Goal: Information Seeking & Learning: Learn about a topic

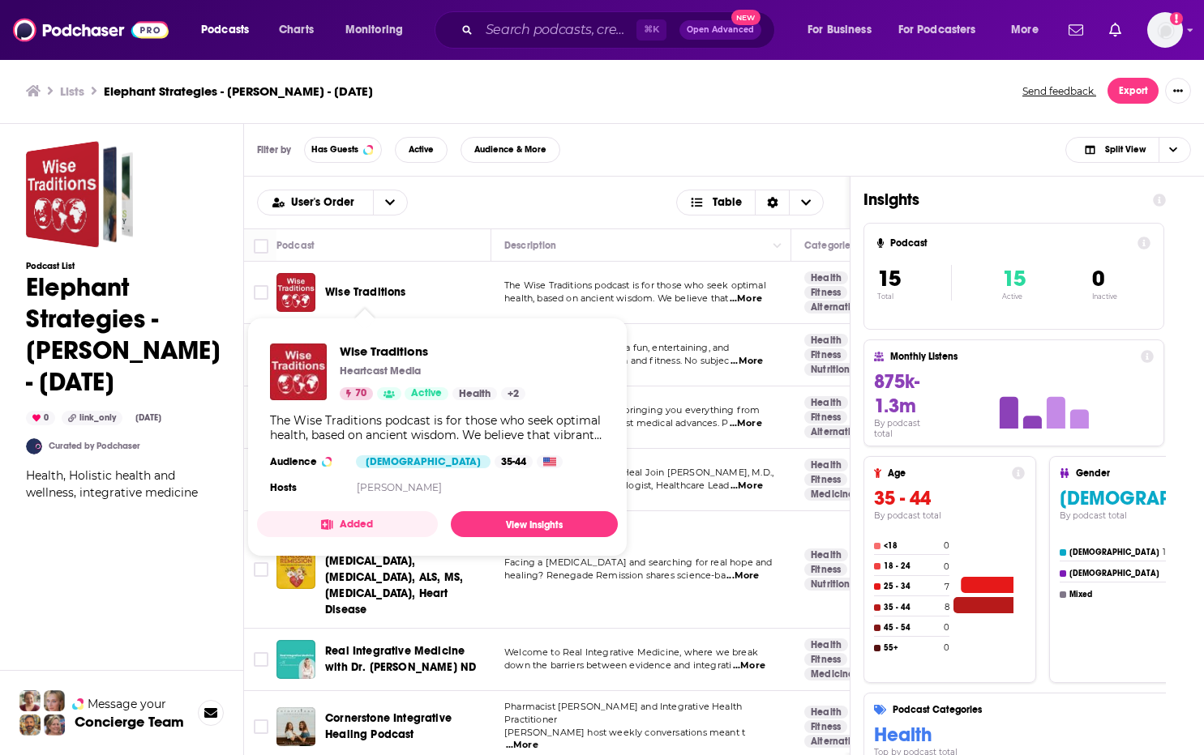
click at [375, 294] on span "Wise Traditions" at bounding box center [365, 292] width 81 height 14
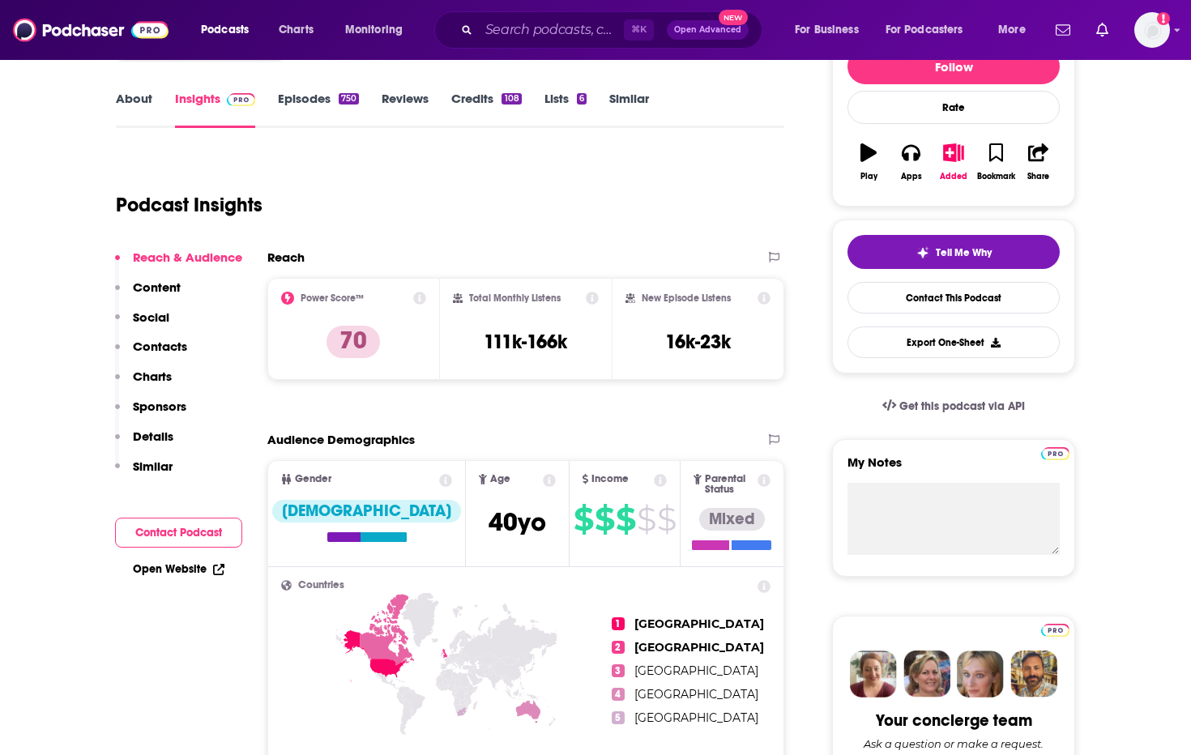
scroll to position [136, 0]
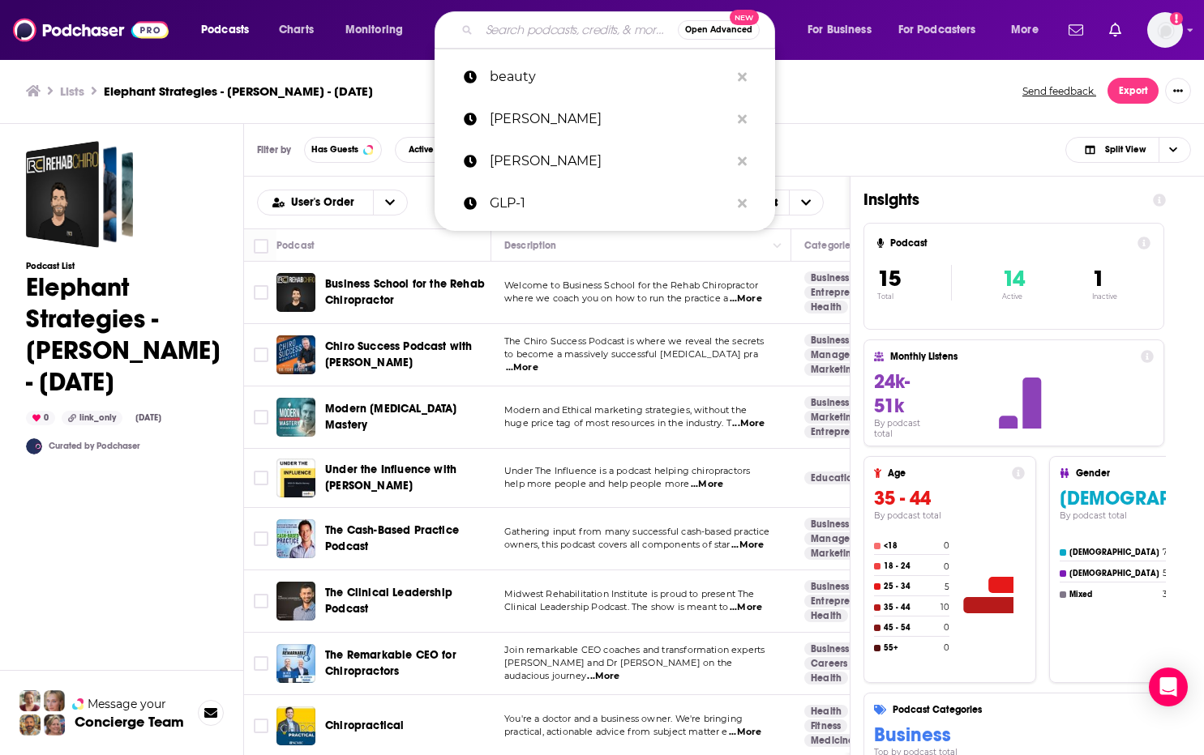
scroll to position [148, 0]
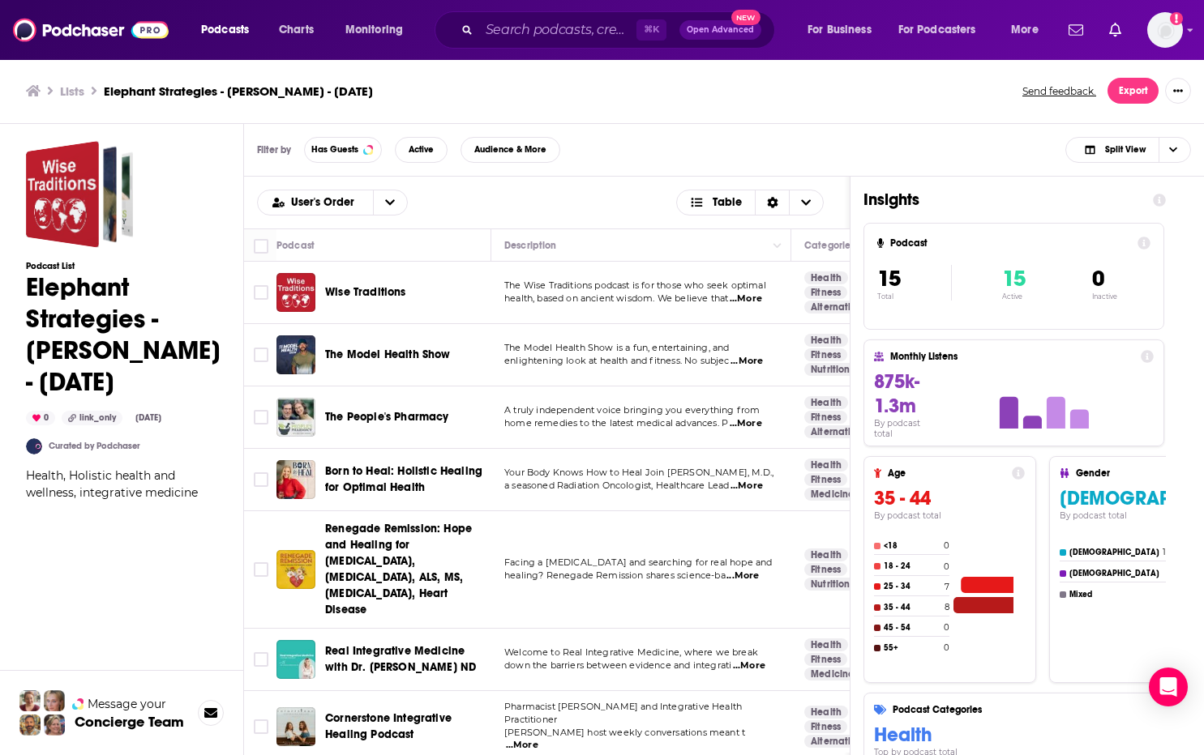
click at [370, 293] on span "Wise Traditions" at bounding box center [365, 292] width 81 height 14
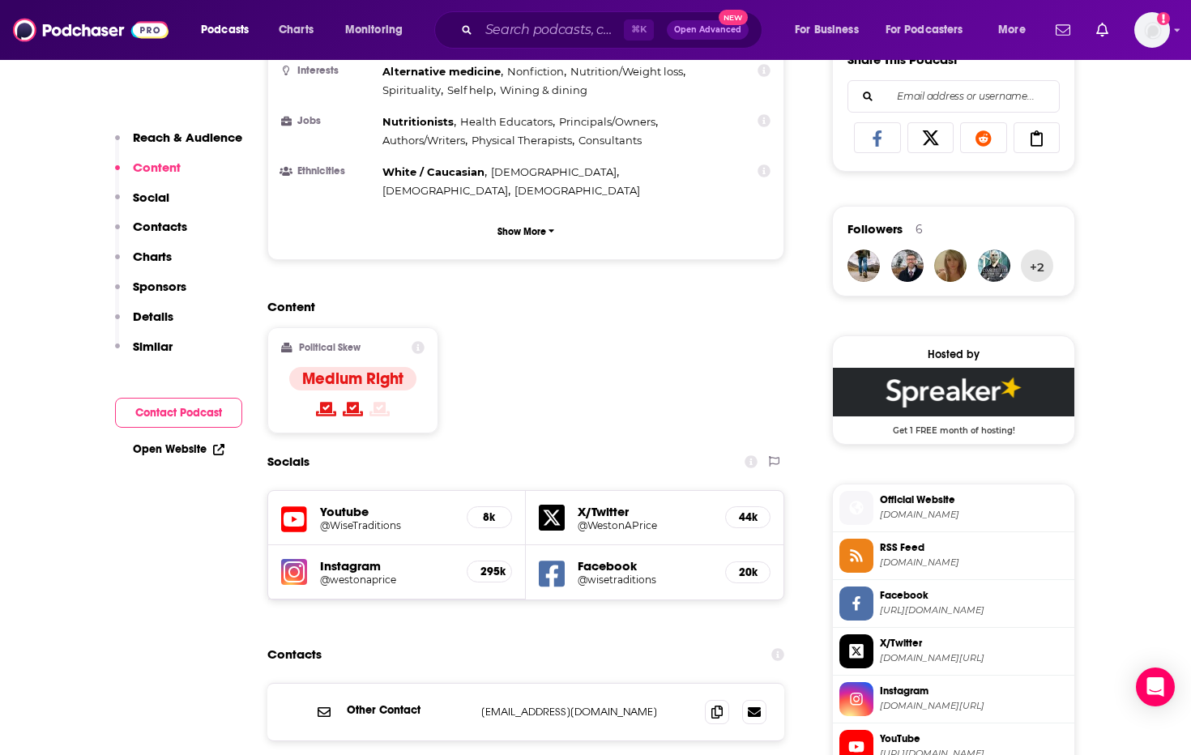
scroll to position [1063, 0]
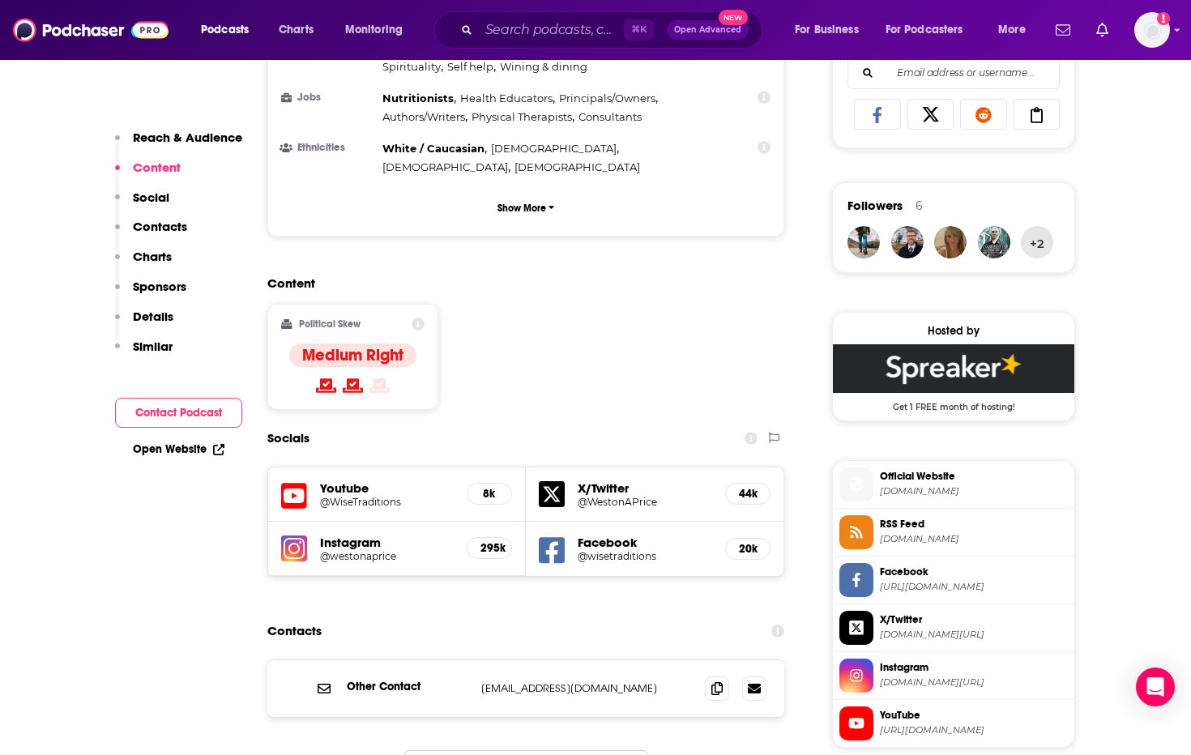
click at [293, 483] on icon at bounding box center [294, 496] width 26 height 26
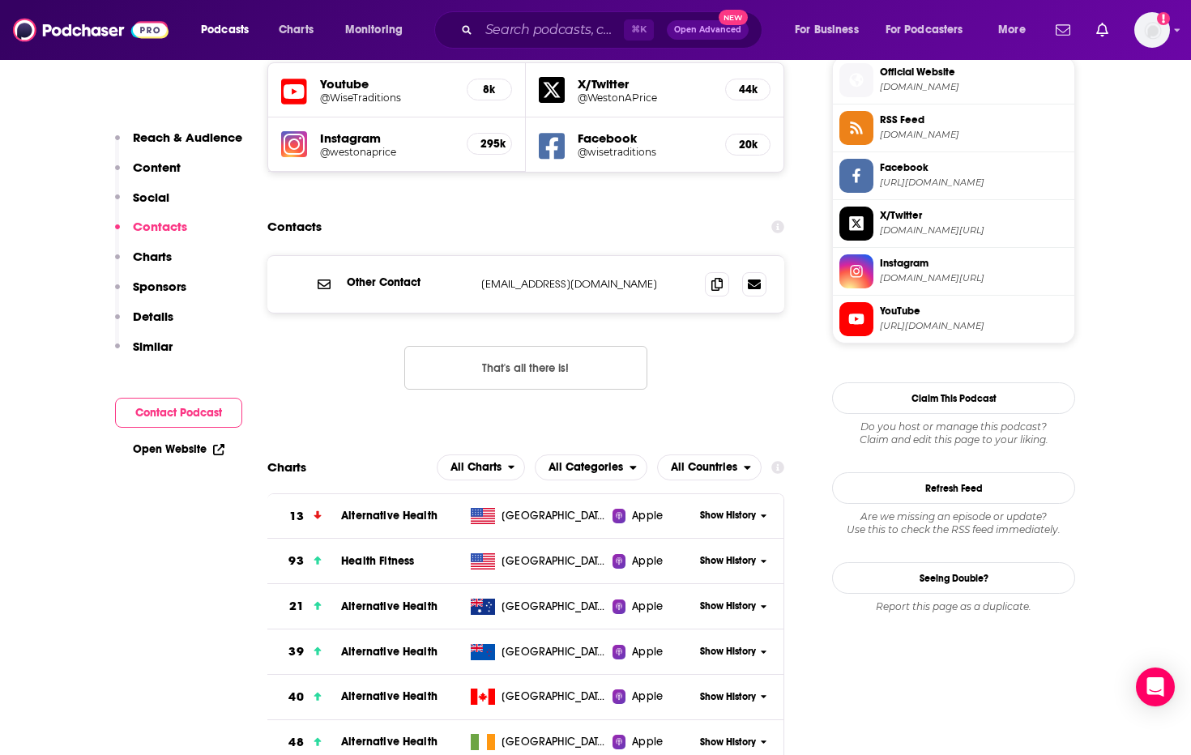
scroll to position [1286, 0]
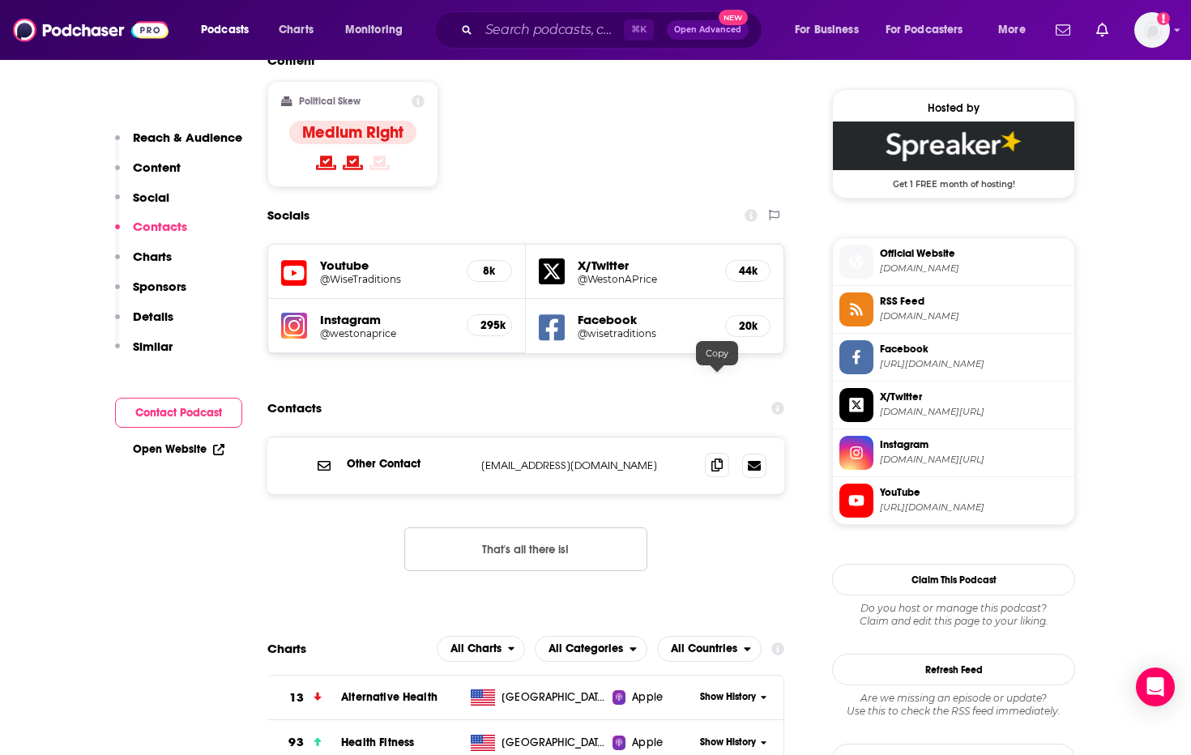
click at [717, 459] on icon at bounding box center [717, 465] width 11 height 13
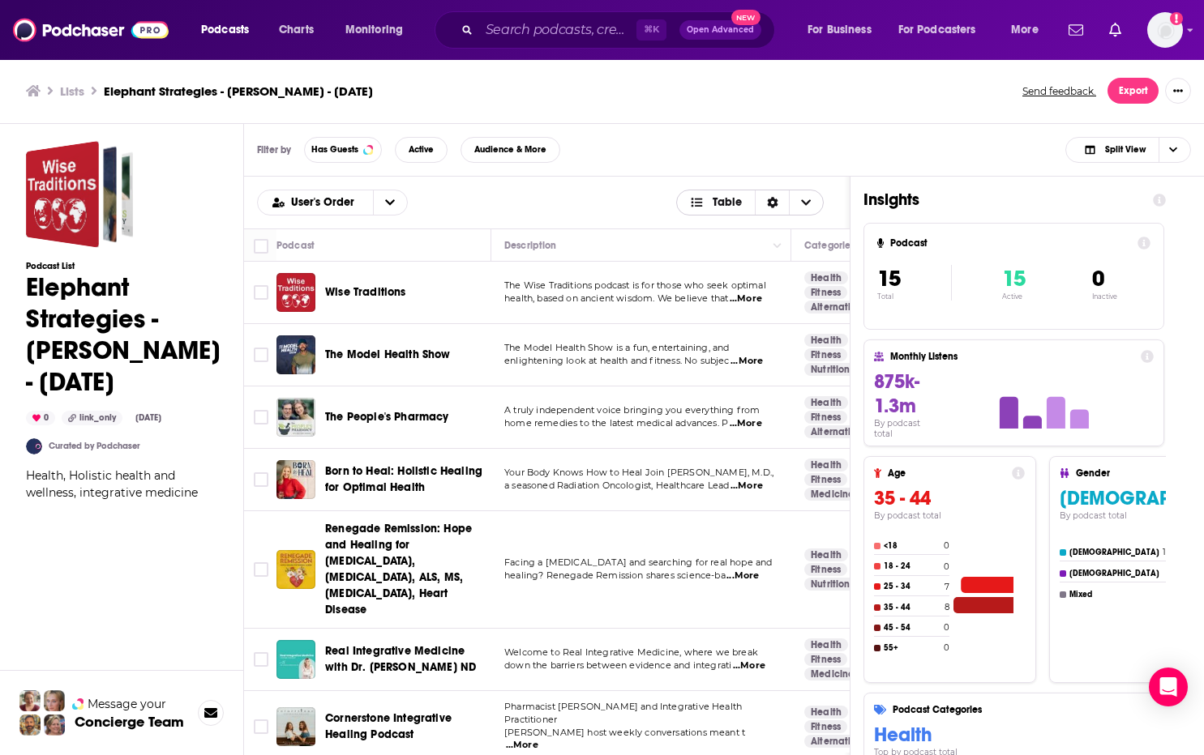
click at [811, 200] on span "Choose View" at bounding box center [806, 202] width 34 height 24
click at [864, 131] on div "Filter by Has Guests Active Audience & More Split View" at bounding box center [724, 150] width 960 height 53
click at [1124, 87] on button "Export" at bounding box center [1132, 91] width 51 height 26
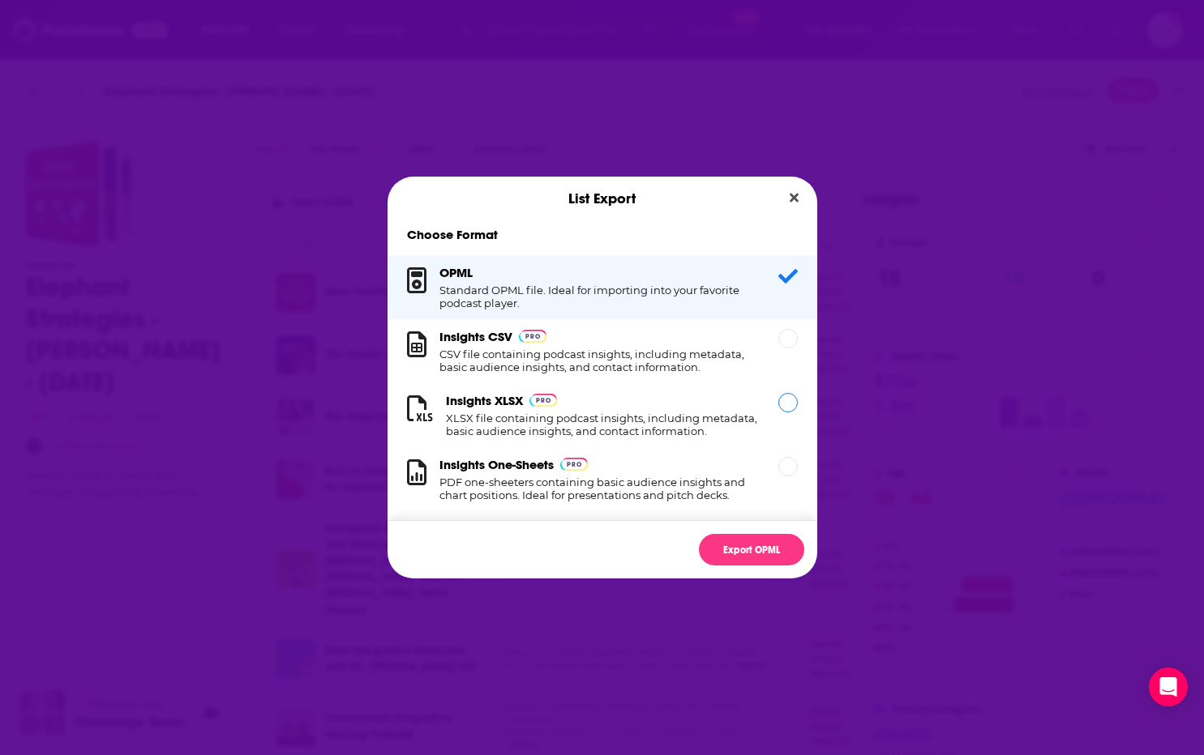
click at [632, 426] on h1 "XLSX file containing podcast insights, including metadata, basic audience insig…" at bounding box center [602, 425] width 313 height 26
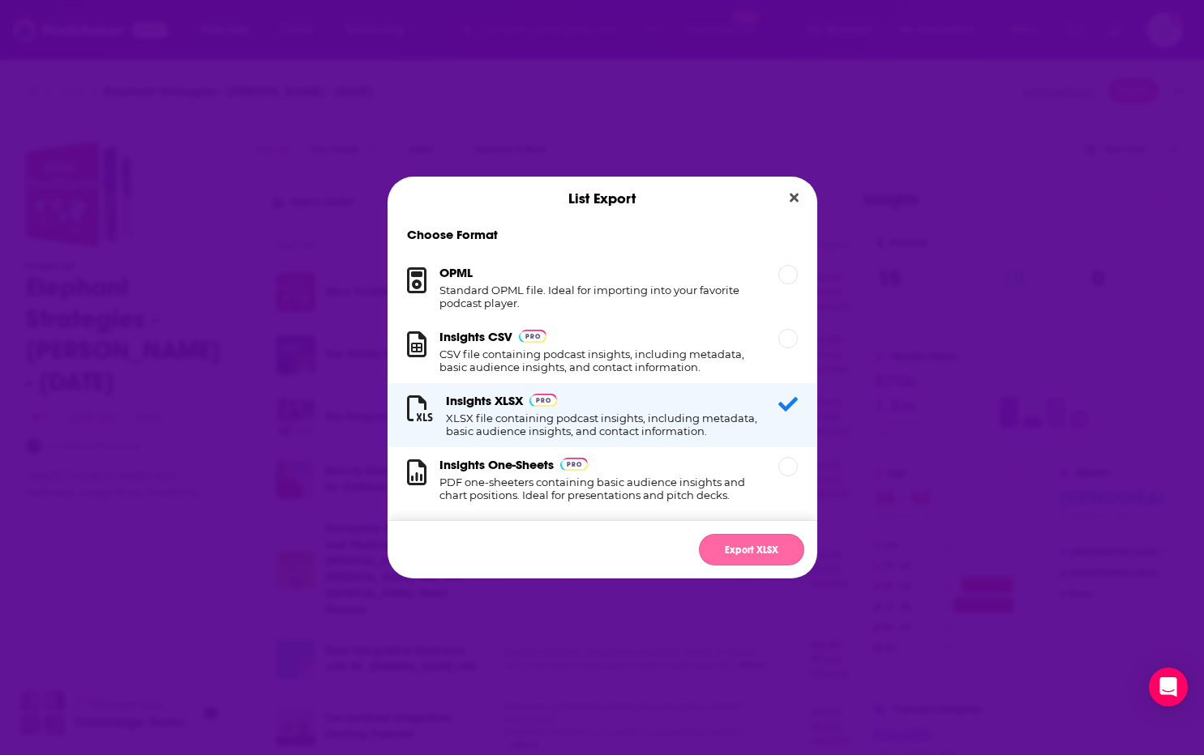
click at [750, 553] on button "Export XLSX" at bounding box center [751, 550] width 105 height 32
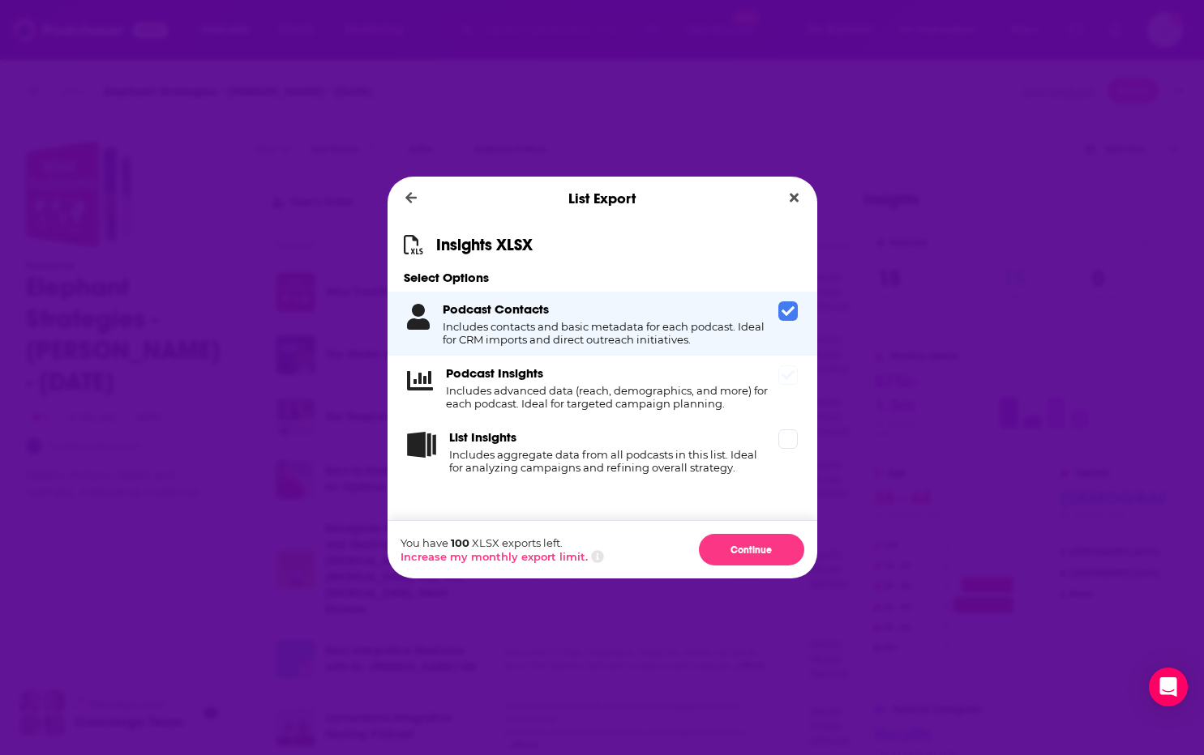
click at [776, 384] on div "Podcast Insights Includes advanced data (reach, demographics, and more) for eac…" at bounding box center [602, 388] width 430 height 64
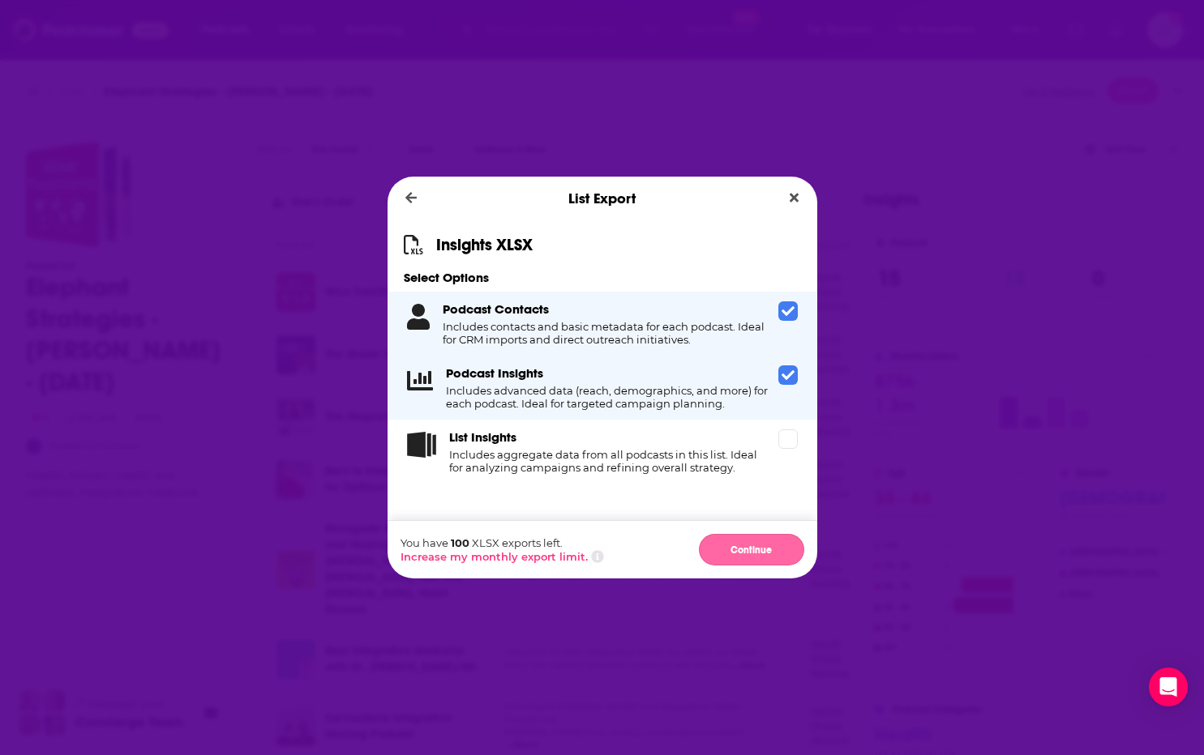
click at [745, 551] on button "Continue" at bounding box center [751, 550] width 105 height 32
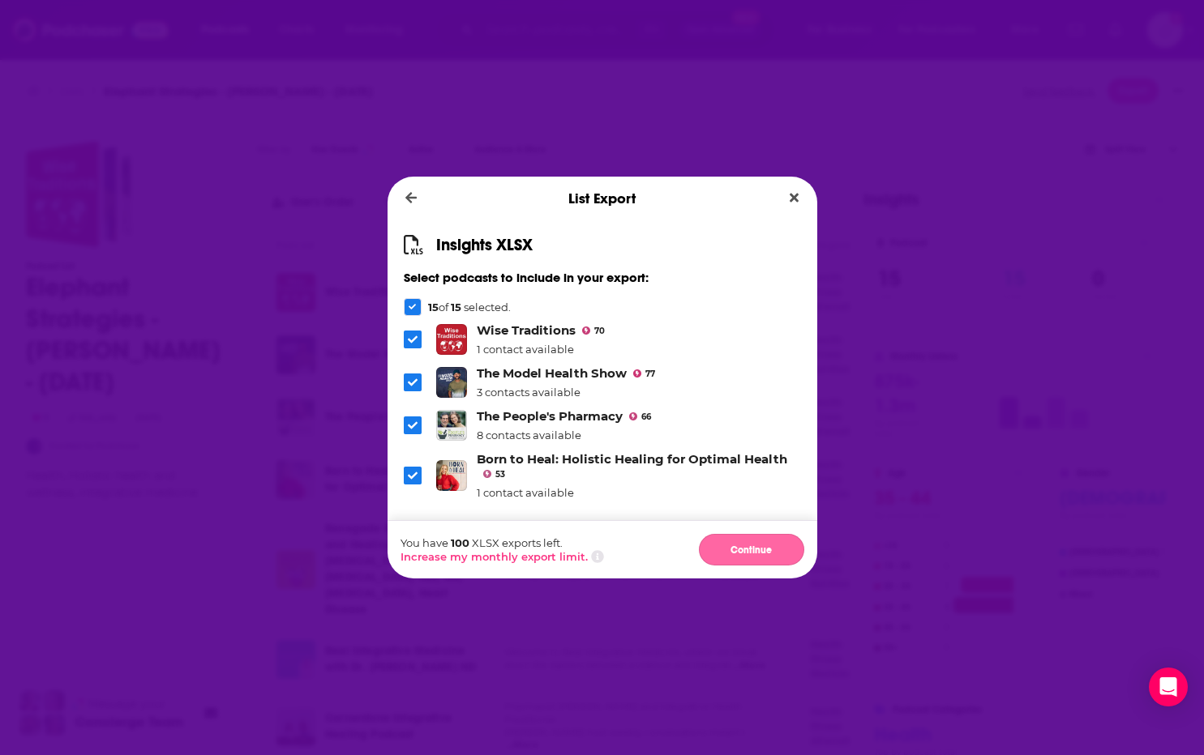
click at [739, 551] on button "Continue" at bounding box center [751, 550] width 105 height 32
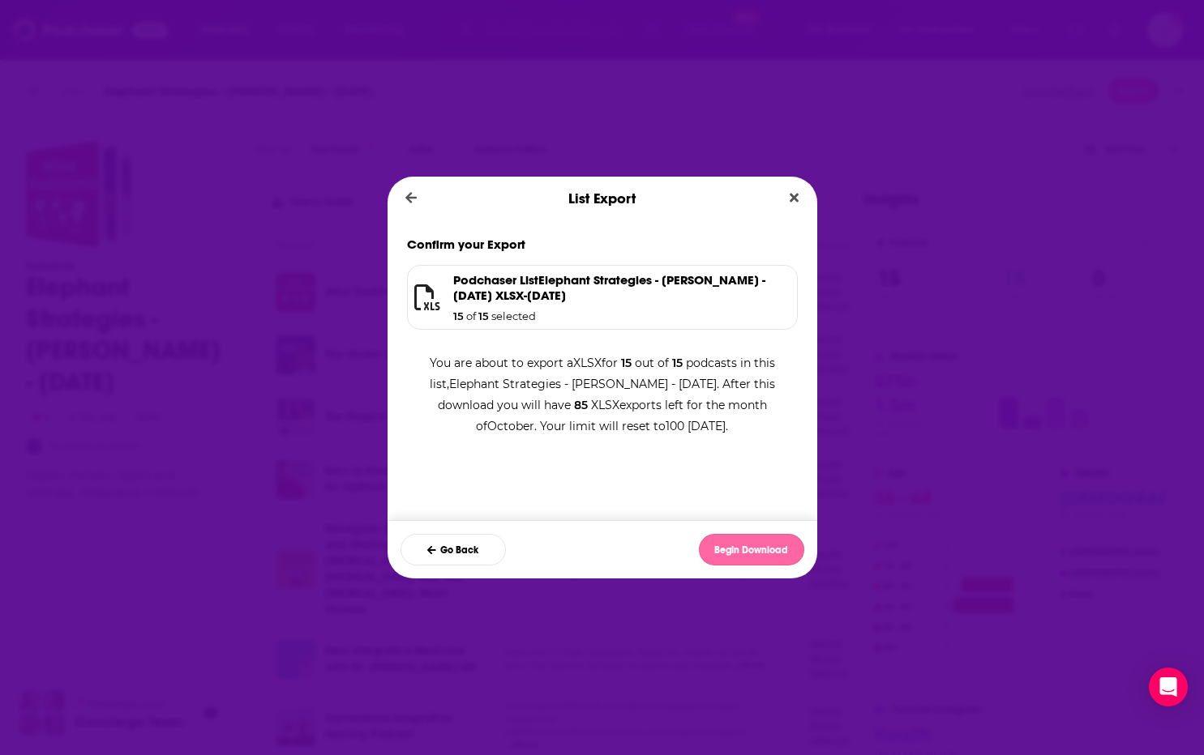
click at [741, 555] on button "Begin Download" at bounding box center [751, 550] width 105 height 32
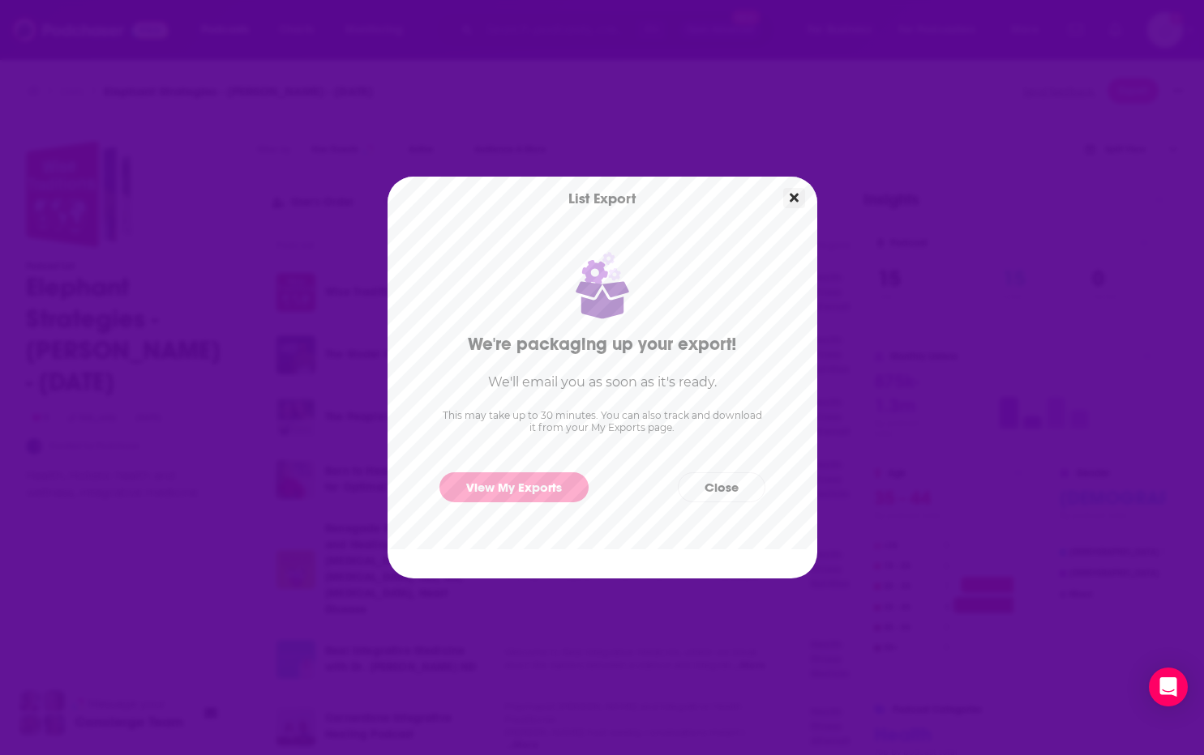
click at [792, 194] on icon "Close" at bounding box center [793, 197] width 9 height 13
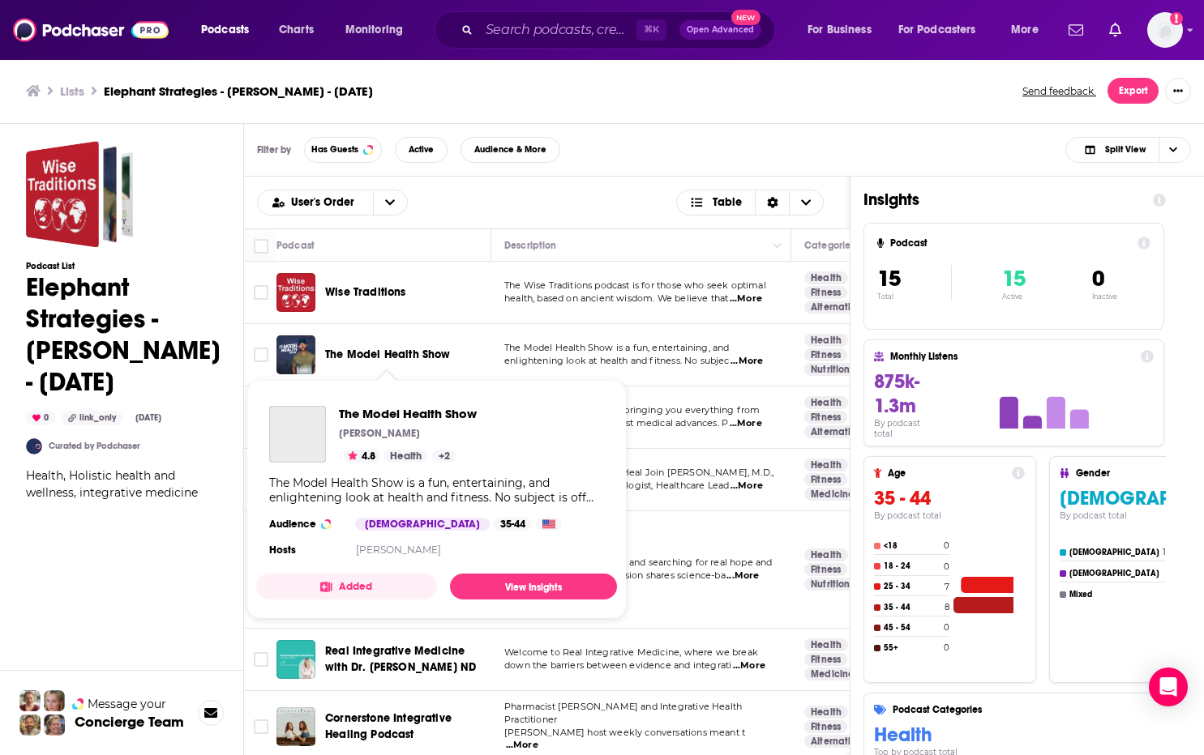
click at [391, 353] on span "The Model Health Show" at bounding box center [388, 355] width 126 height 14
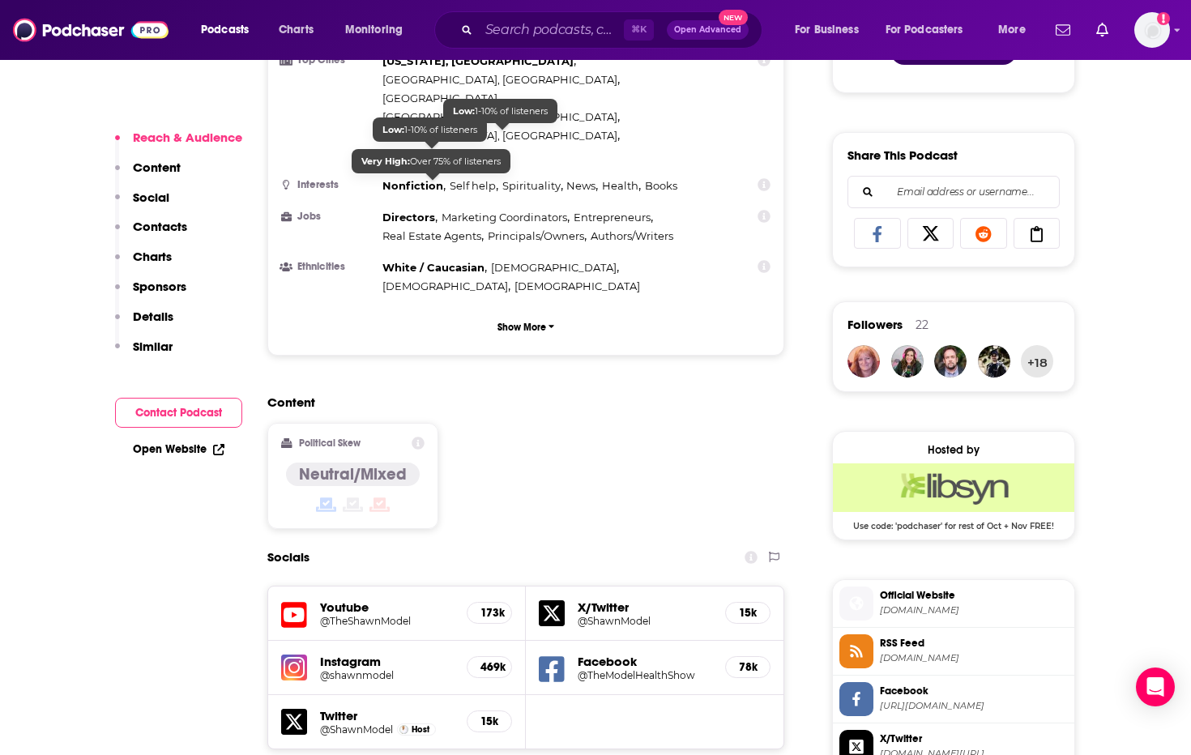
scroll to position [986, 0]
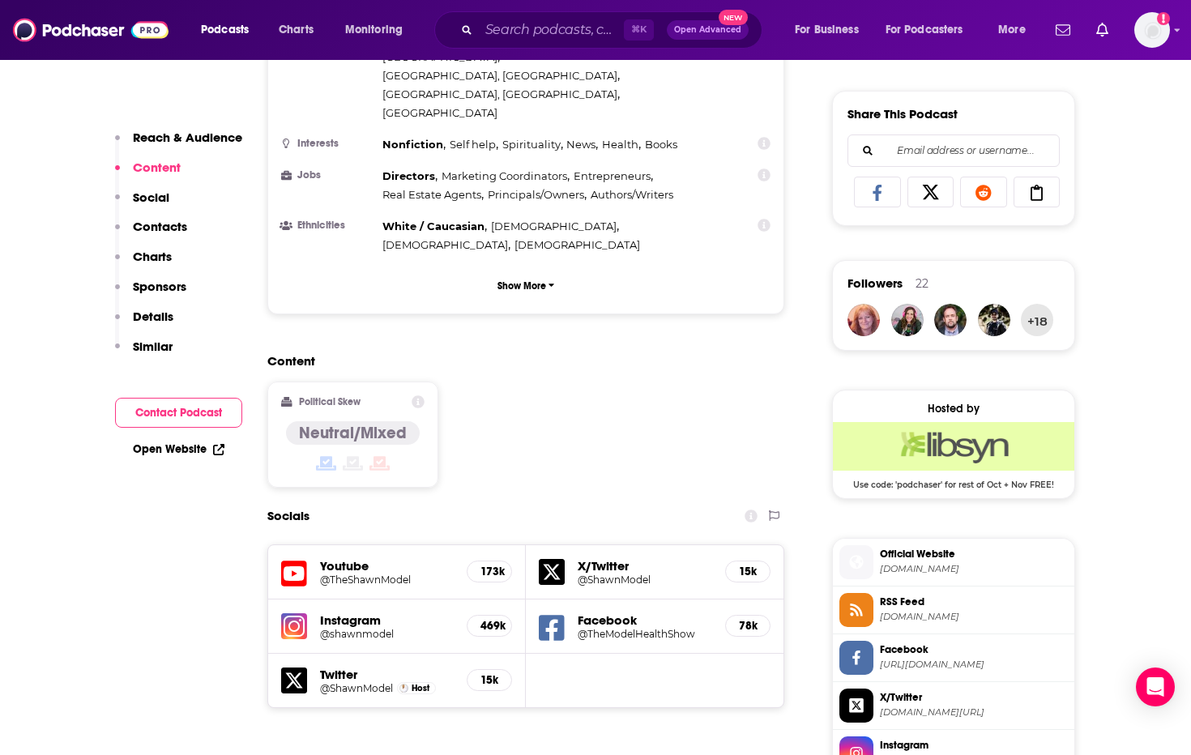
click at [346, 558] on h5 "Youtube" at bounding box center [387, 565] width 134 height 15
click at [348, 574] on h5 "@TheShawnModel" at bounding box center [387, 580] width 134 height 12
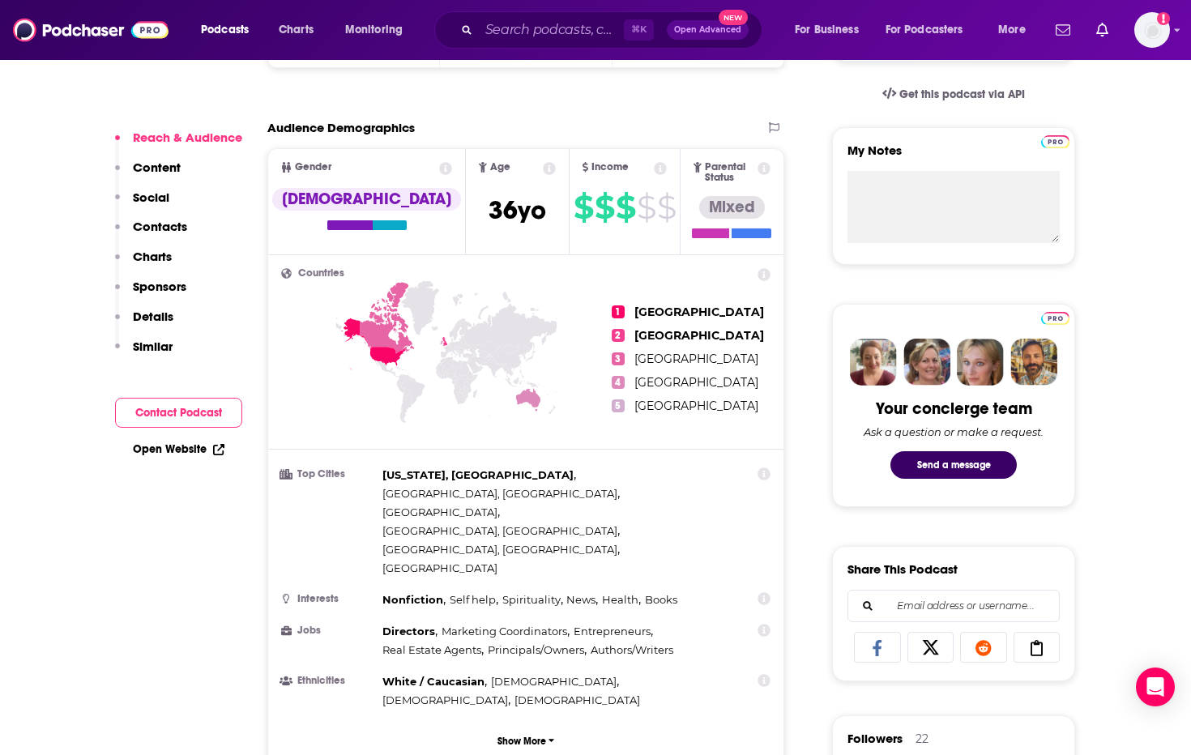
scroll to position [1281, 0]
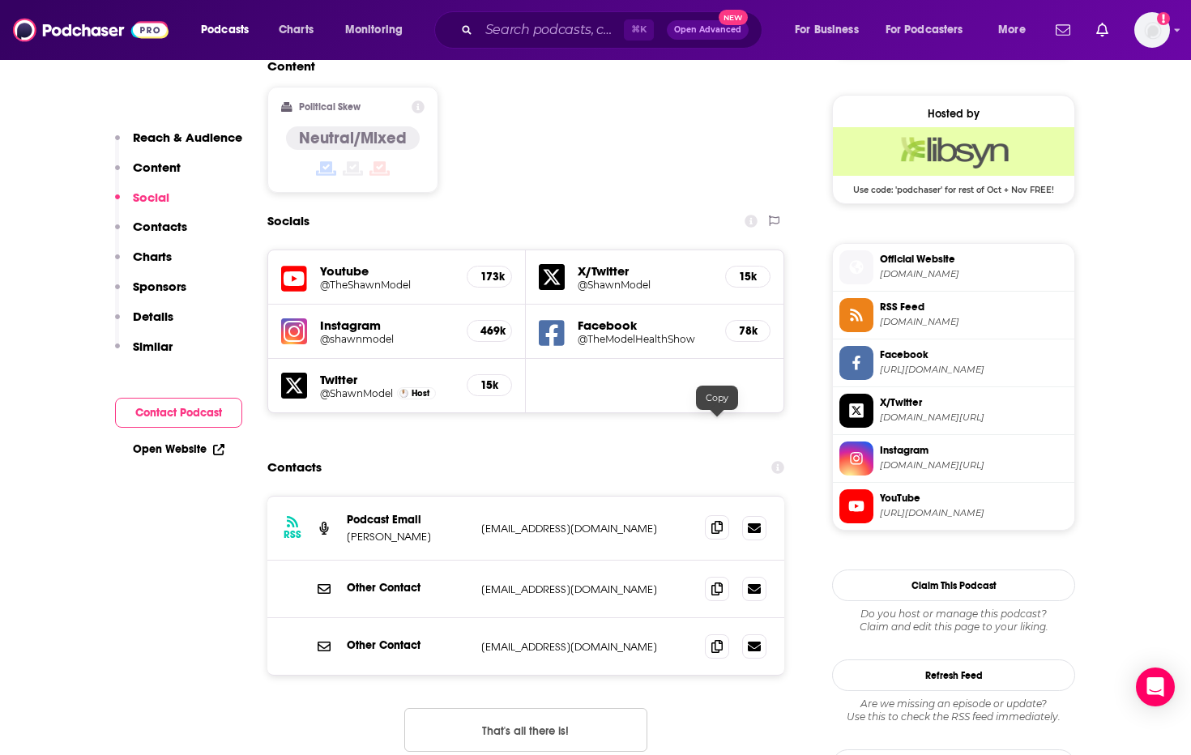
click at [716, 521] on icon at bounding box center [717, 527] width 11 height 13
click at [718, 582] on icon at bounding box center [717, 588] width 11 height 13
click at [707, 634] on span at bounding box center [717, 646] width 24 height 24
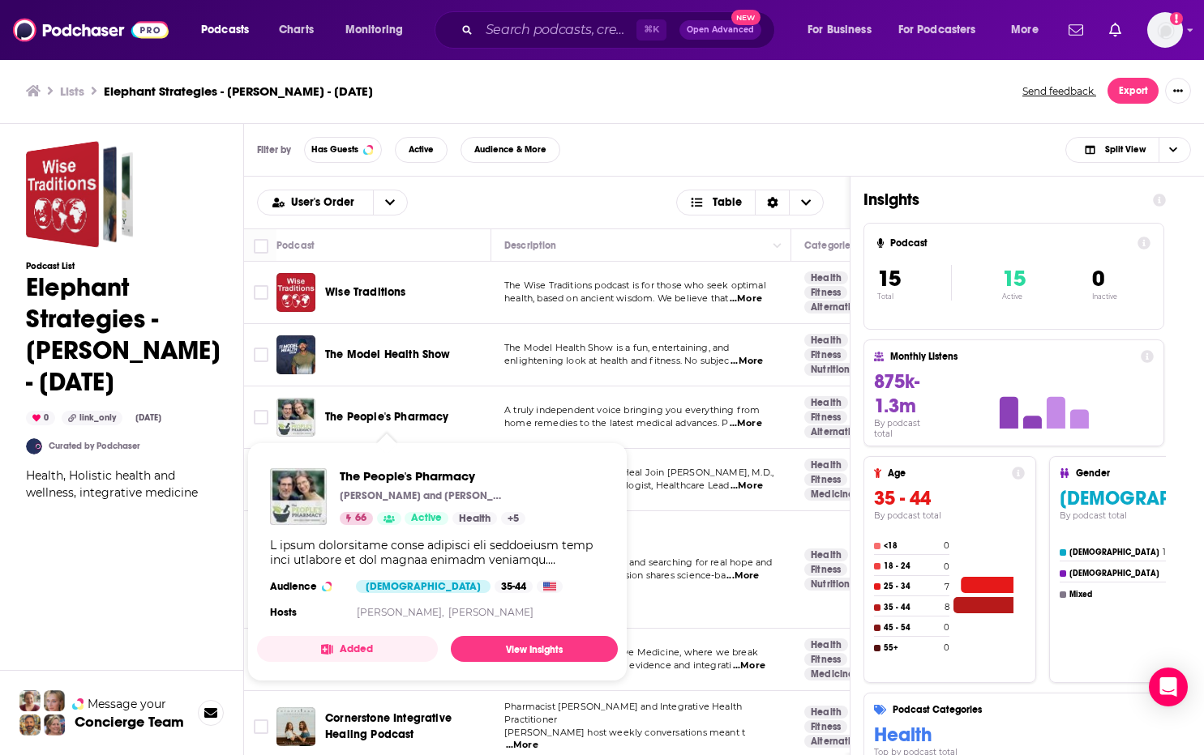
click at [370, 414] on span "The People's Pharmacy" at bounding box center [387, 417] width 124 height 14
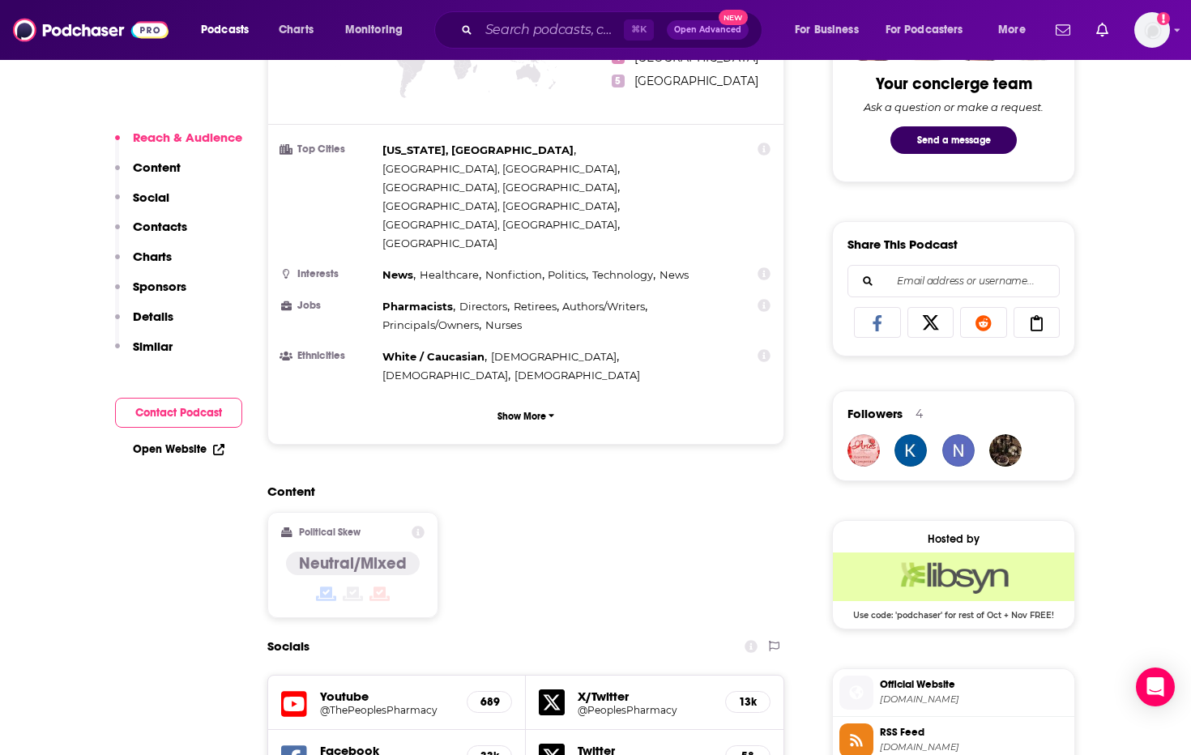
scroll to position [858, 0]
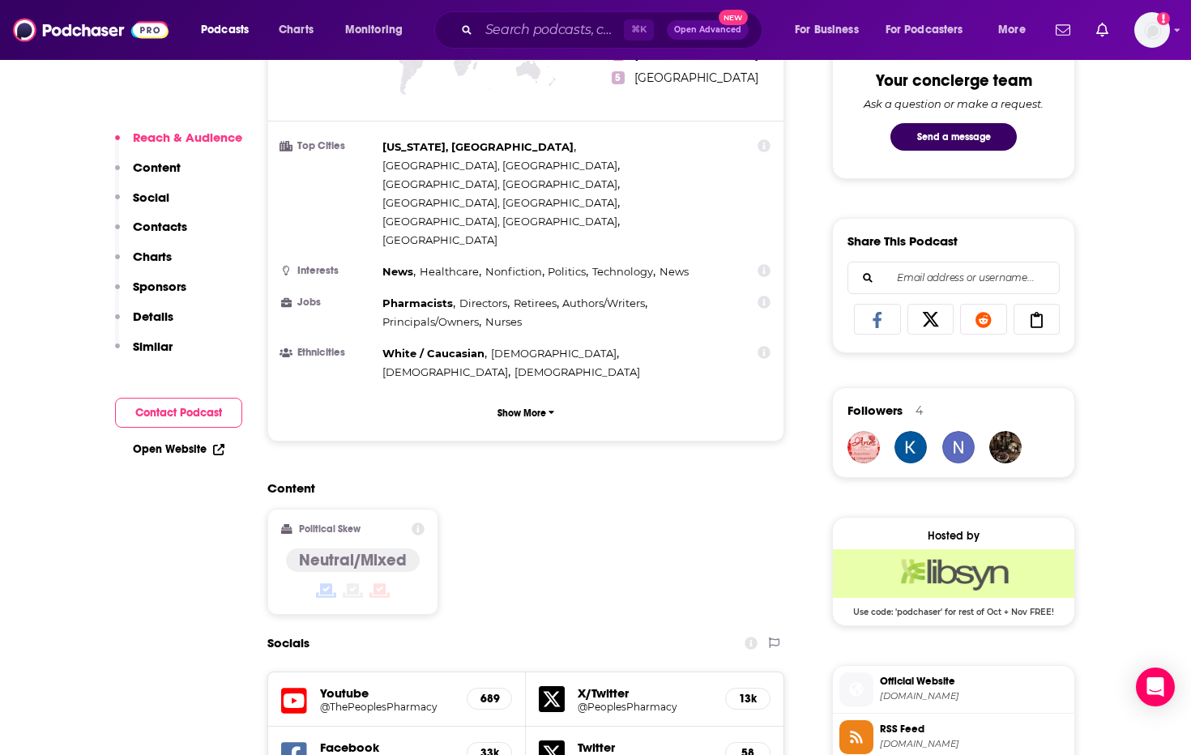
click at [345, 686] on h5 "Youtube" at bounding box center [387, 693] width 134 height 15
click at [379, 701] on h5 "@ThePeoplesPharmacy" at bounding box center [387, 707] width 134 height 12
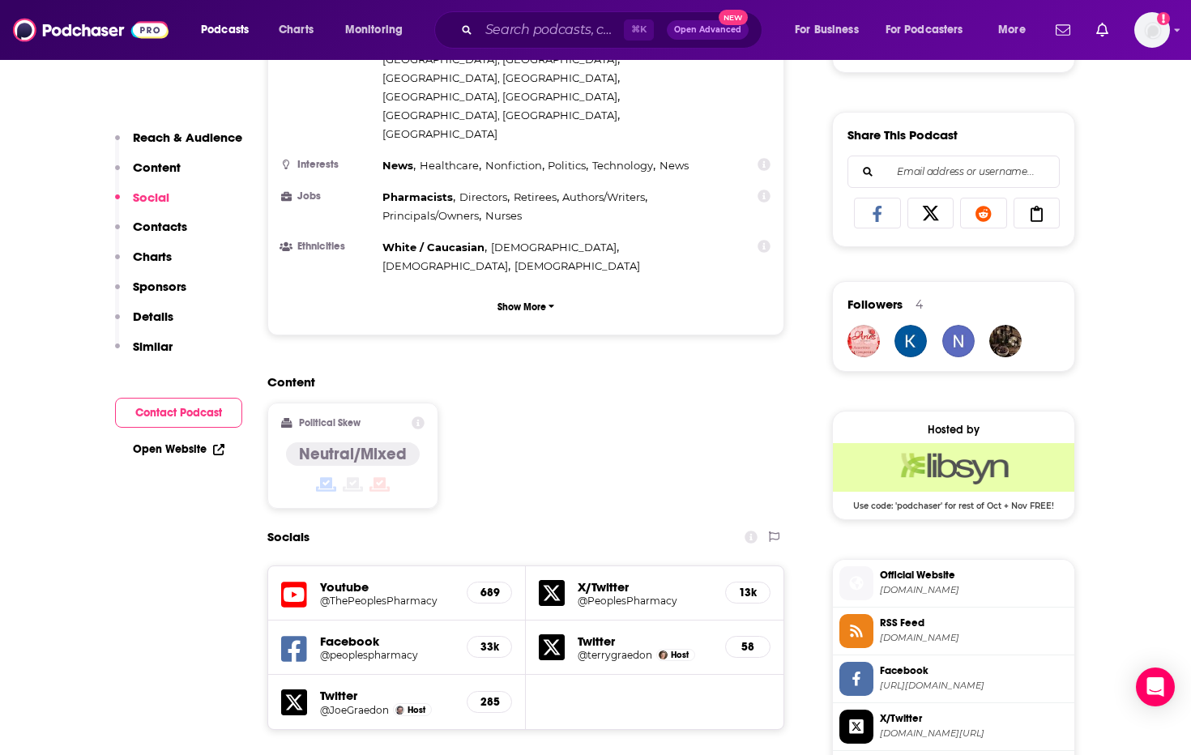
scroll to position [1135, 0]
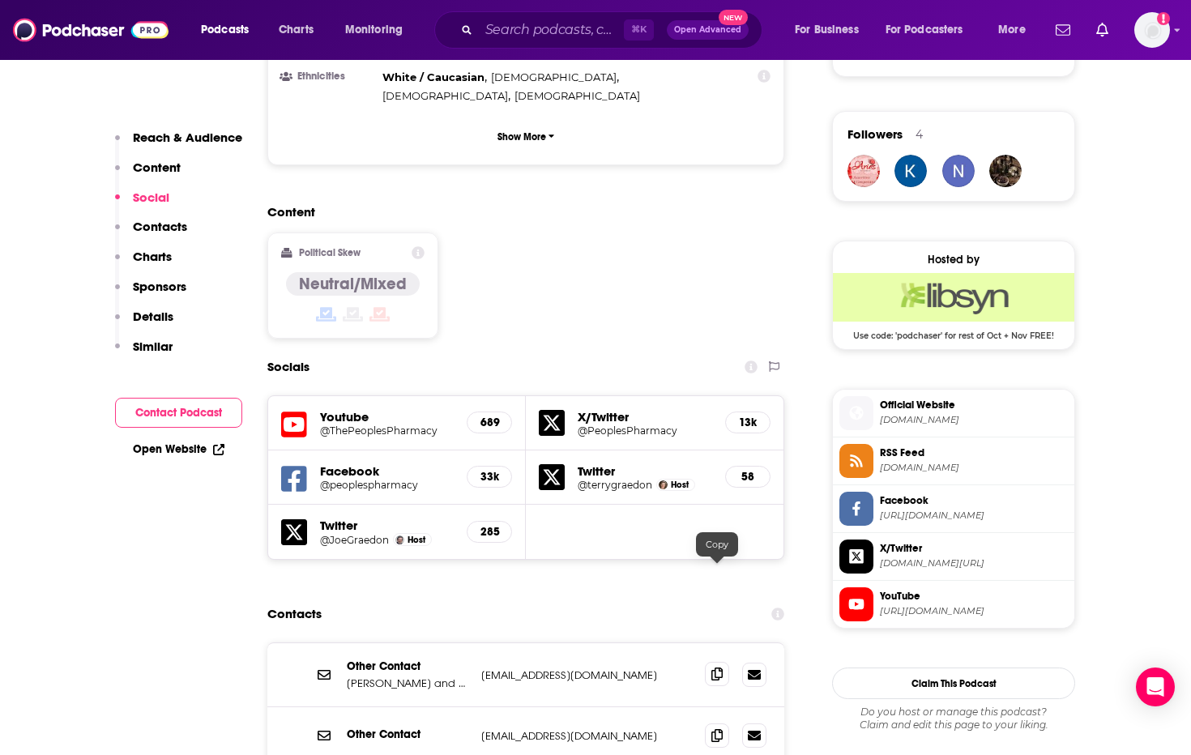
click at [716, 668] on icon at bounding box center [717, 674] width 11 height 13
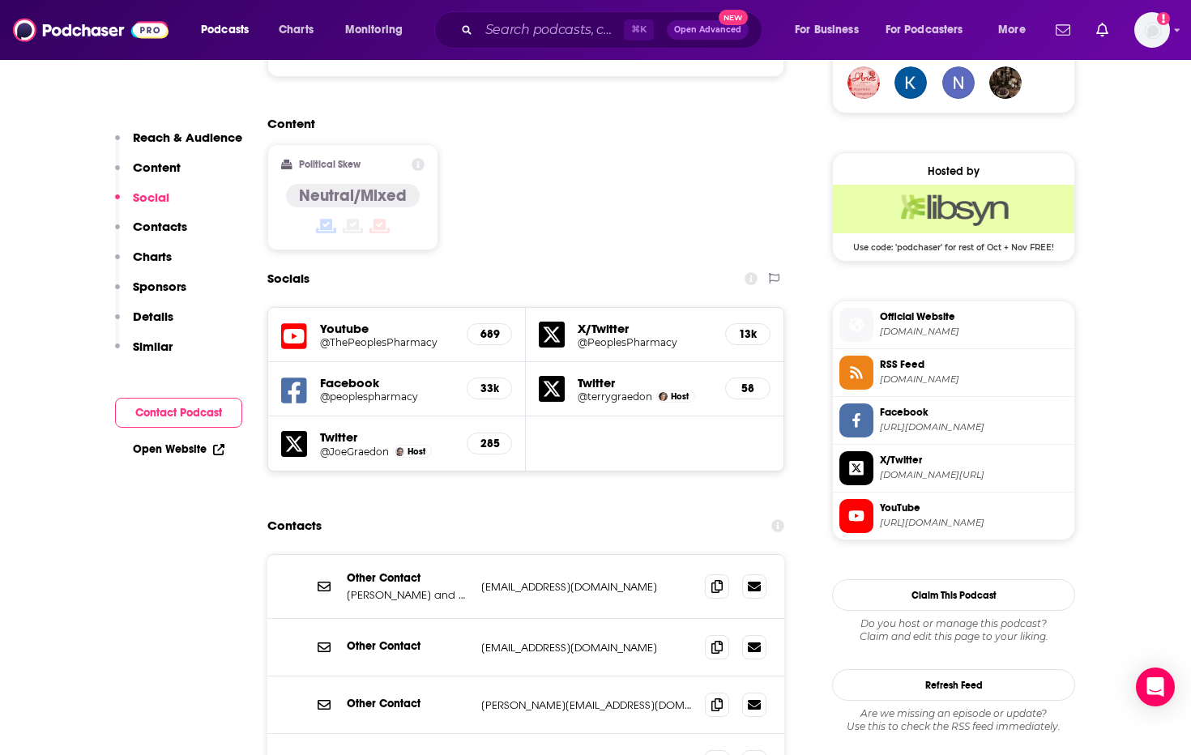
scroll to position [1231, 0]
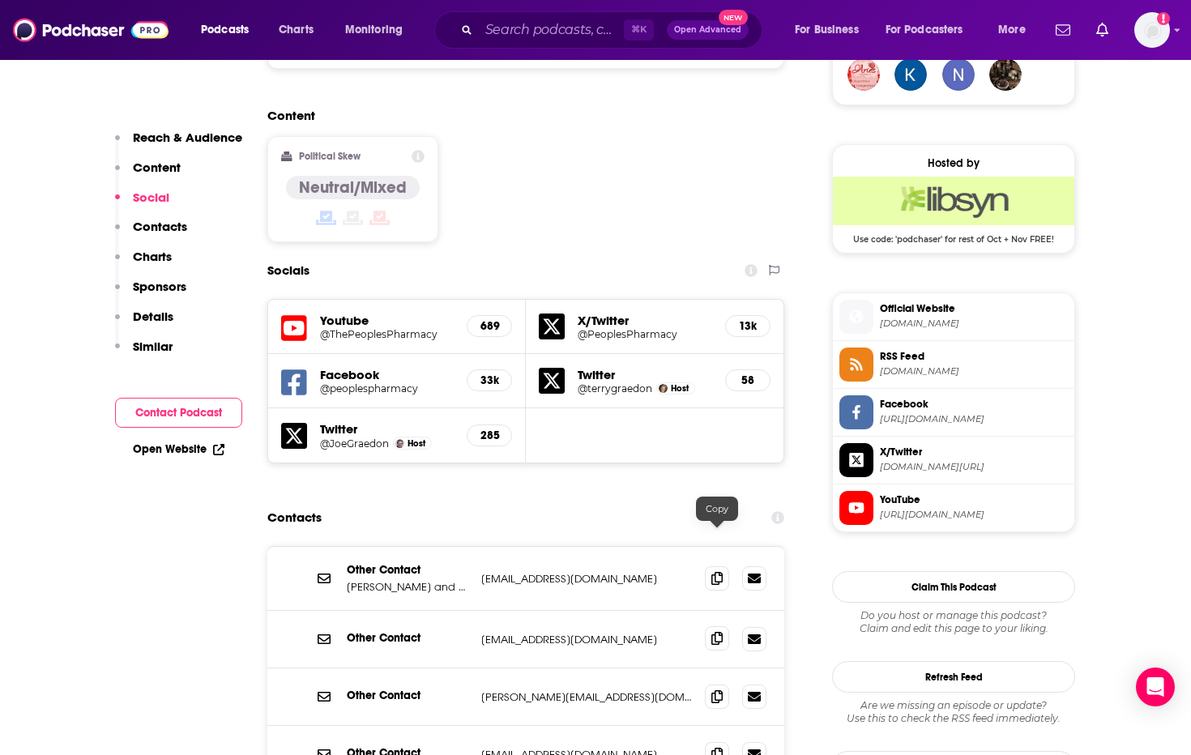
click at [718, 632] on icon at bounding box center [717, 638] width 11 height 13
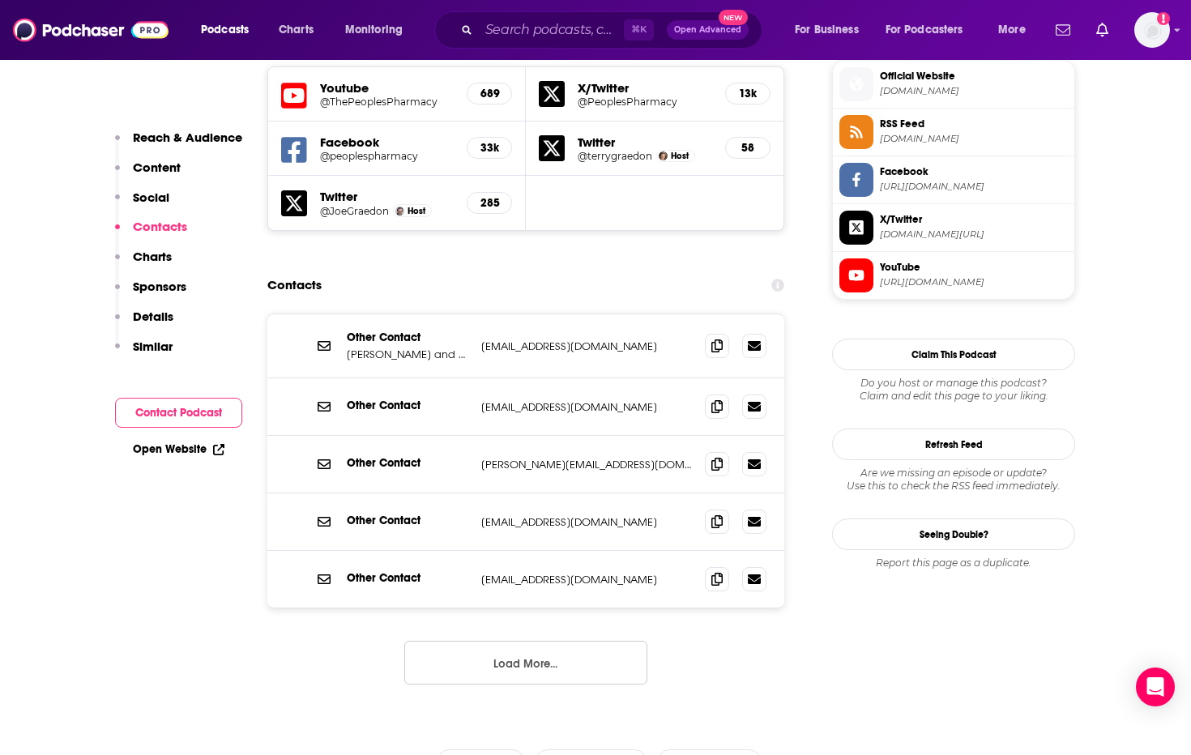
scroll to position [1486, 0]
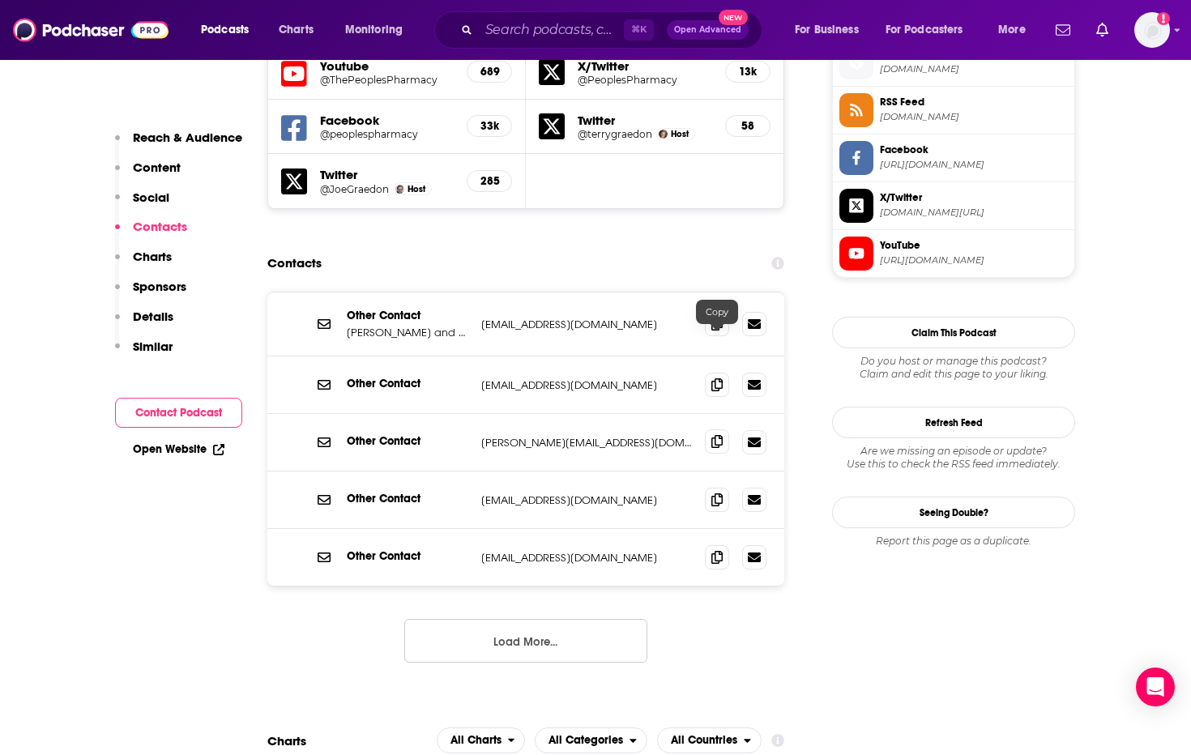
click at [712, 435] on icon at bounding box center [717, 441] width 11 height 13
click at [708, 545] on span at bounding box center [717, 557] width 24 height 24
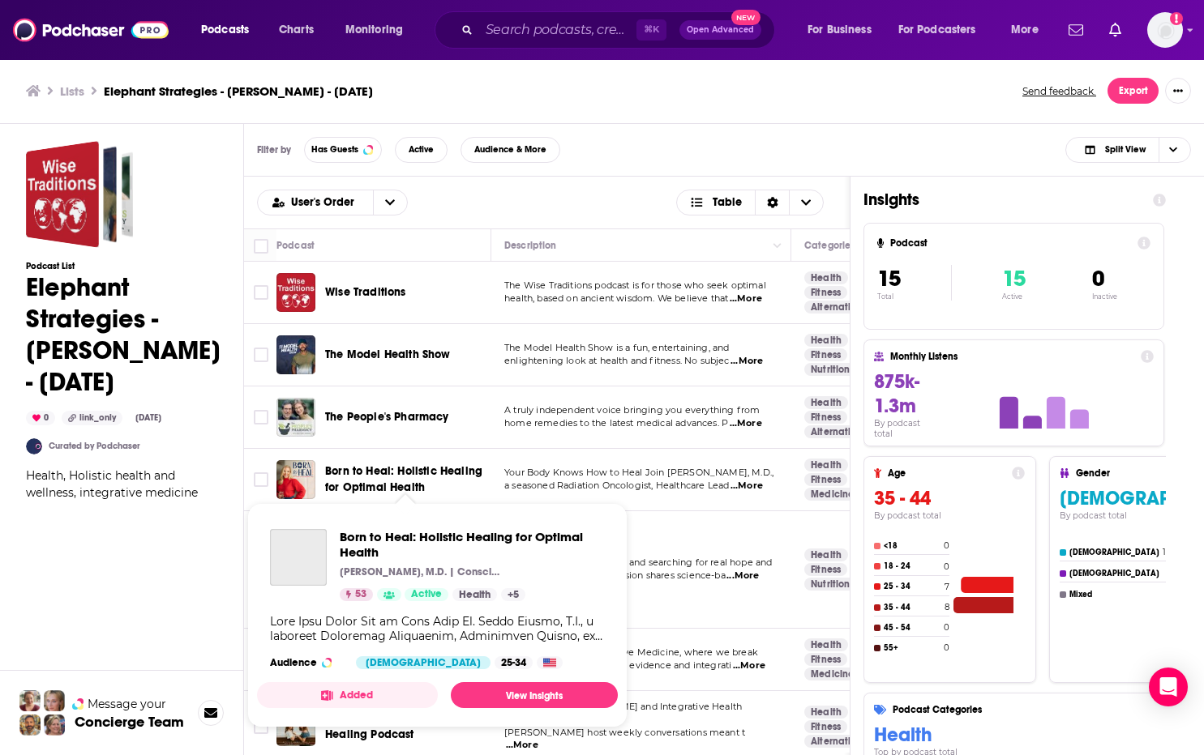
click at [372, 469] on span "Born to Heal: Holistic Healing for Optimal Health" at bounding box center [403, 479] width 157 height 30
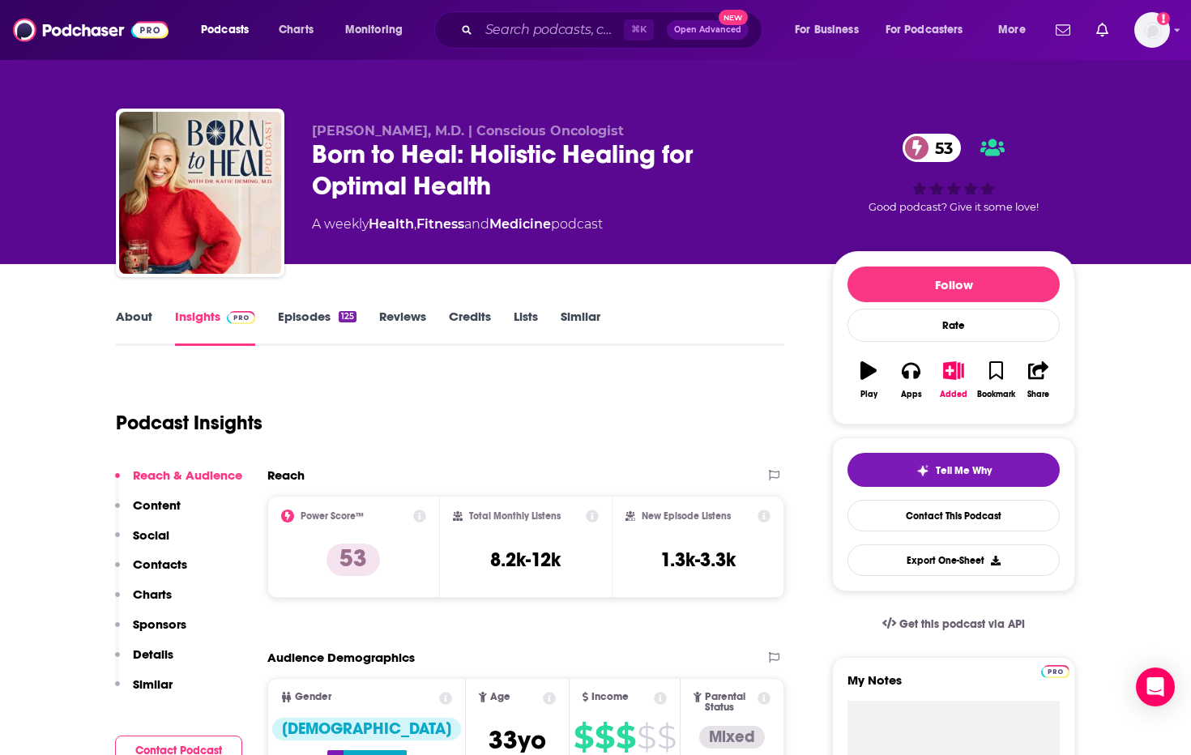
click at [130, 313] on link "About" at bounding box center [134, 327] width 36 height 37
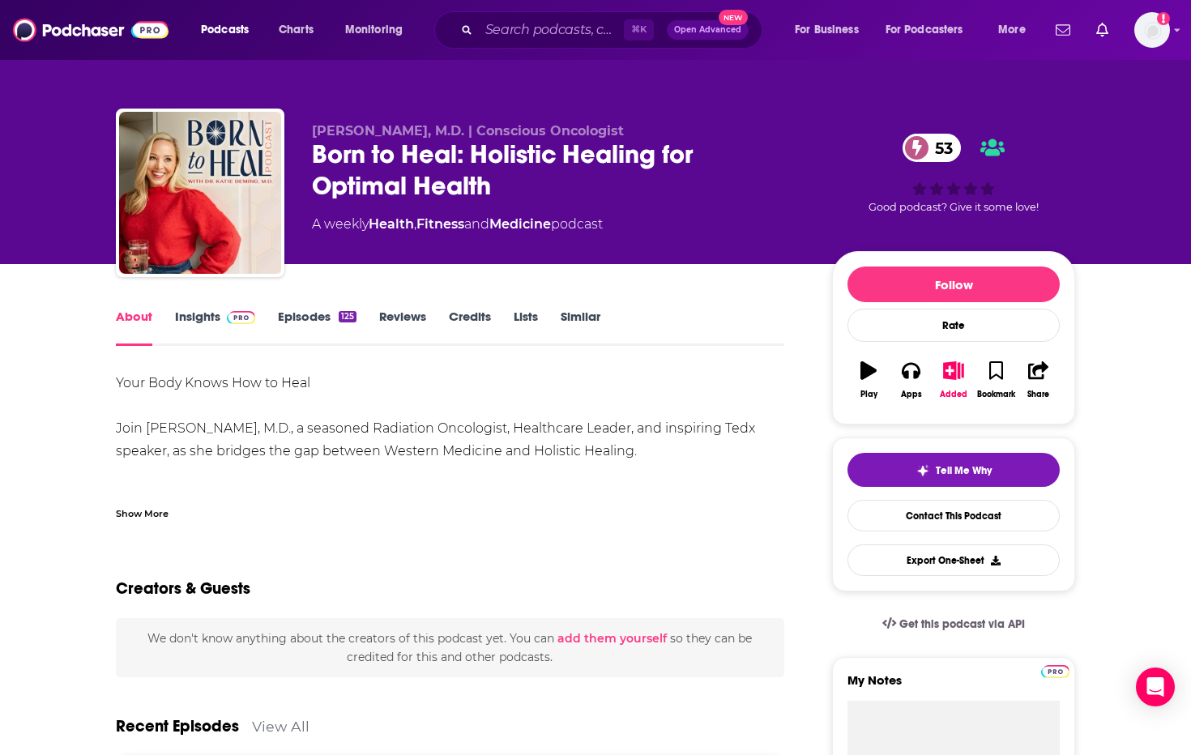
click at [206, 320] on link "Insights" at bounding box center [215, 327] width 80 height 37
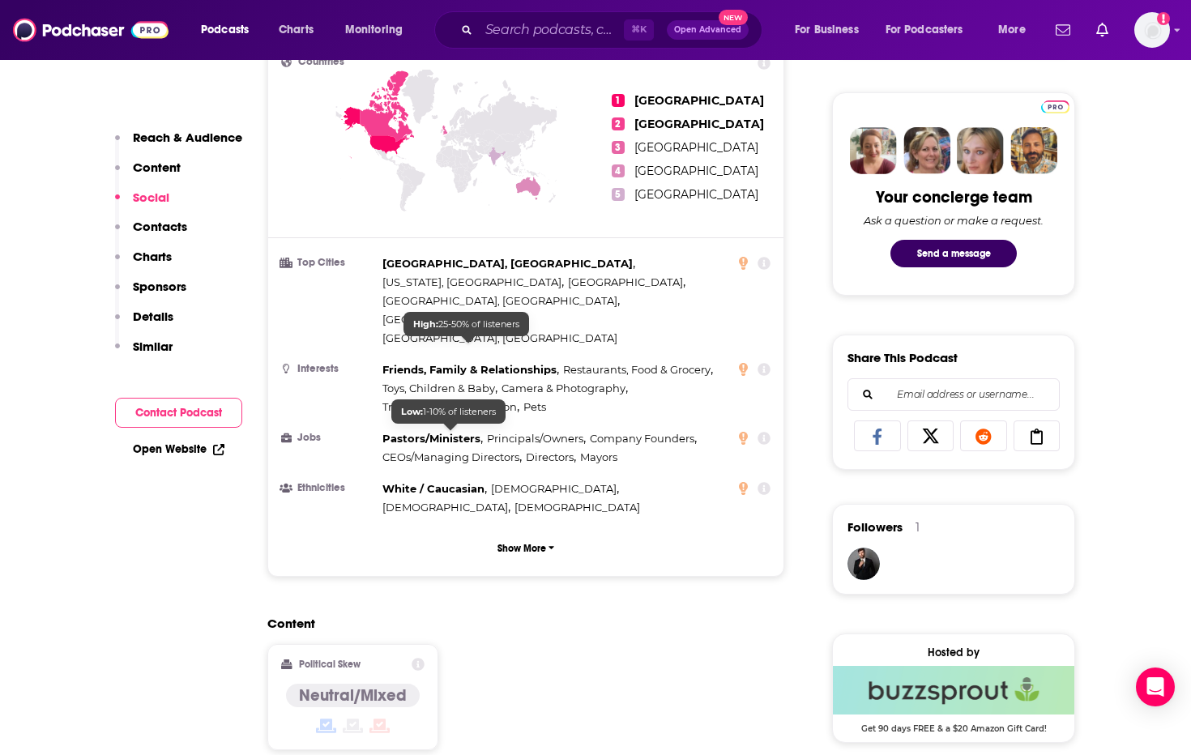
scroll to position [1247, 0]
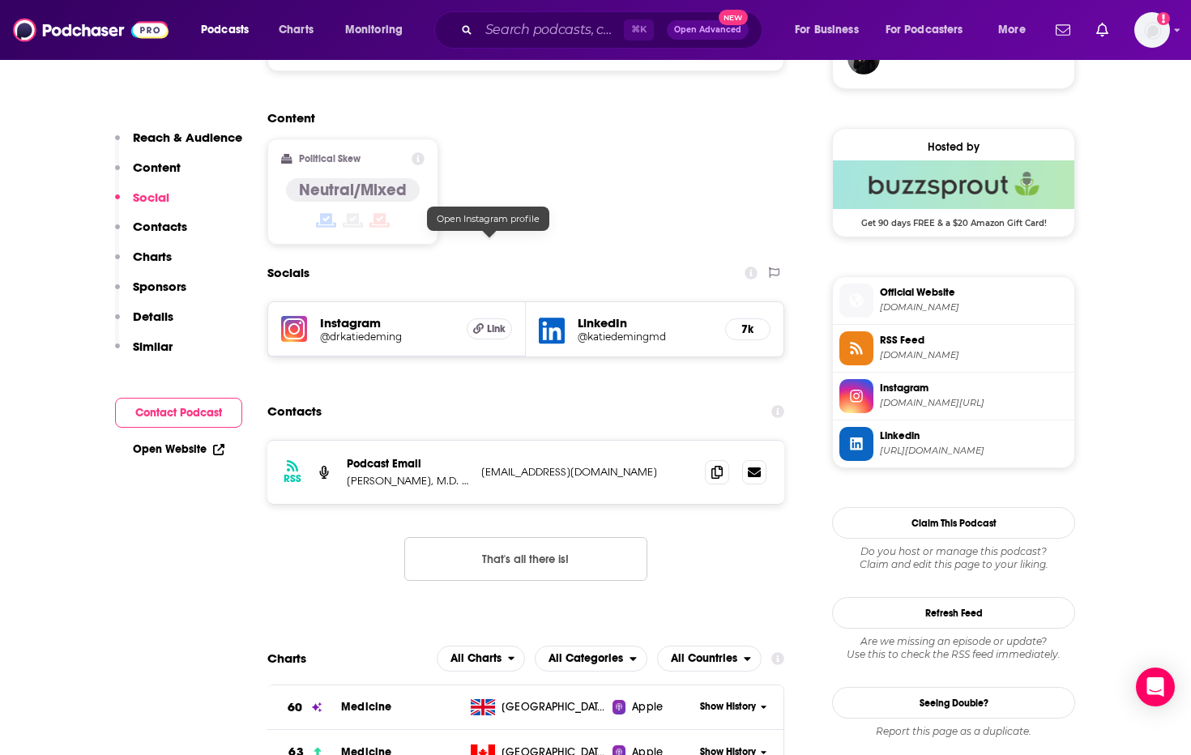
click at [489, 323] on span "Link" at bounding box center [496, 329] width 19 height 13
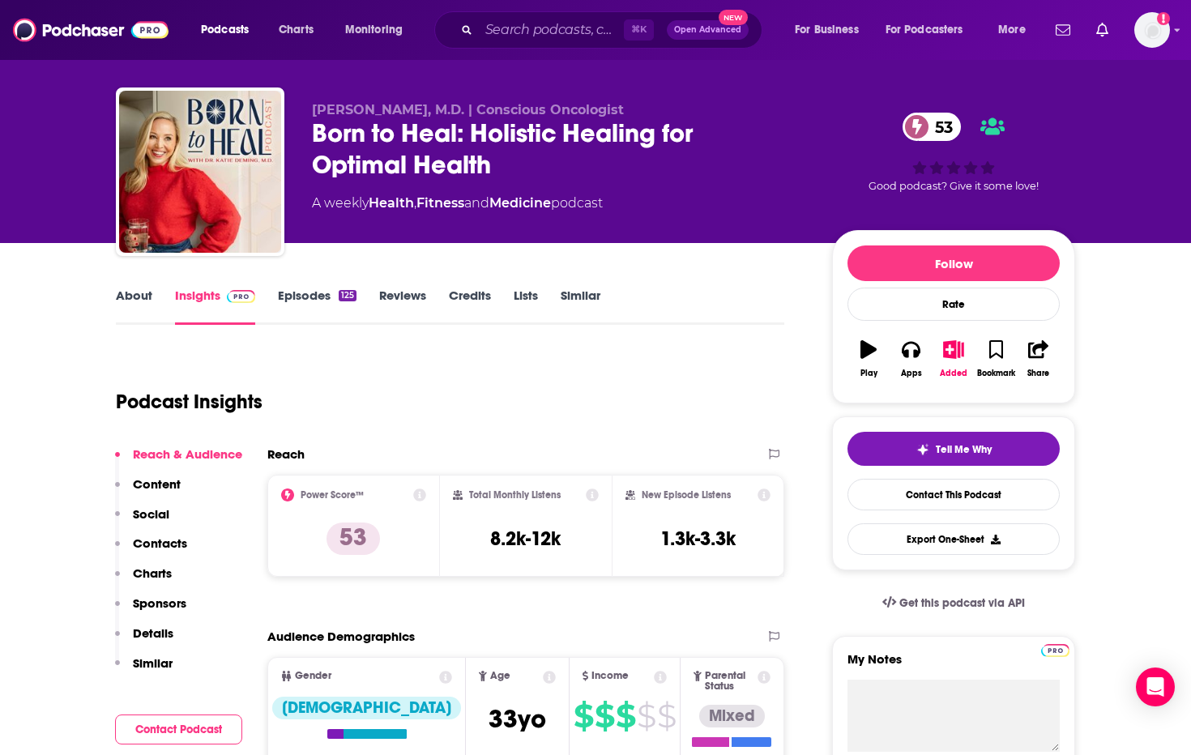
scroll to position [0, 0]
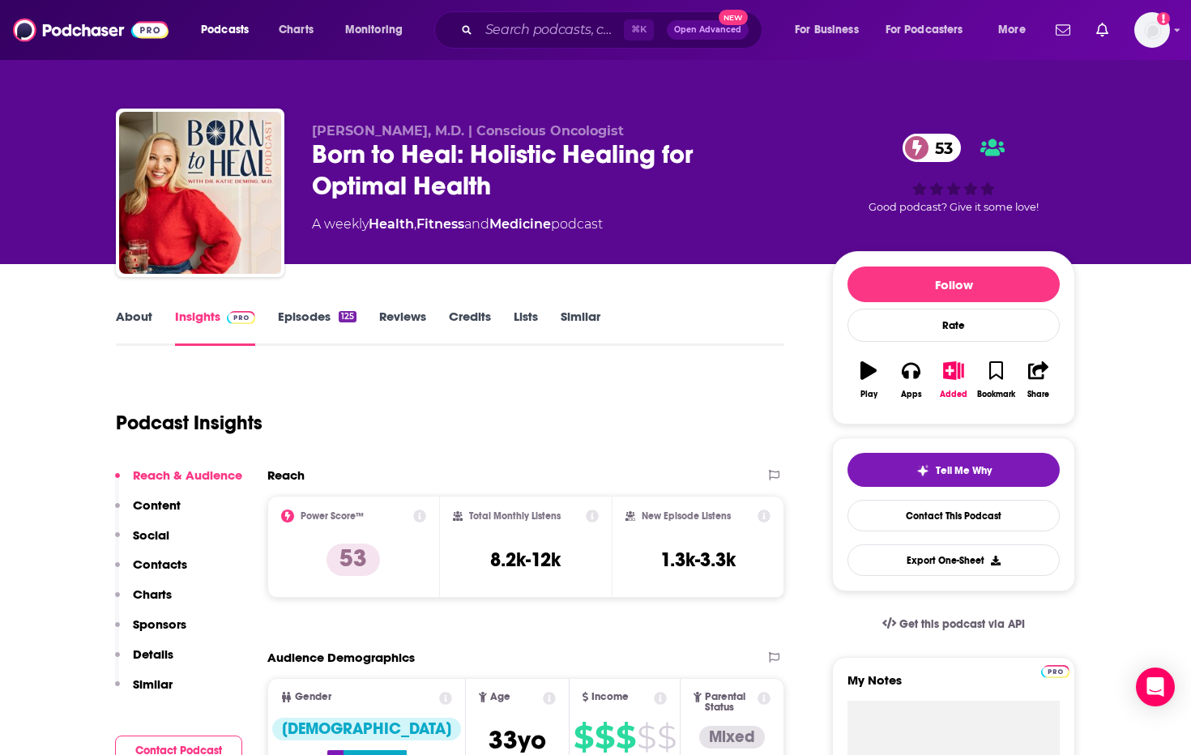
click at [146, 312] on link "About" at bounding box center [134, 327] width 36 height 37
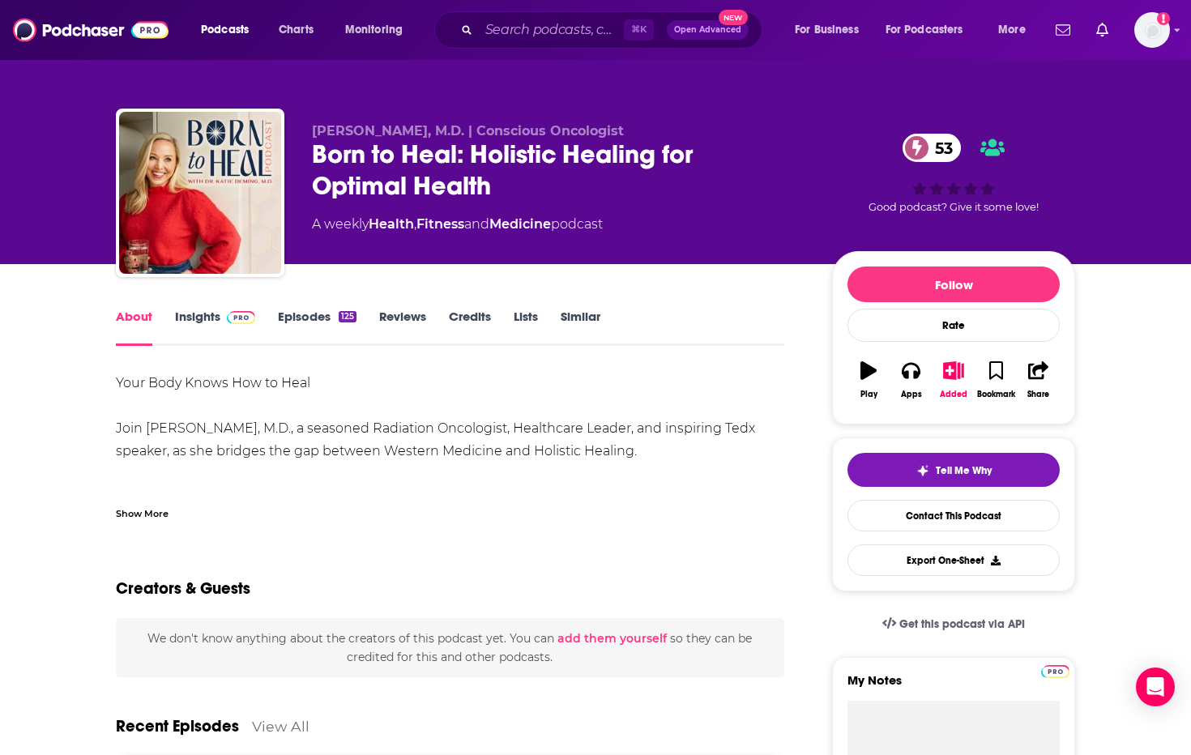
drag, startPoint x: 650, startPoint y: 457, endPoint x: 108, endPoint y: 379, distance: 547.9
copy div "Your Body Knows How to Heal Join [PERSON_NAME], M.D., a seasoned Radiation Onco…"
click at [195, 316] on link "Insights" at bounding box center [215, 327] width 80 height 37
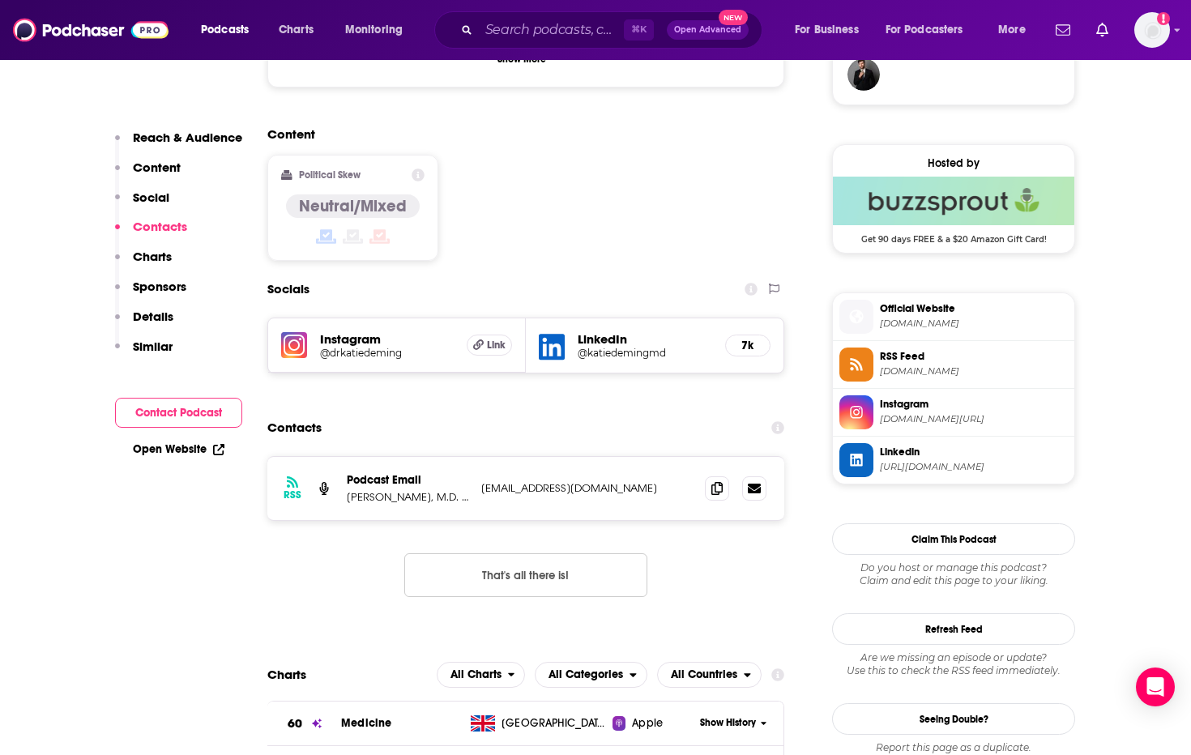
scroll to position [1303, 0]
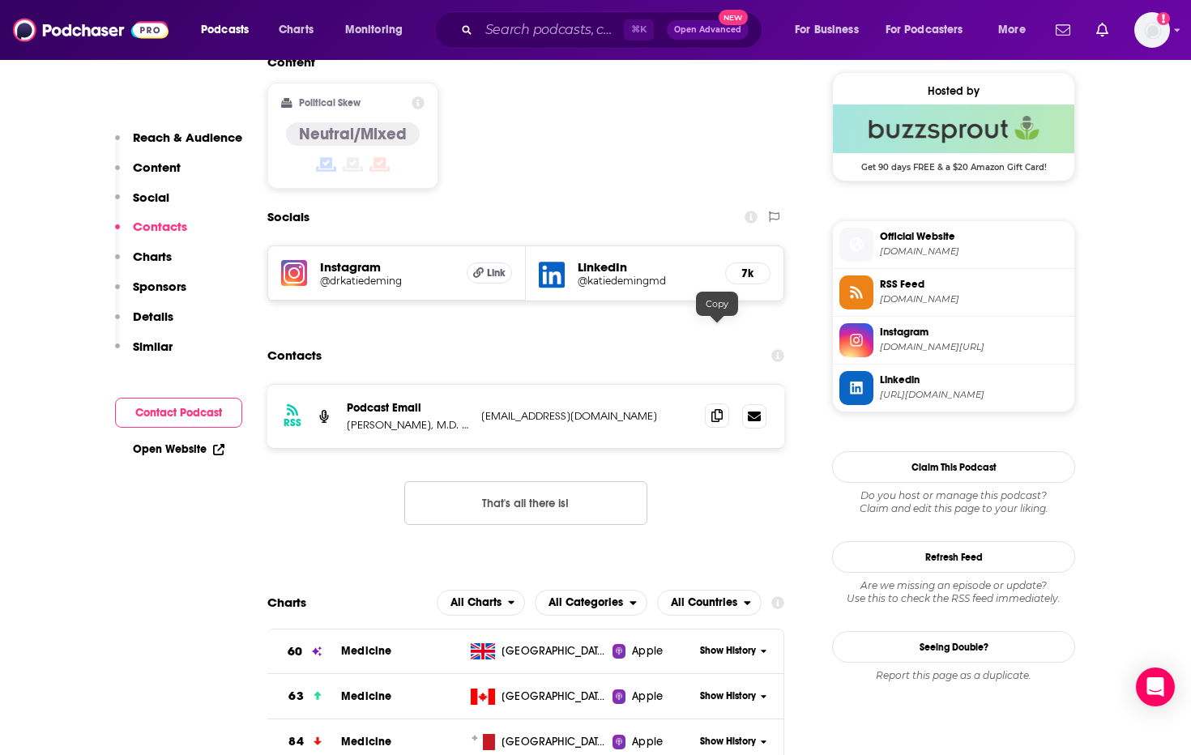
click at [717, 404] on span at bounding box center [717, 416] width 24 height 24
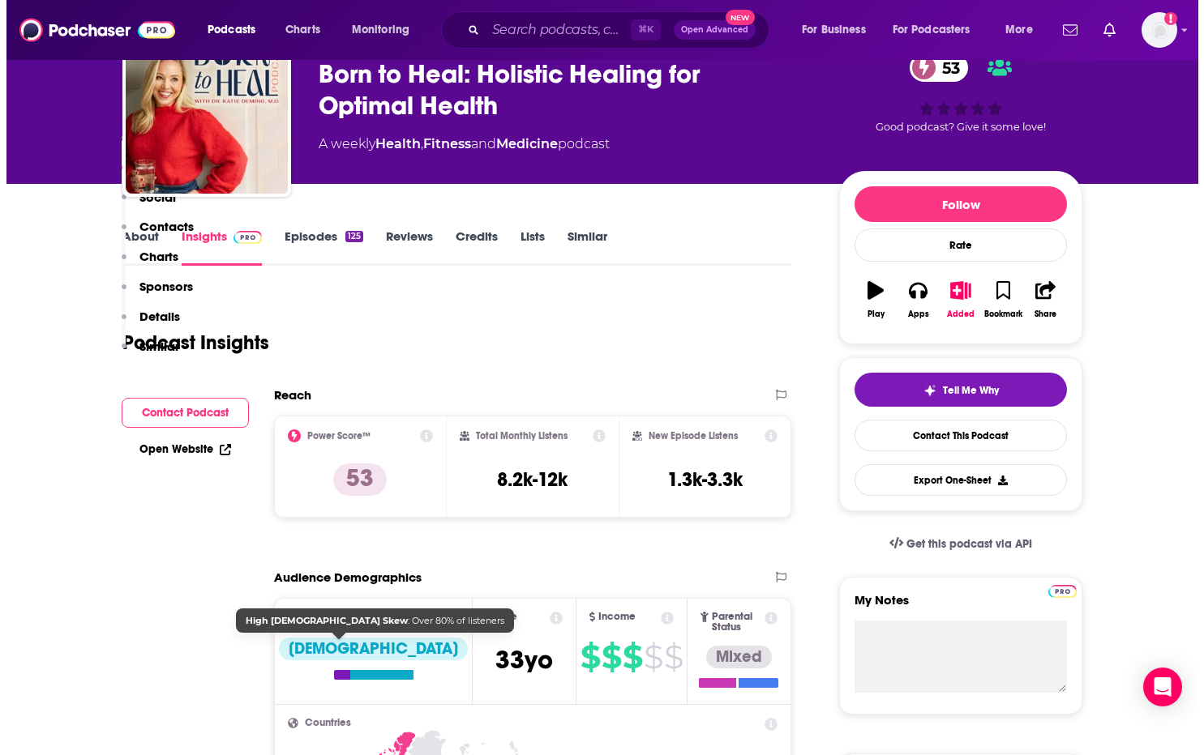
scroll to position [0, 0]
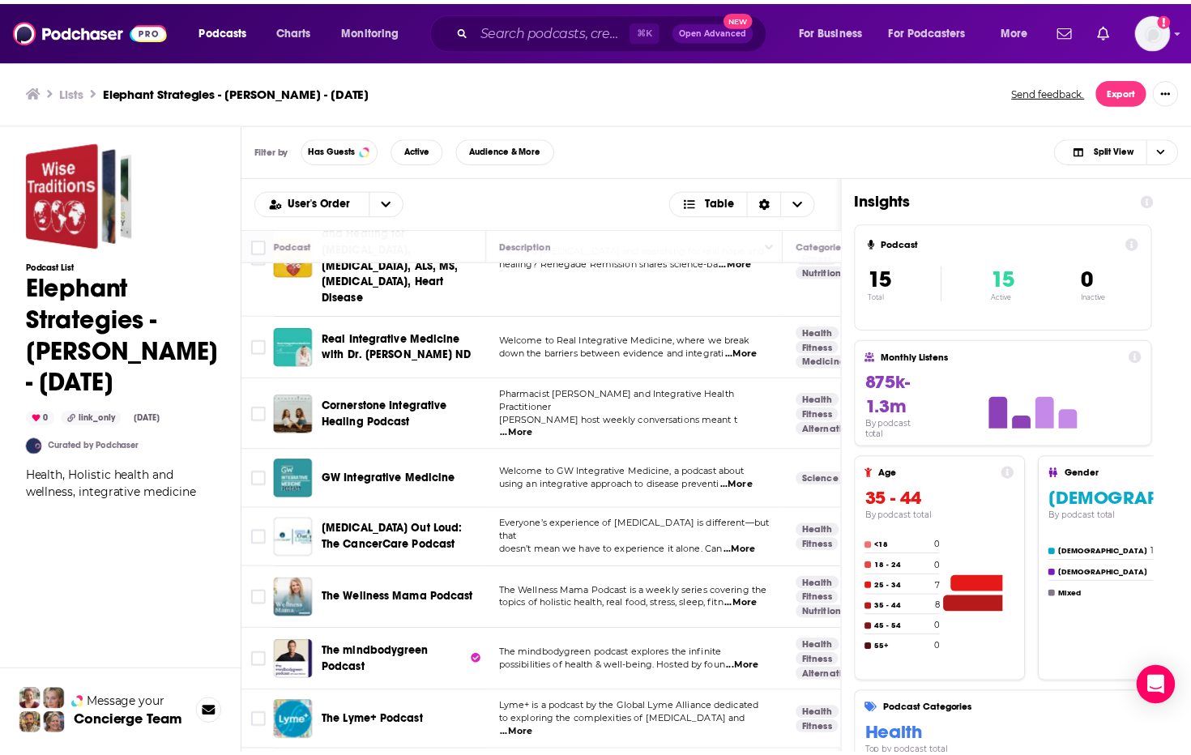
scroll to position [142, 0]
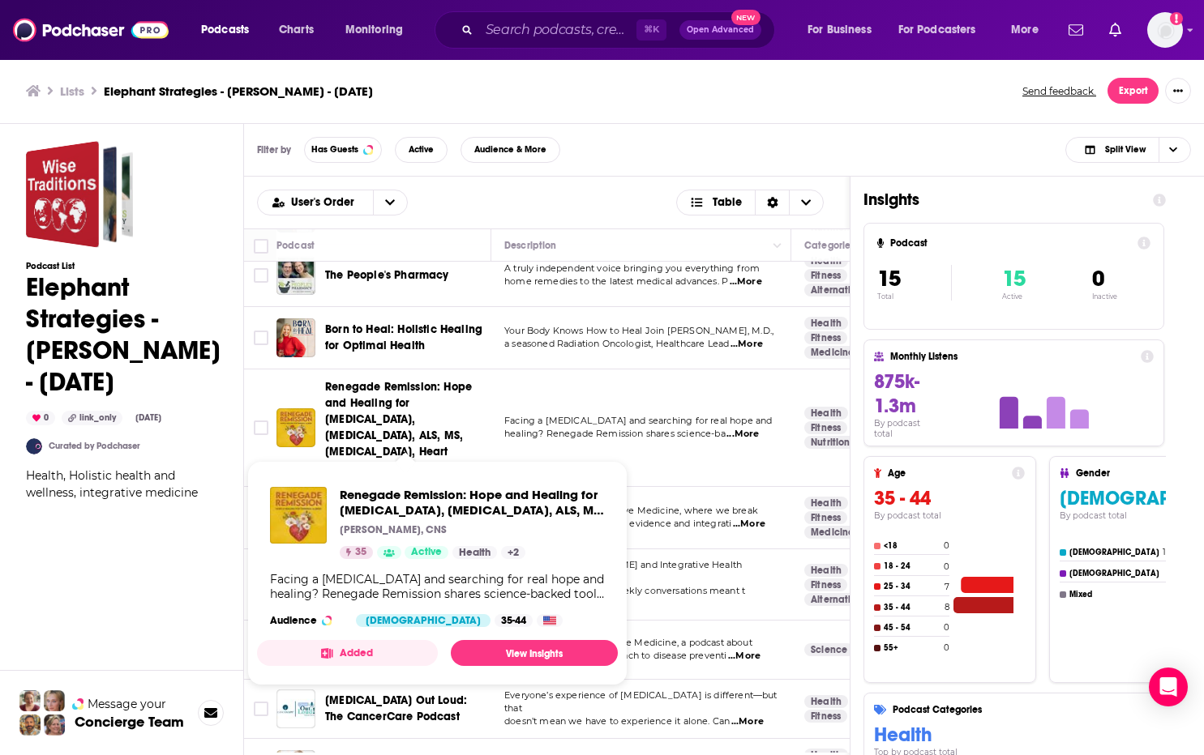
click at [387, 409] on span "Renegade Remission: Hope and Healing for [MEDICAL_DATA], [MEDICAL_DATA], ALS, M…" at bounding box center [398, 427] width 147 height 95
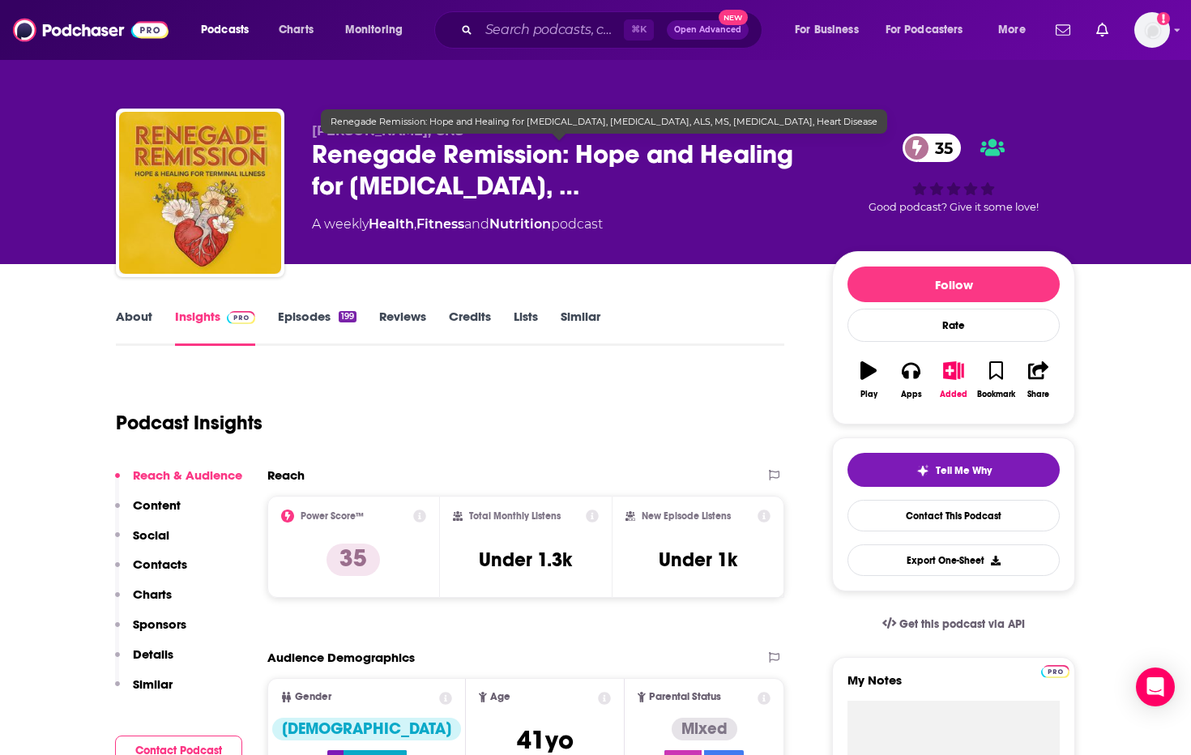
click at [557, 192] on span "Renegade Remission: Hope and Healing for [MEDICAL_DATA], …" at bounding box center [559, 170] width 494 height 63
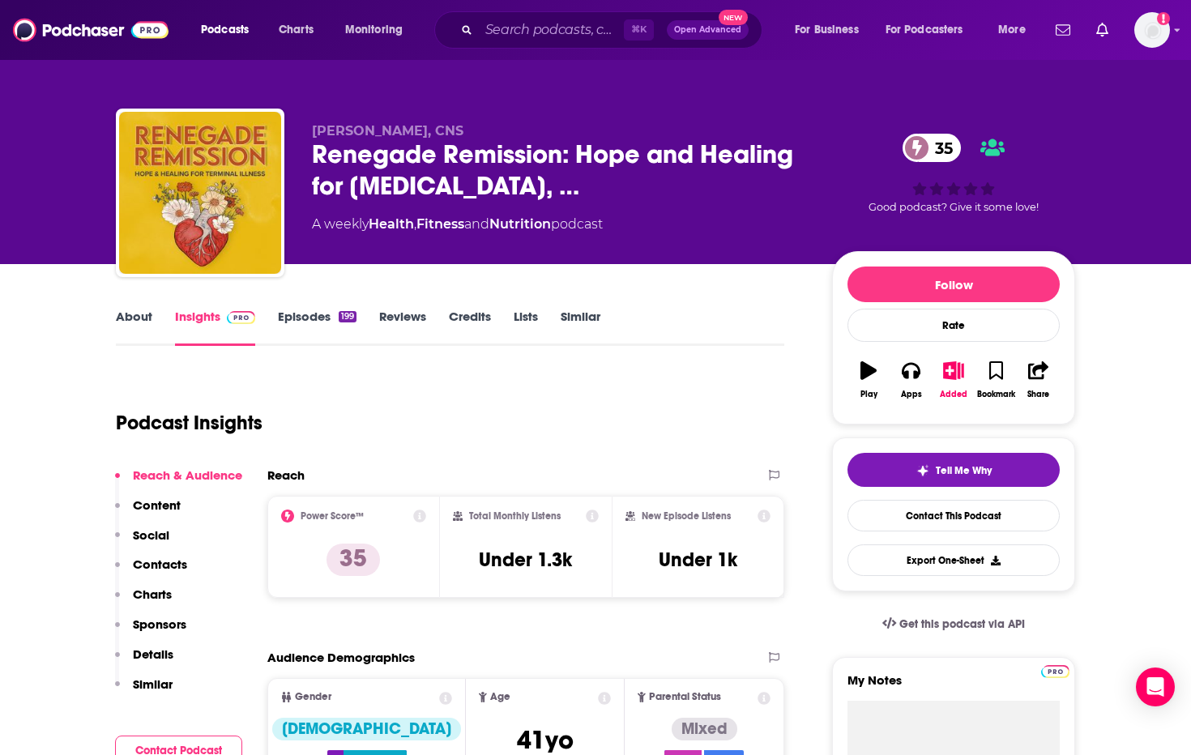
click at [134, 316] on link "About" at bounding box center [134, 327] width 36 height 37
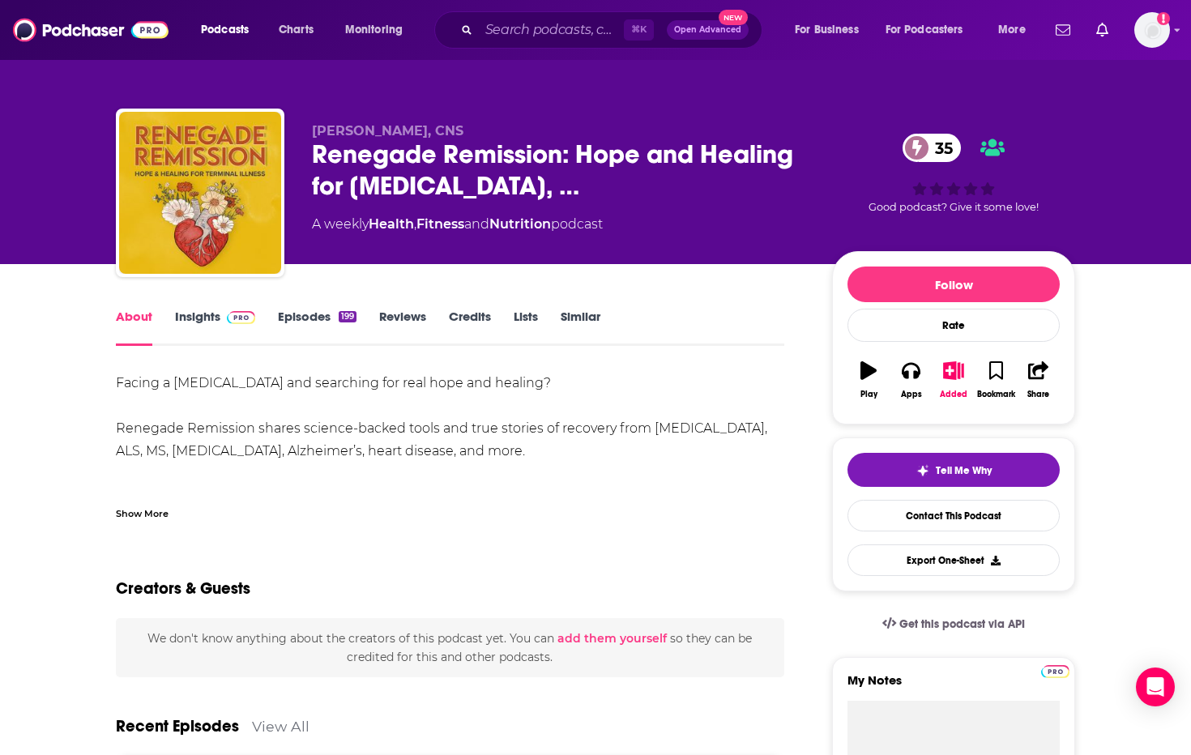
click at [197, 316] on link "Insights" at bounding box center [215, 327] width 80 height 37
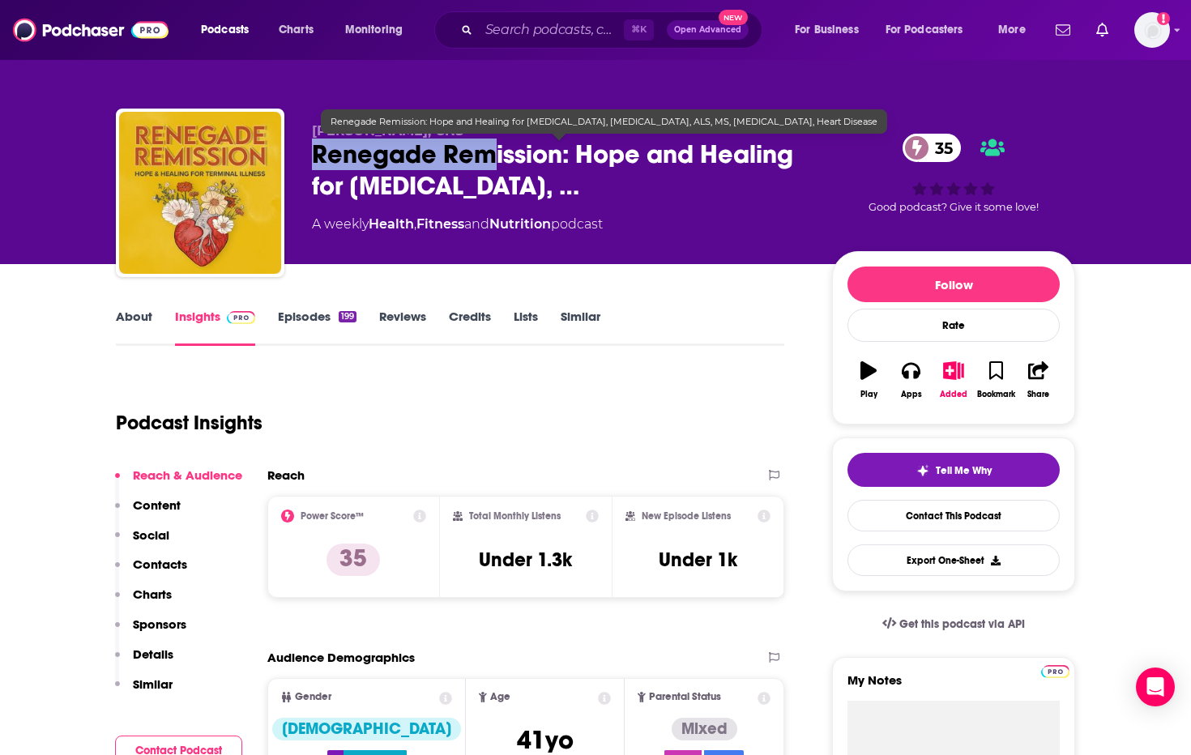
drag, startPoint x: 314, startPoint y: 152, endPoint x: 526, endPoint y: 166, distance: 212.0
click at [513, 165] on span "Renegade Remission: Hope and Healing for [MEDICAL_DATA], …" at bounding box center [559, 170] width 494 height 63
click at [314, 156] on span "Renegade Remission: Hope and Healing for [MEDICAL_DATA], …" at bounding box center [559, 170] width 494 height 63
drag, startPoint x: 342, startPoint y: 153, endPoint x: 603, endPoint y: 199, distance: 265.0
click at [603, 199] on div "[PERSON_NAME], CNS Renegade Remission: Hope and Healing for [MEDICAL_DATA], … 3…" at bounding box center [596, 196] width 960 height 175
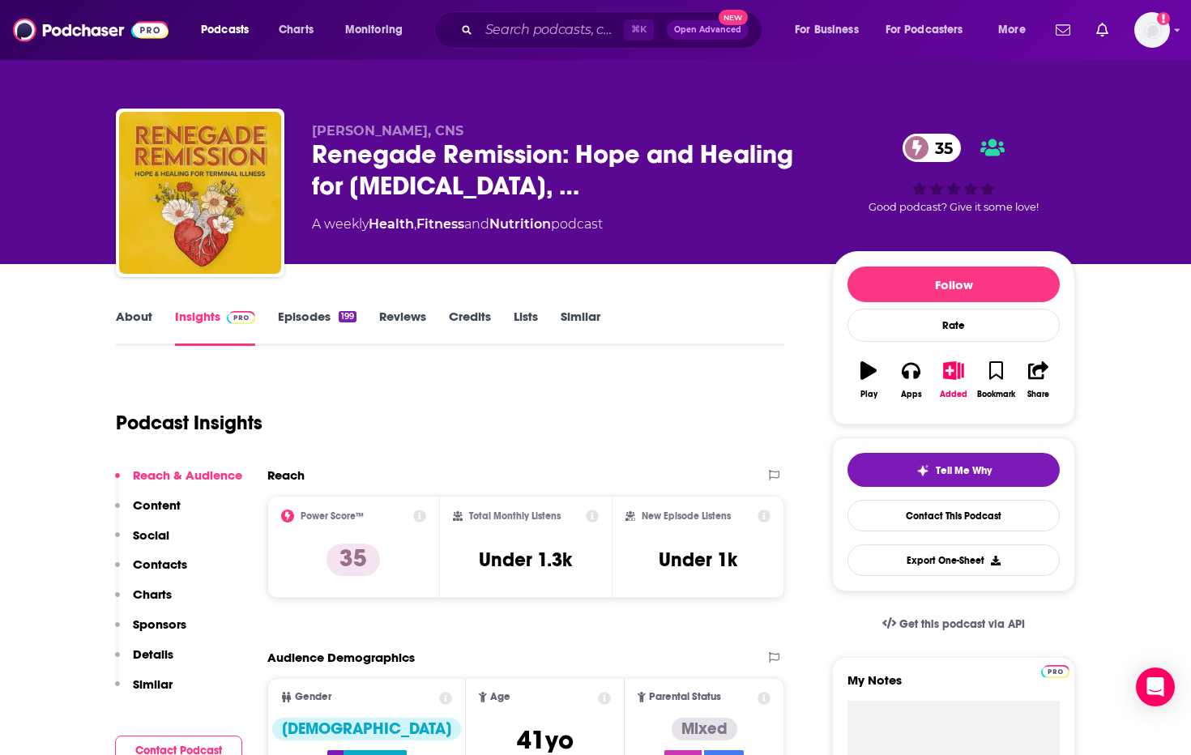
click at [138, 314] on link "About" at bounding box center [134, 327] width 36 height 37
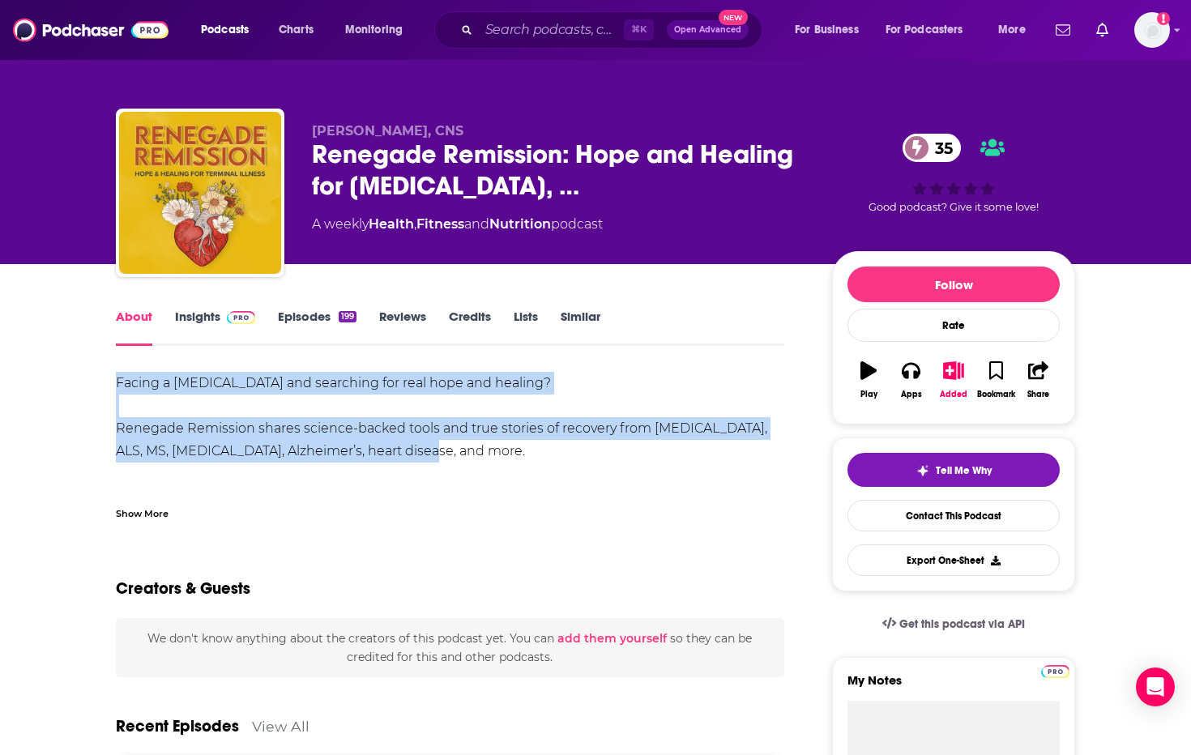
drag, startPoint x: 456, startPoint y: 450, endPoint x: 95, endPoint y: 383, distance: 366.9
copy div "Facing a [MEDICAL_DATA] and searching for real hope and healing? Renegade Remis…"
click at [199, 319] on link "Insights" at bounding box center [215, 327] width 80 height 37
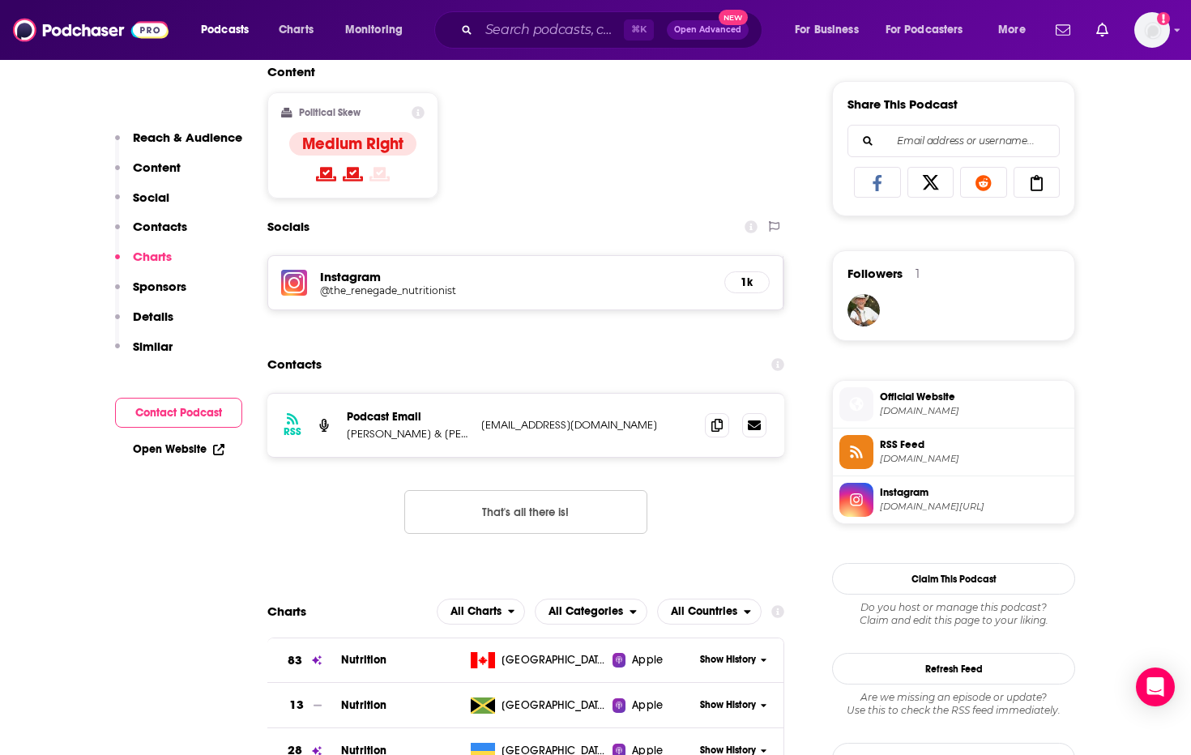
scroll to position [990, 0]
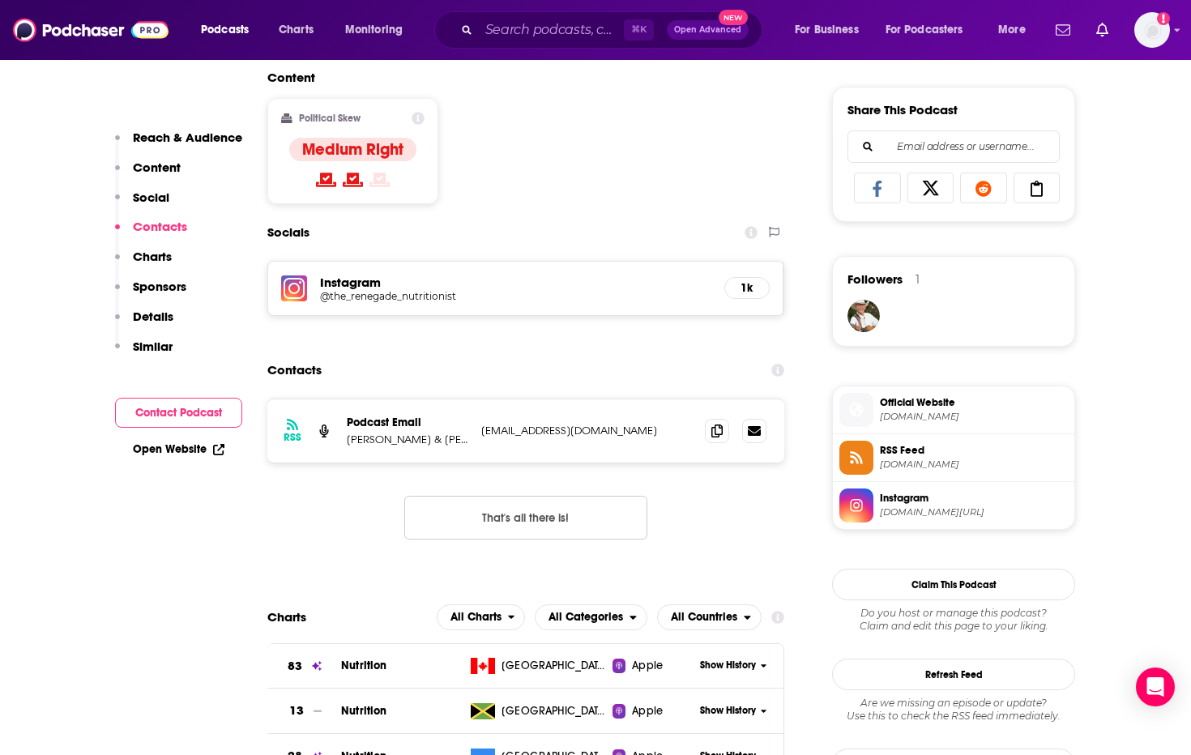
click at [729, 430] on div at bounding box center [736, 431] width 62 height 24
click at [717, 434] on icon at bounding box center [717, 430] width 11 height 13
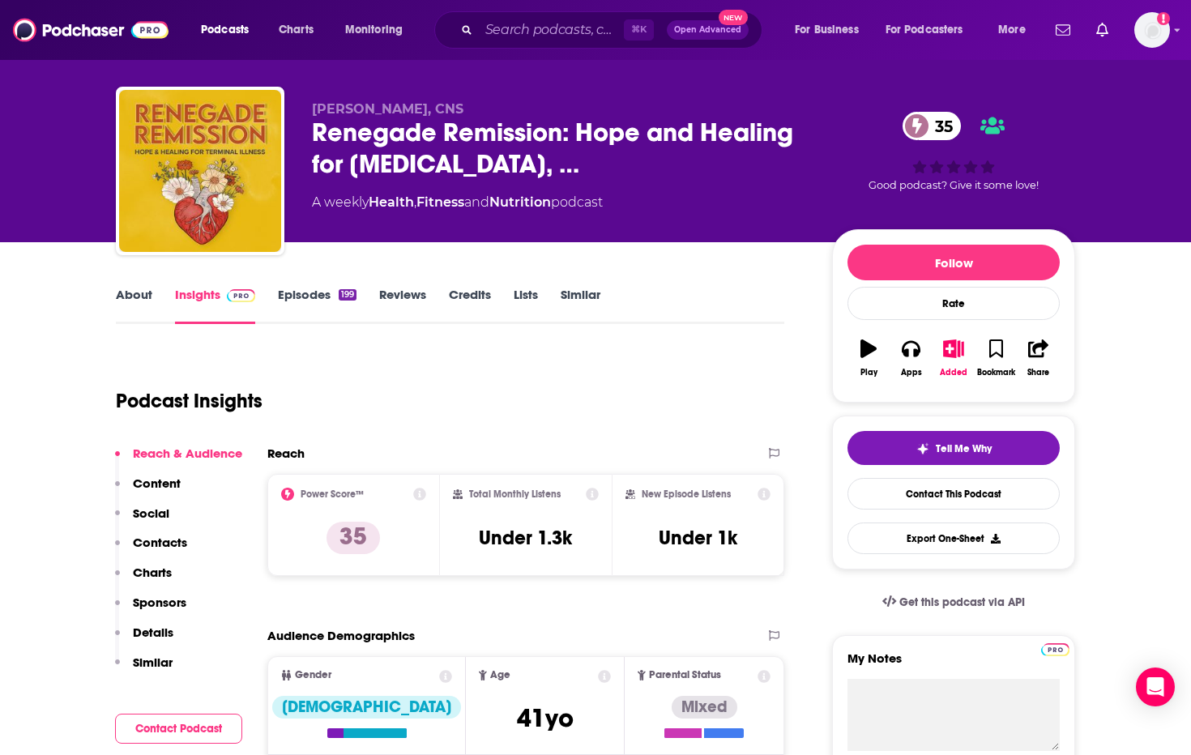
scroll to position [24, 0]
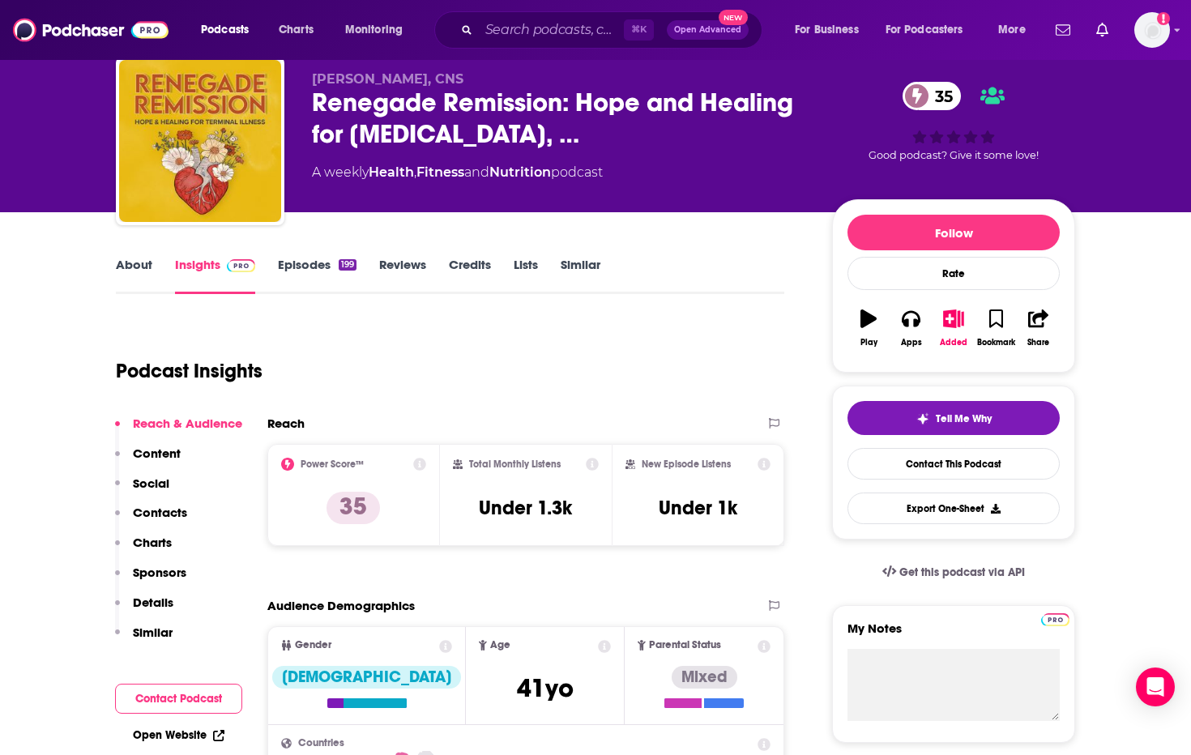
scroll to position [140, 0]
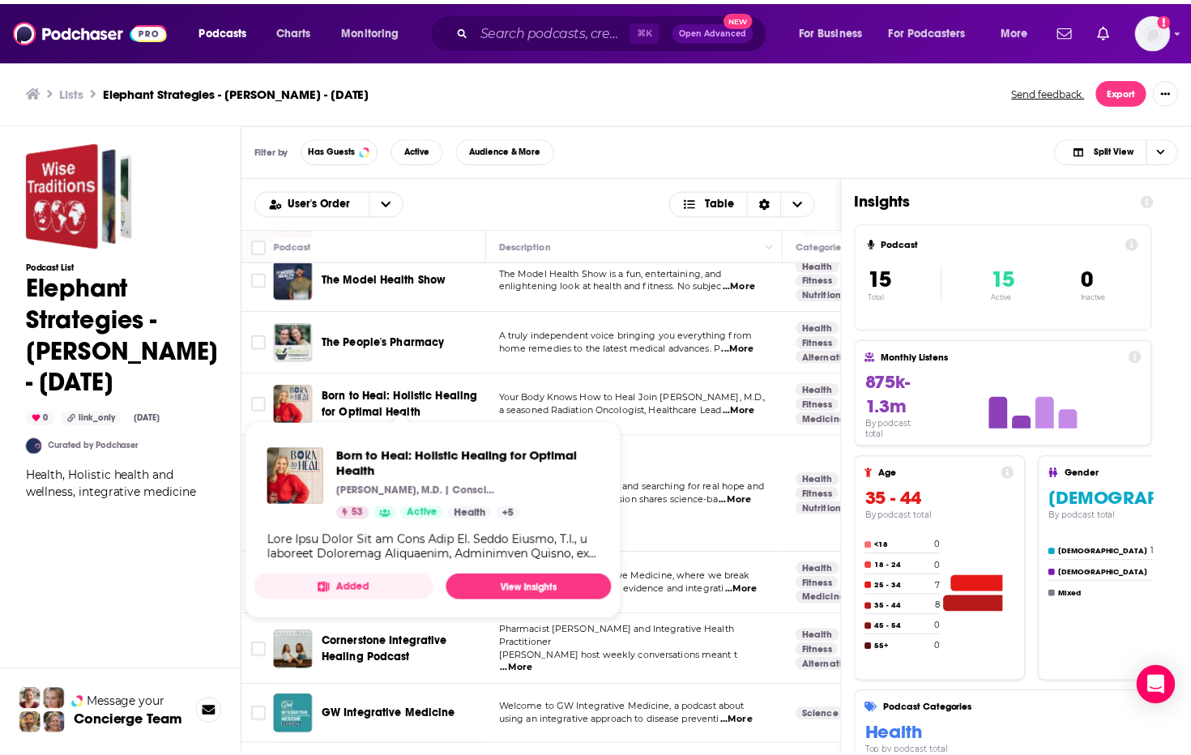
scroll to position [91, 0]
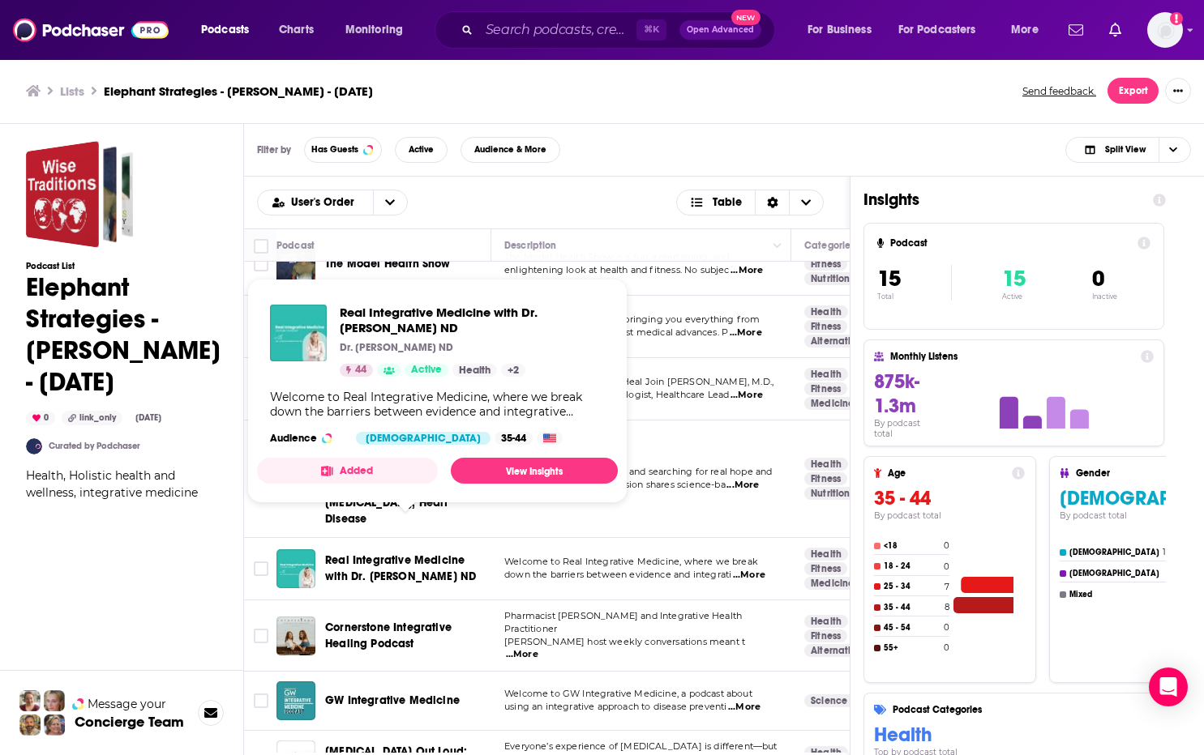
click at [363, 554] on span "Real Integrative Medicine with Dr. [PERSON_NAME] ND" at bounding box center [400, 569] width 151 height 30
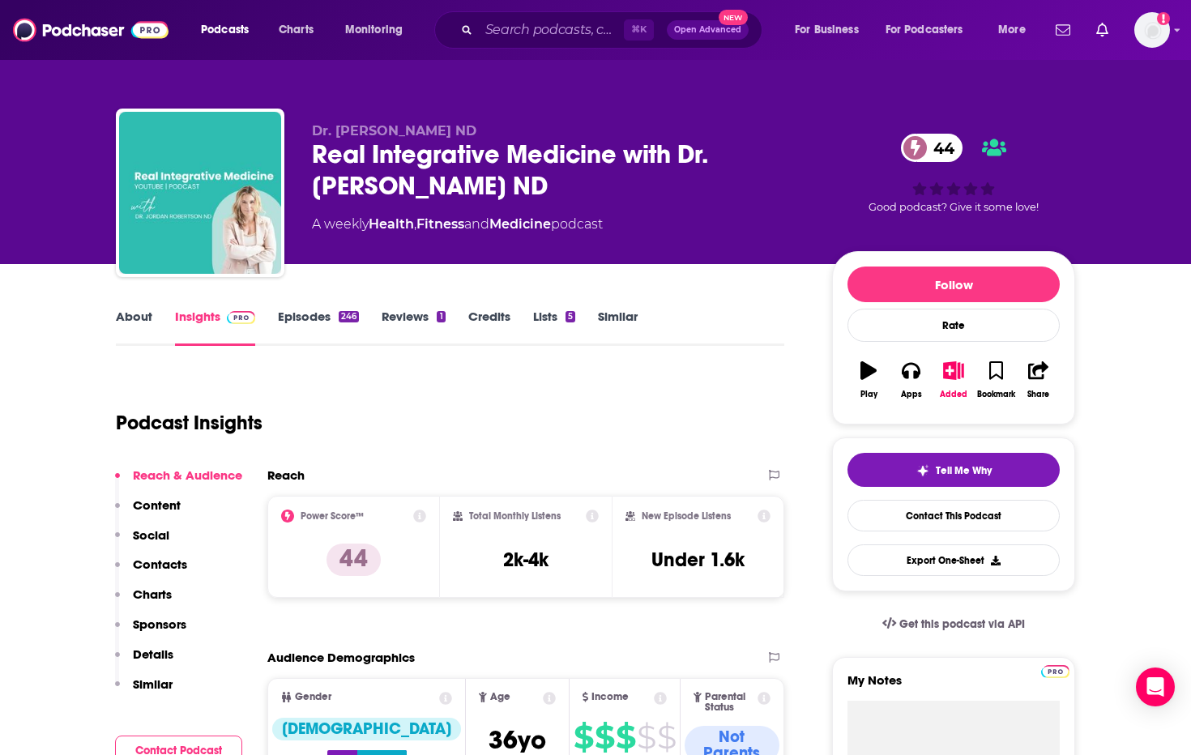
click at [132, 316] on link "About" at bounding box center [134, 327] width 36 height 37
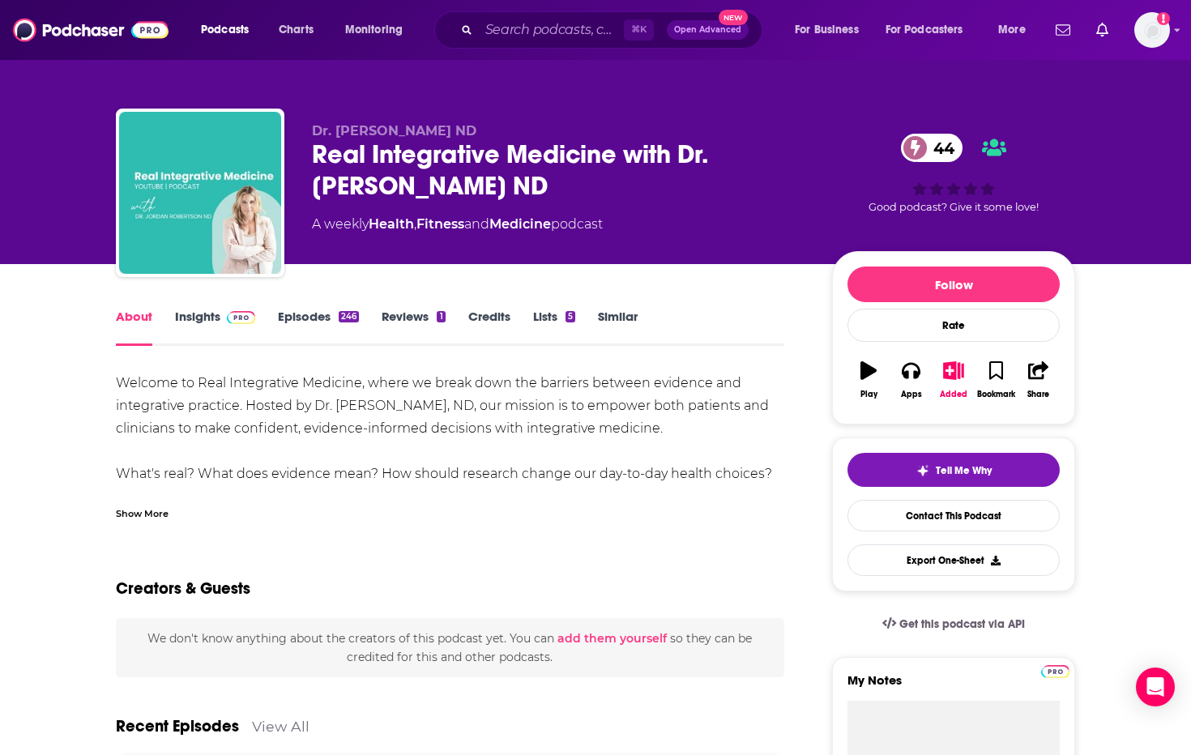
drag, startPoint x: 773, startPoint y: 472, endPoint x: 149, endPoint y: 392, distance: 629.1
click at [151, 392] on div "Welcome to Real Integrative Medicine, where we break down the barriers between …" at bounding box center [450, 508] width 669 height 272
drag, startPoint x: 113, startPoint y: 387, endPoint x: 117, endPoint y: 377, distance: 10.5
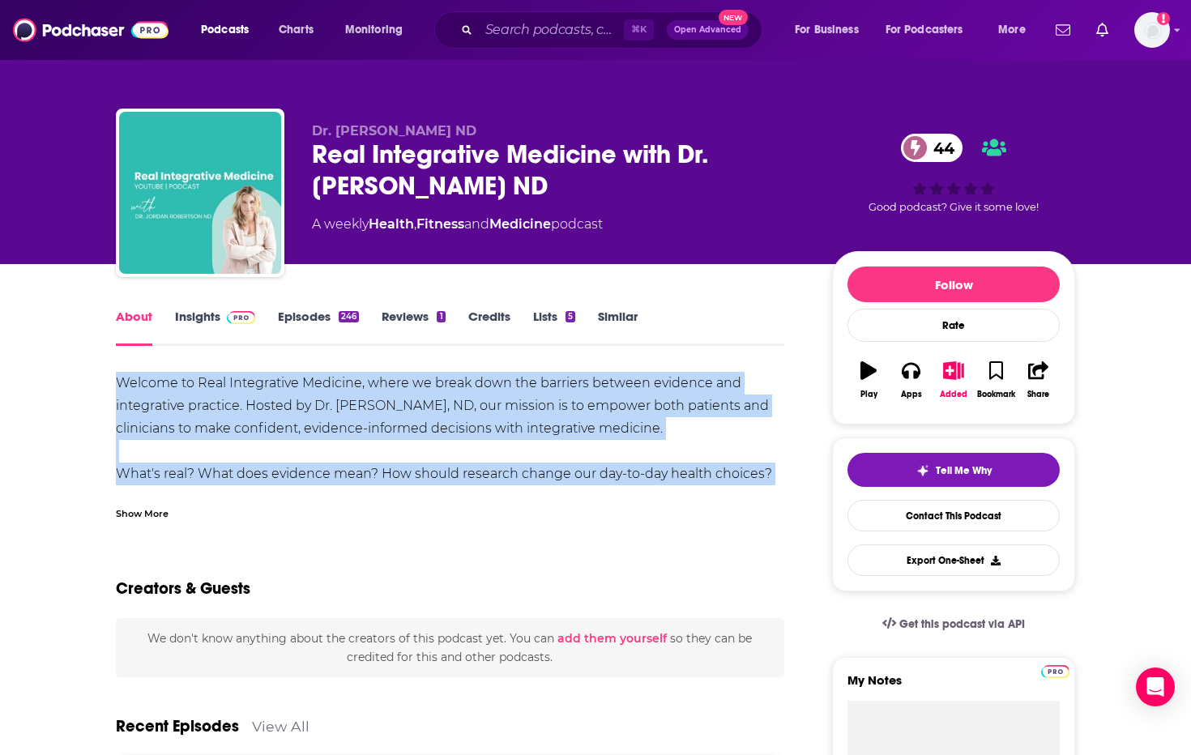
drag, startPoint x: 270, startPoint y: 392, endPoint x: 761, endPoint y: 497, distance: 502.2
copy div "Welcome to Real Integrative Medicine, where we break down the barriers between …"
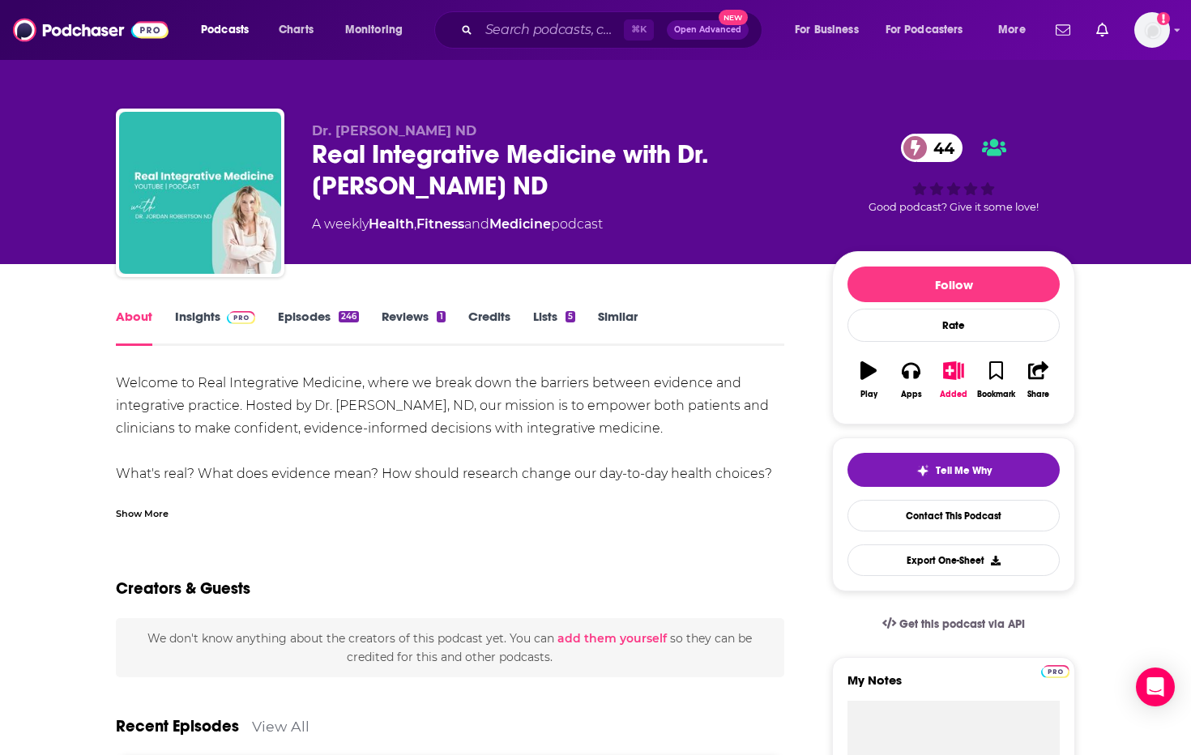
click at [155, 512] on div "Show More" at bounding box center [142, 512] width 53 height 15
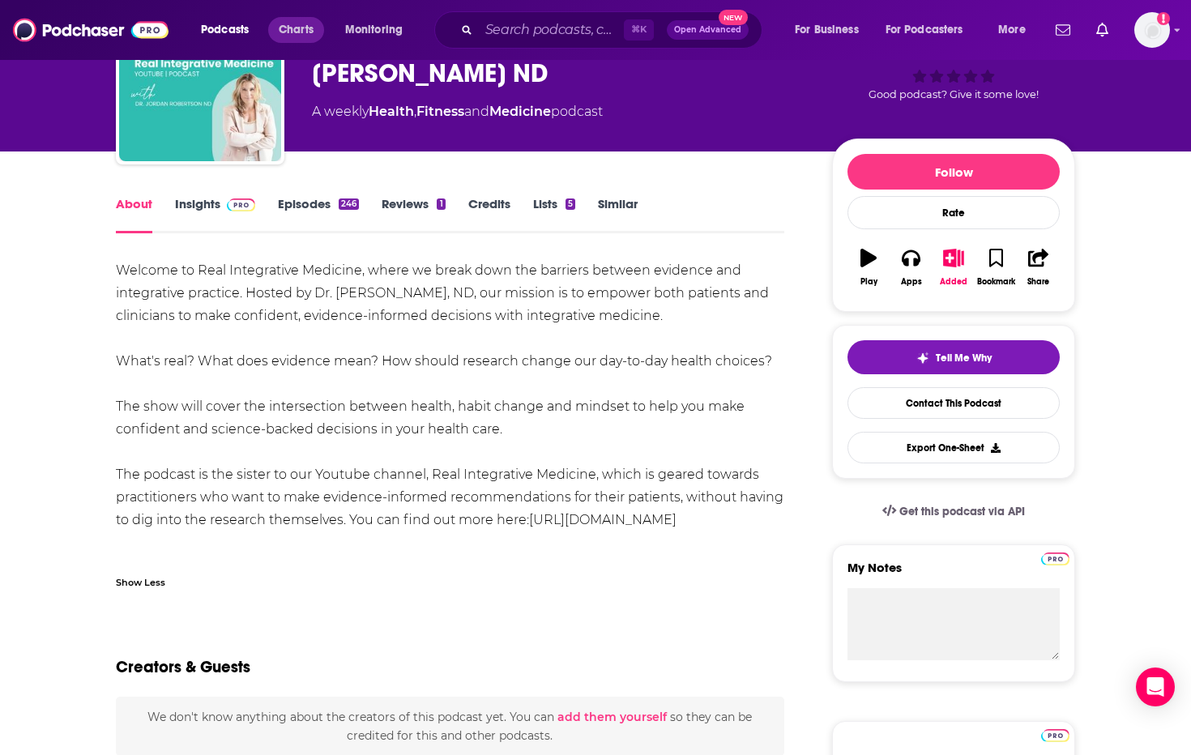
scroll to position [116, 0]
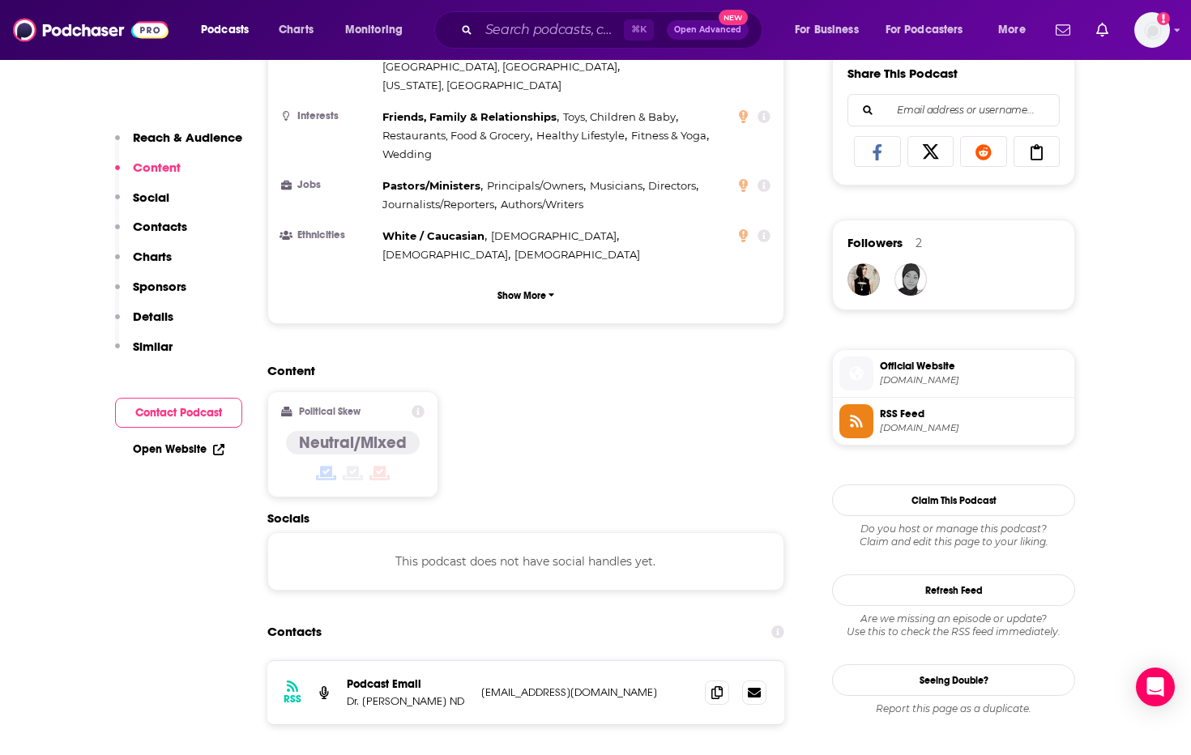
scroll to position [1027, 0]
drag, startPoint x: 553, startPoint y: 575, endPoint x: 479, endPoint y: 576, distance: 73.8
click at [479, 661] on div "RSS Podcast Email Dr. [PERSON_NAME] ND [PERSON_NAME][EMAIL_ADDRESS][DOMAIN_NAME…" at bounding box center [525, 692] width 517 height 63
copy p "[EMAIL_ADDRESS][DOMAIN_NAME]"
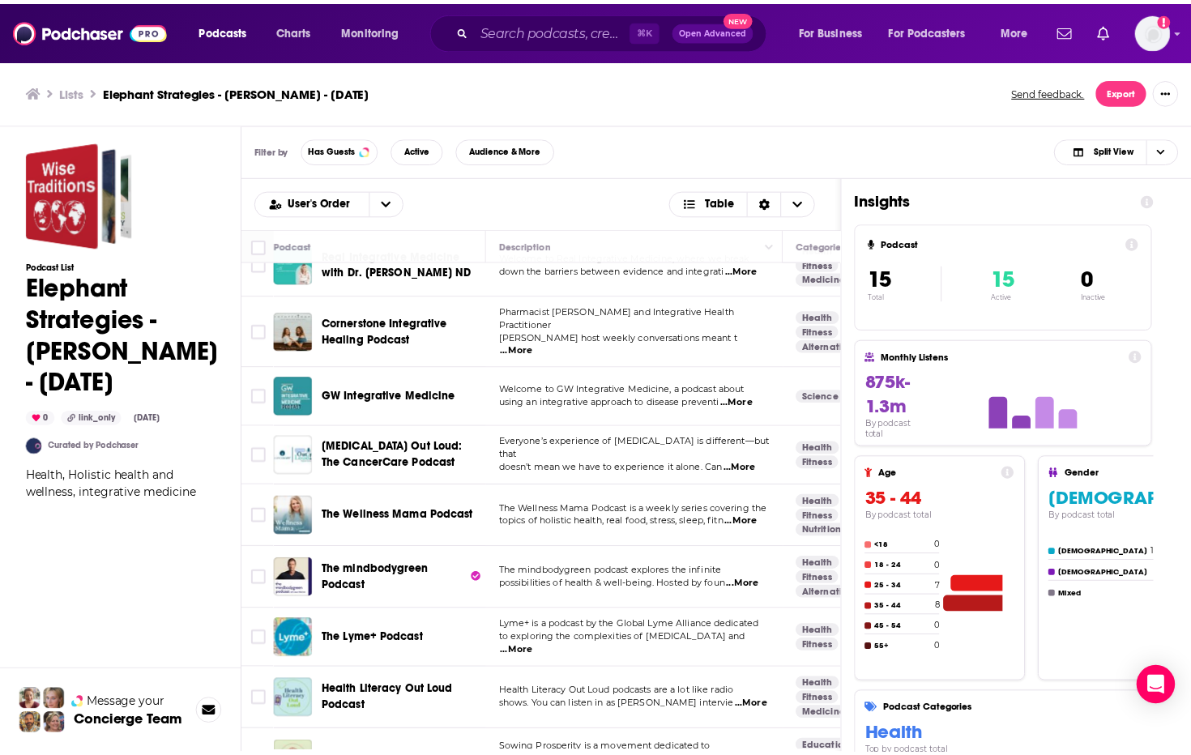
scroll to position [403, 0]
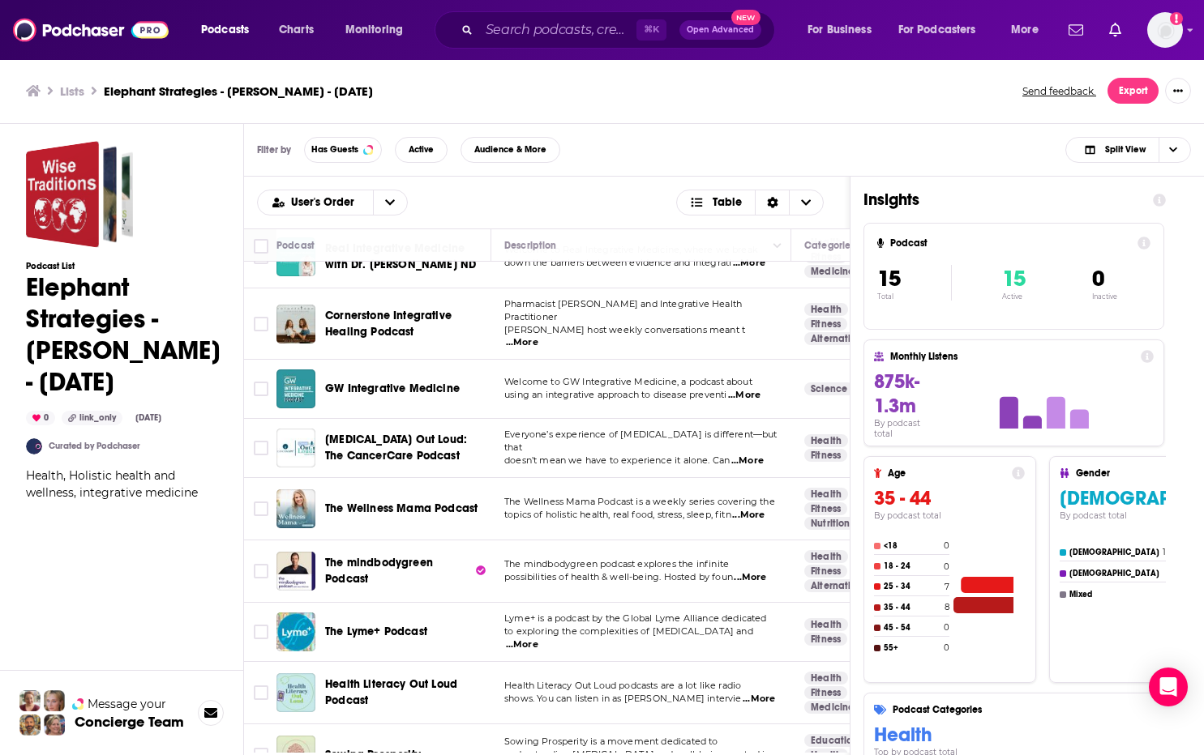
click at [383, 309] on span "Cornerstone Integrative Healing Podcast" at bounding box center [388, 324] width 126 height 30
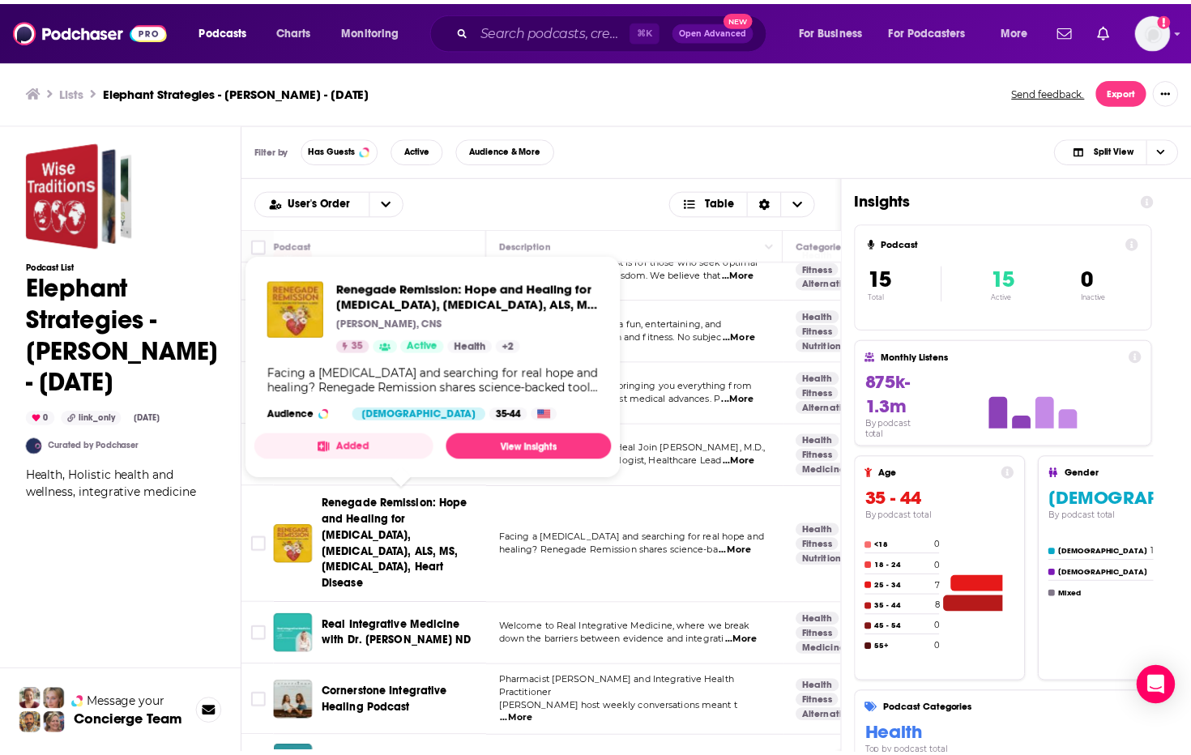
scroll to position [25, 0]
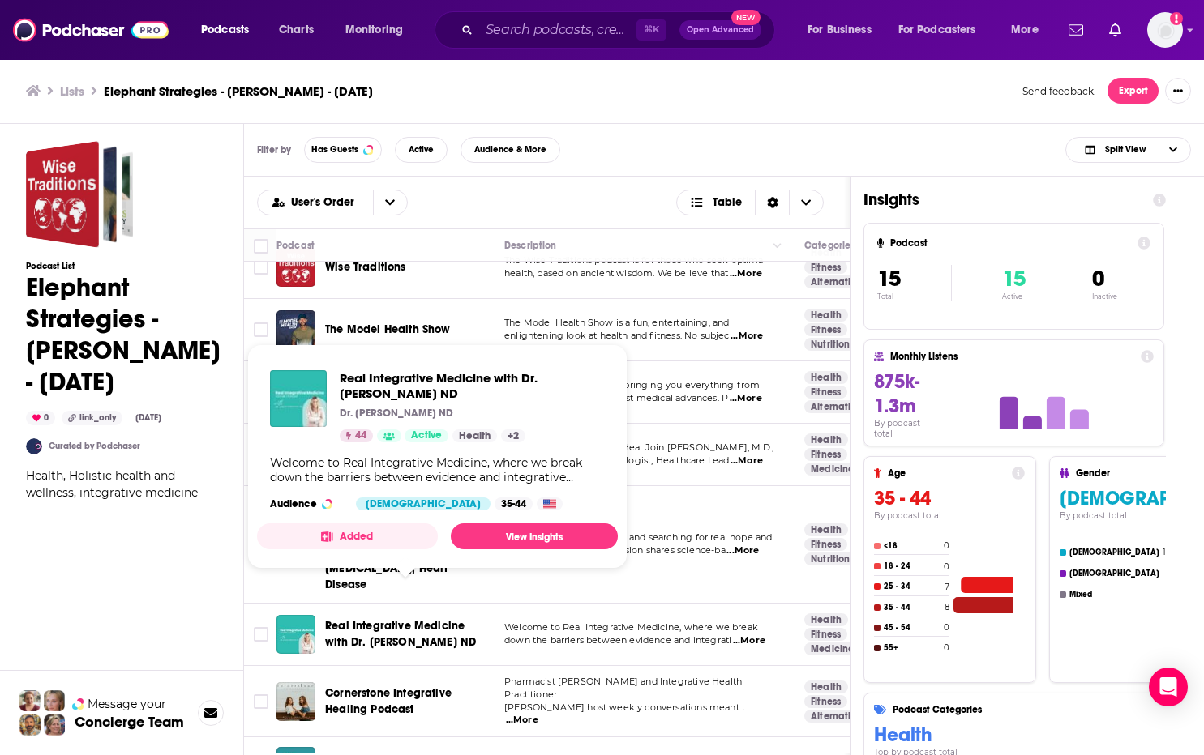
click at [397, 619] on span "Real Integrative Medicine with Dr. [PERSON_NAME] ND" at bounding box center [400, 634] width 151 height 30
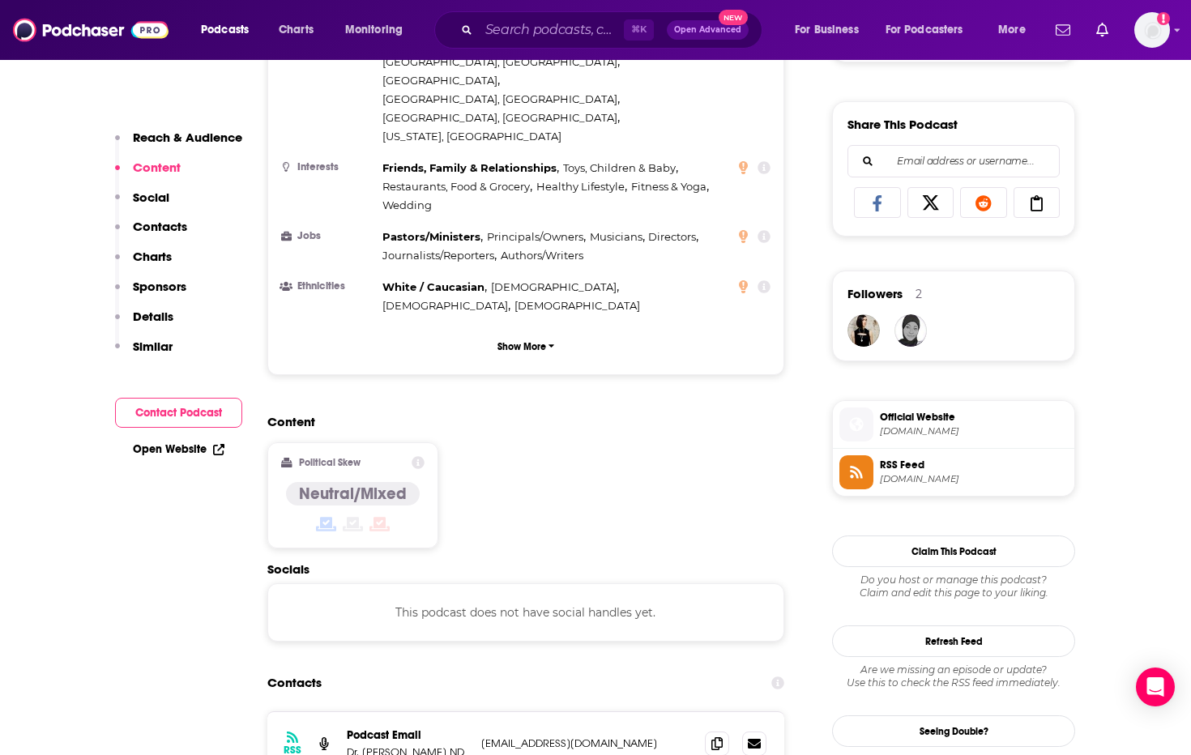
scroll to position [1071, 0]
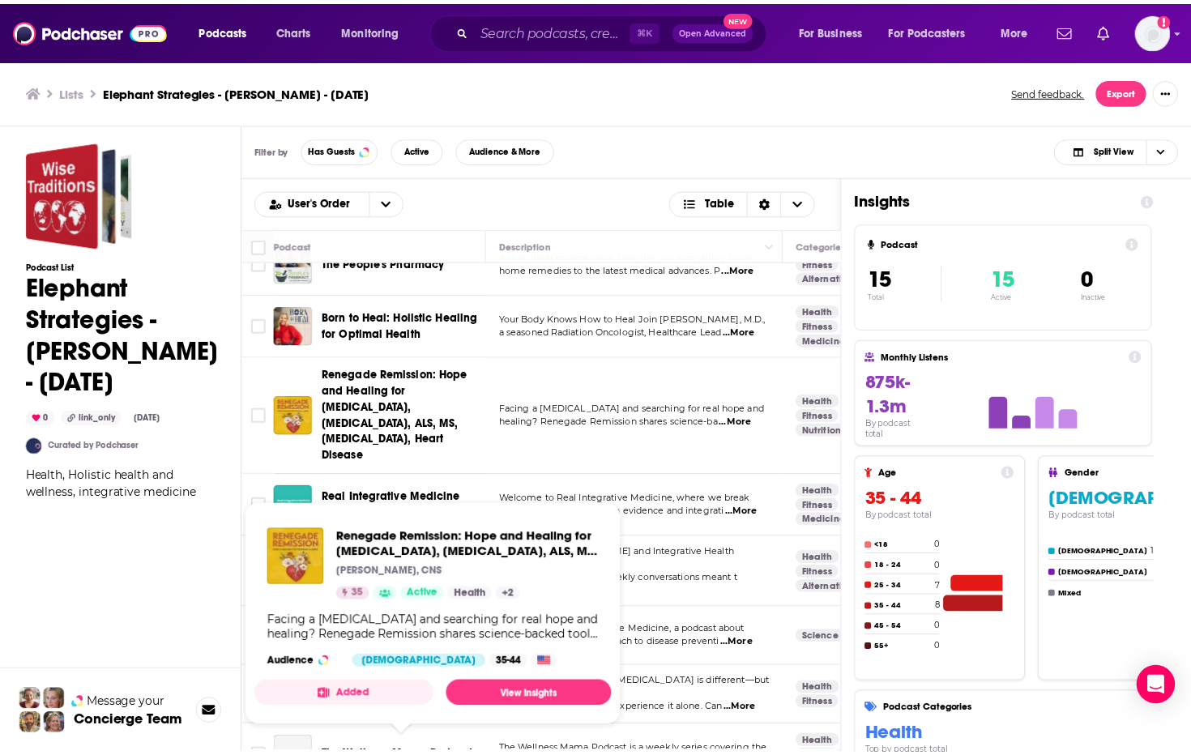
scroll to position [158, 0]
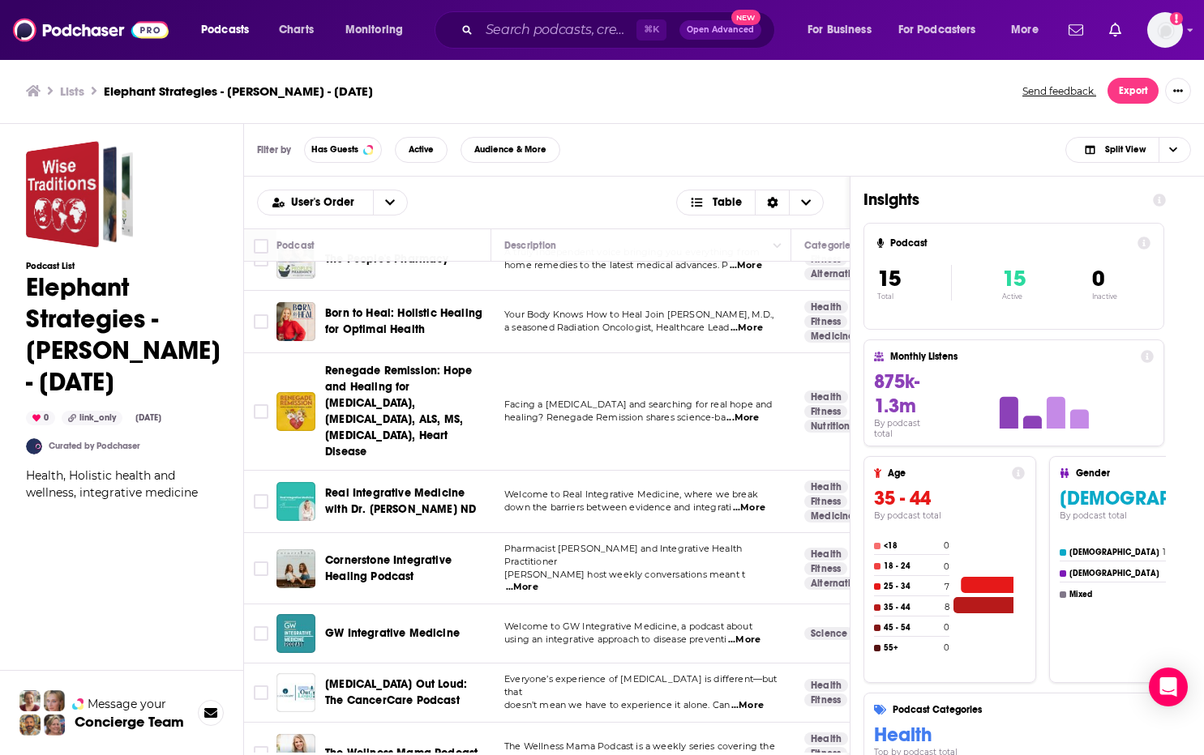
click at [377, 554] on span "Cornerstone Integrative Healing Podcast" at bounding box center [388, 569] width 126 height 30
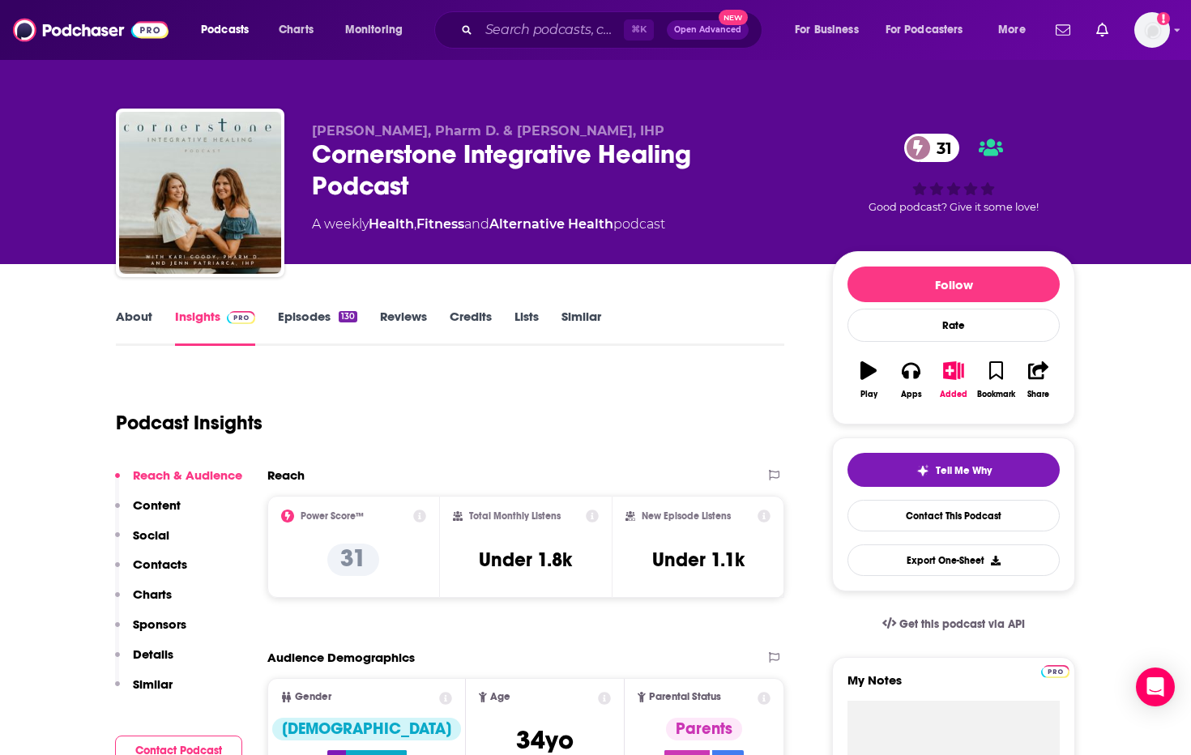
click at [129, 323] on link "About" at bounding box center [134, 327] width 36 height 37
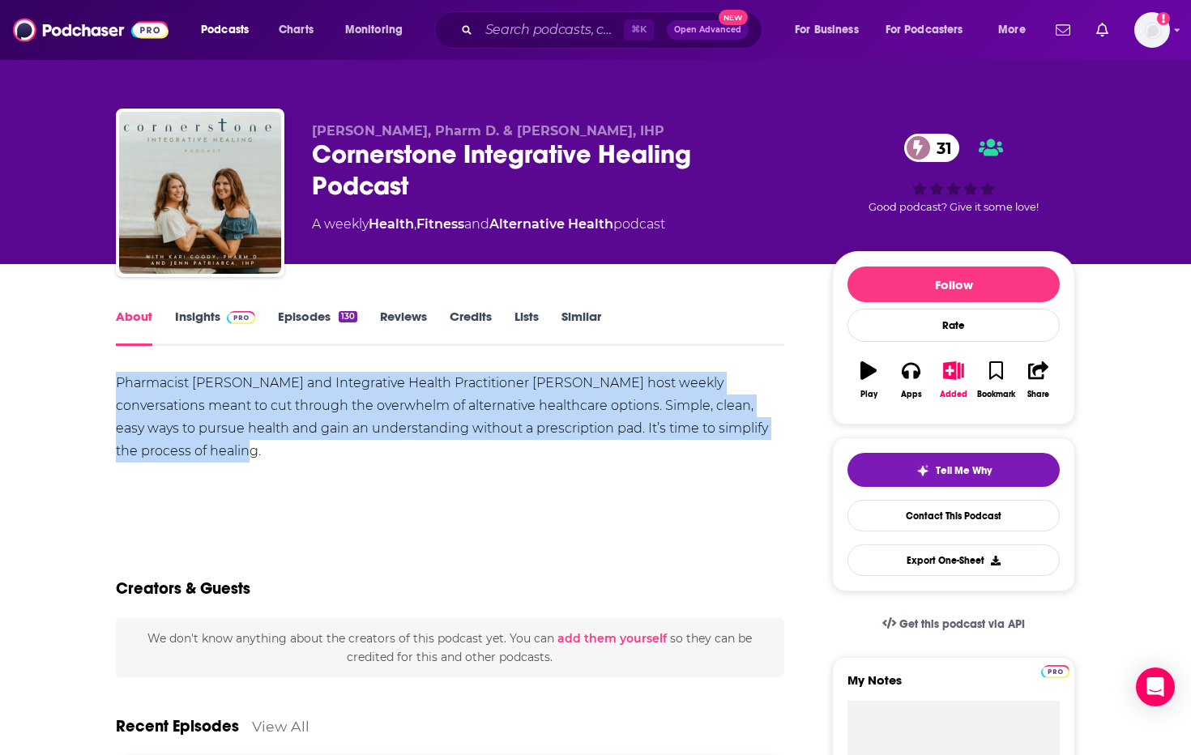
drag, startPoint x: 118, startPoint y: 418, endPoint x: 99, endPoint y: 388, distance: 35.7
click at [176, 326] on link "Insights" at bounding box center [215, 327] width 80 height 37
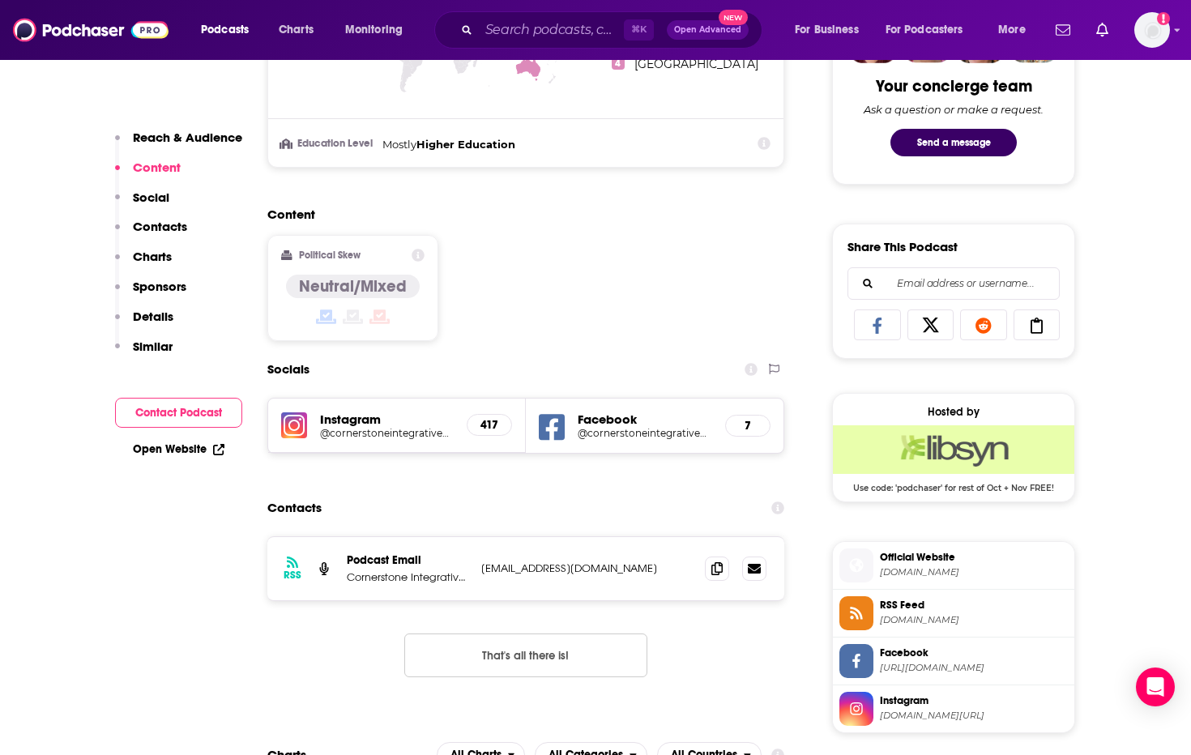
scroll to position [857, 0]
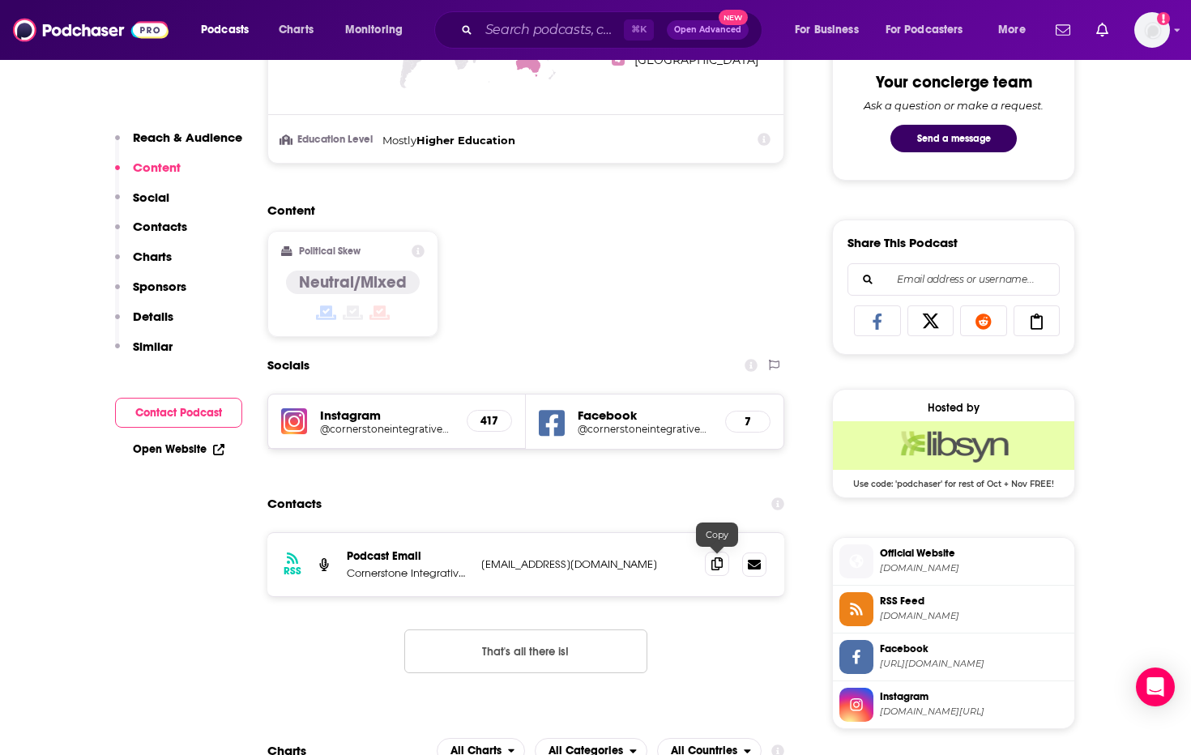
click at [718, 566] on icon at bounding box center [717, 564] width 11 height 13
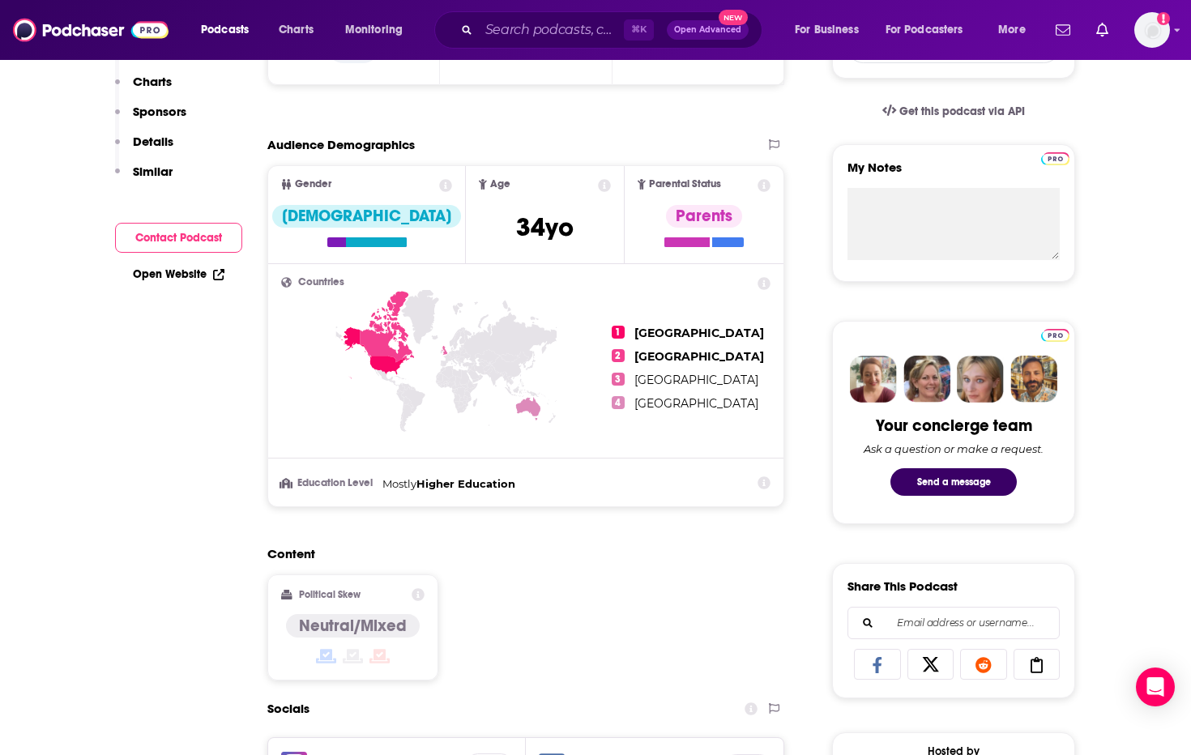
scroll to position [778, 0]
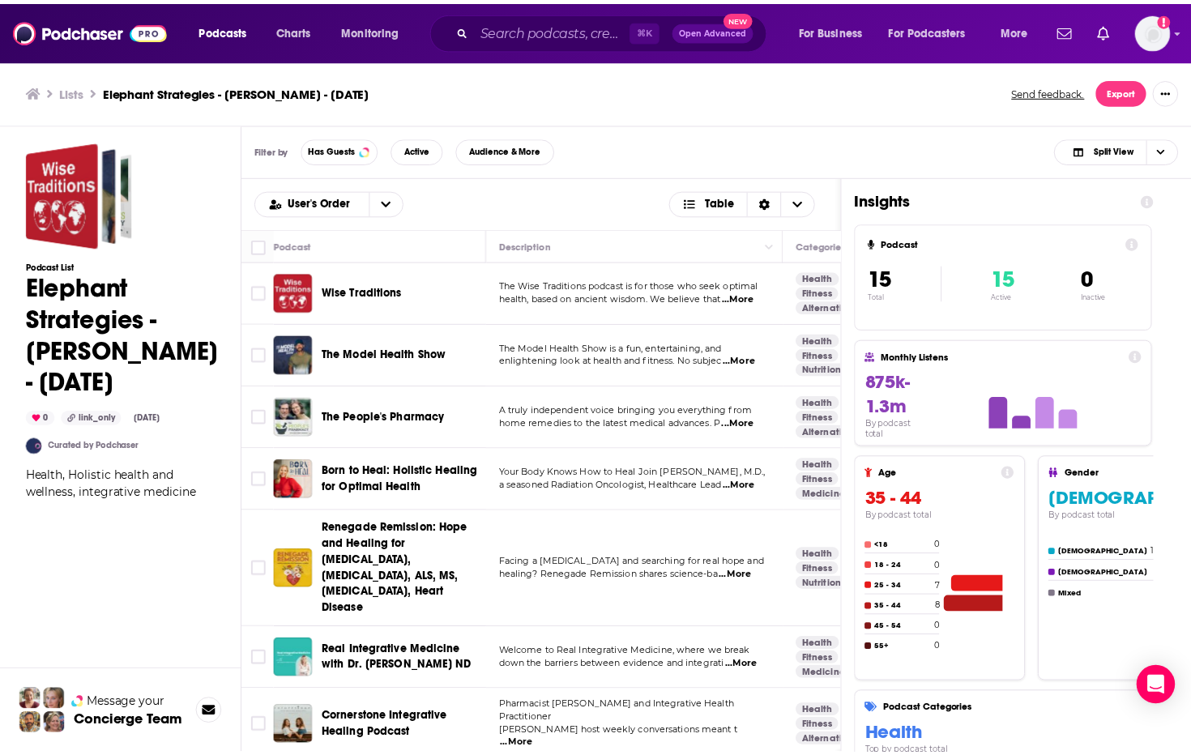
scroll to position [293, 0]
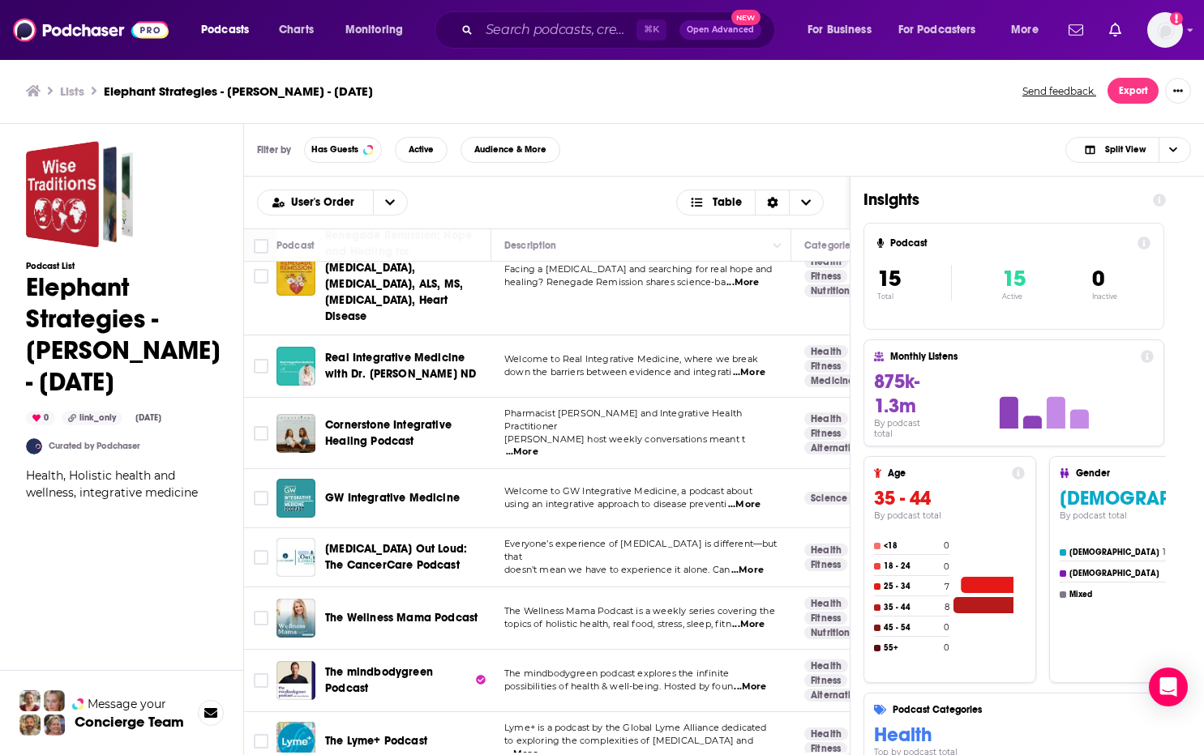
click at [409, 491] on span "GW Integrative Medicine" at bounding box center [392, 498] width 135 height 14
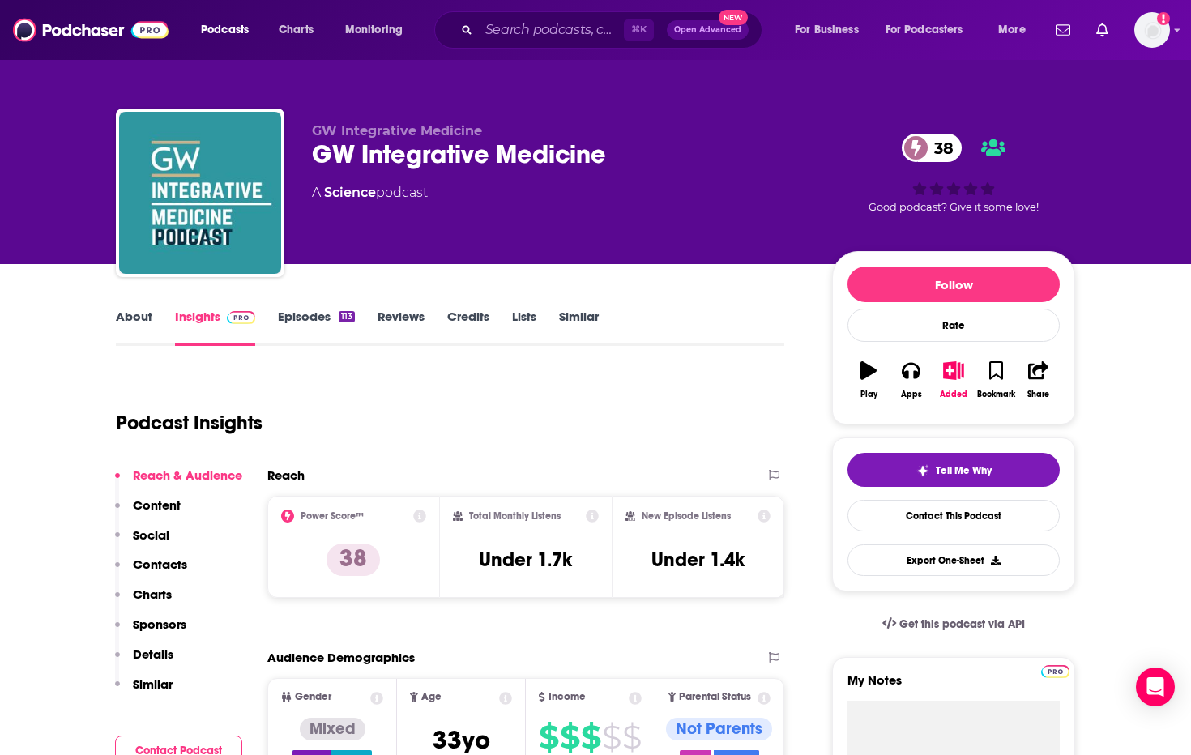
click at [133, 314] on link "About" at bounding box center [134, 327] width 36 height 37
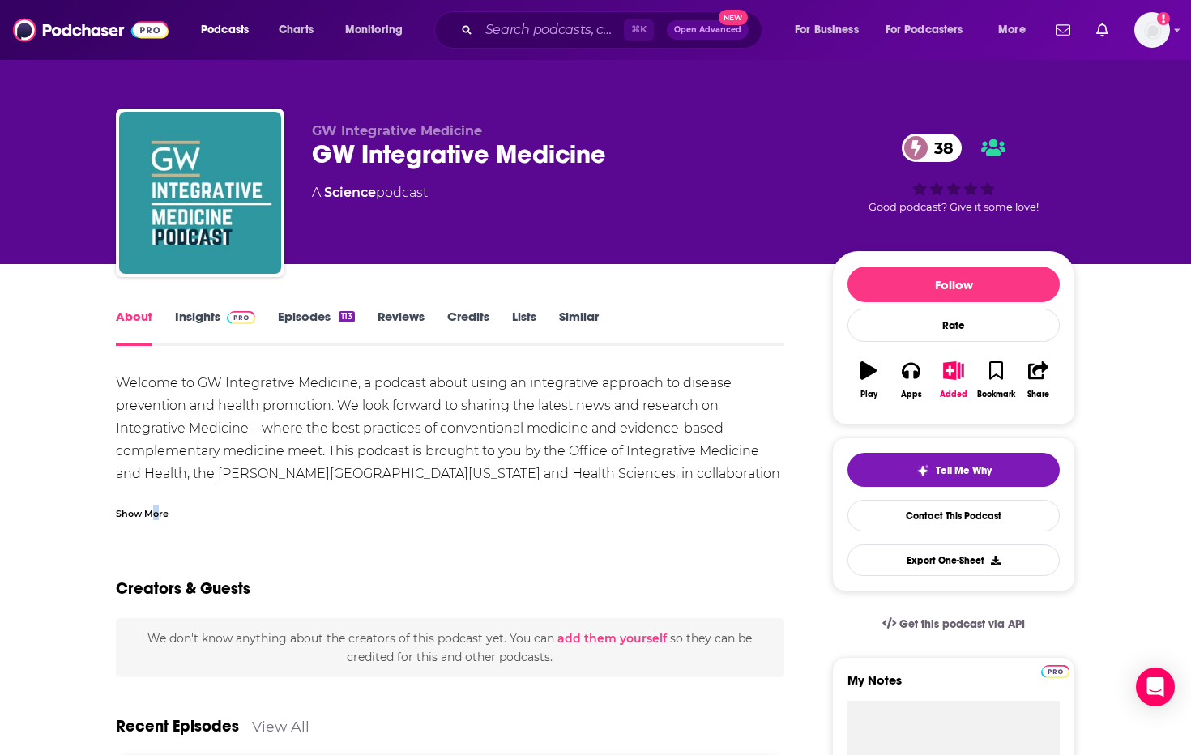
click at [159, 512] on div "Show More" at bounding box center [142, 512] width 53 height 15
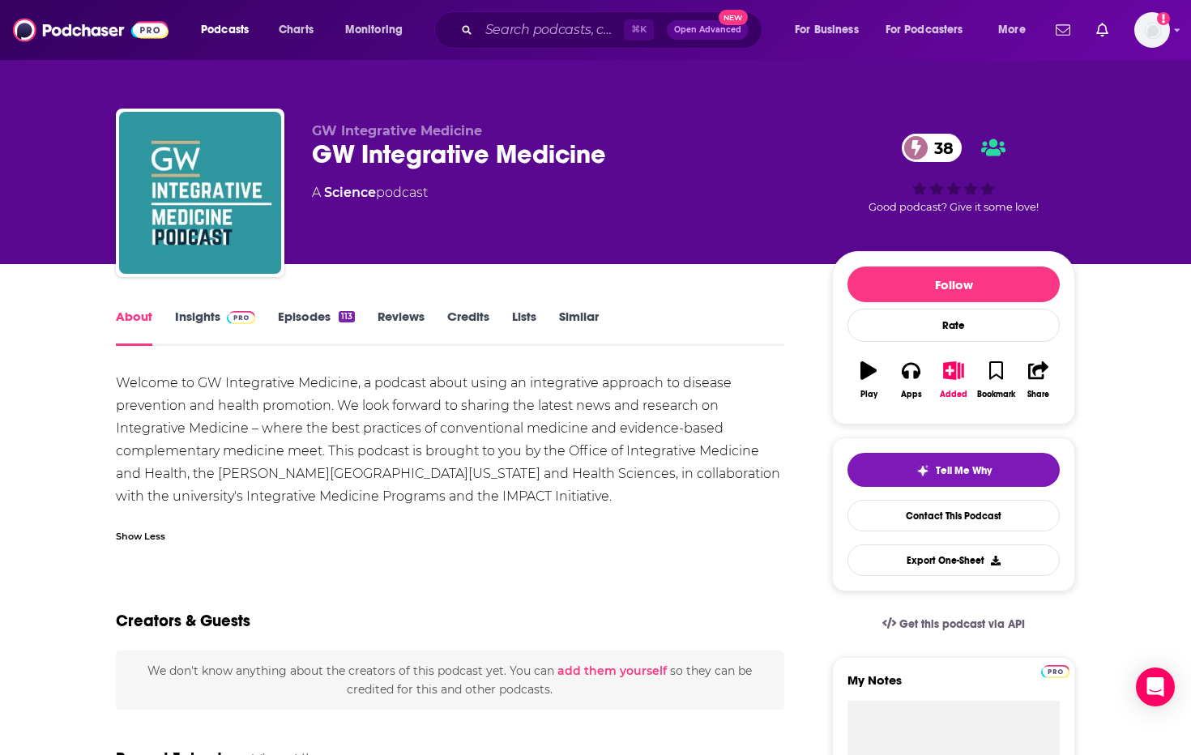
drag, startPoint x: 429, startPoint y: 480, endPoint x: 113, endPoint y: 380, distance: 331.5
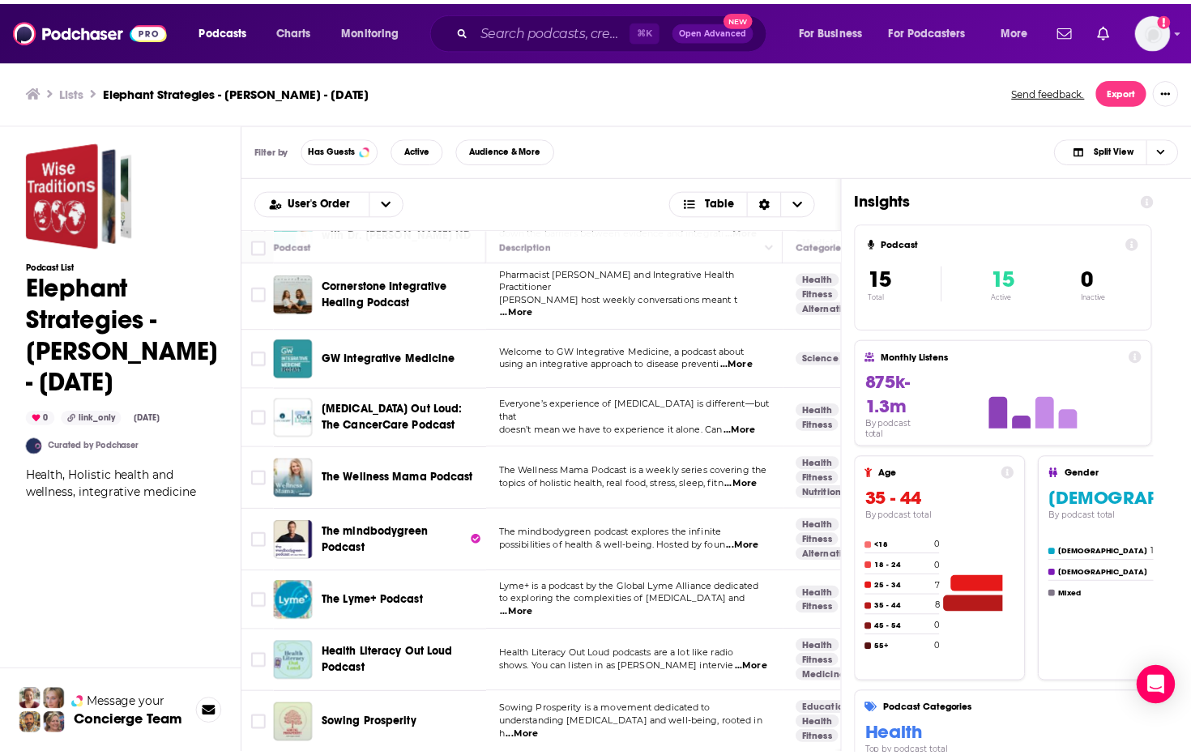
scroll to position [434, 0]
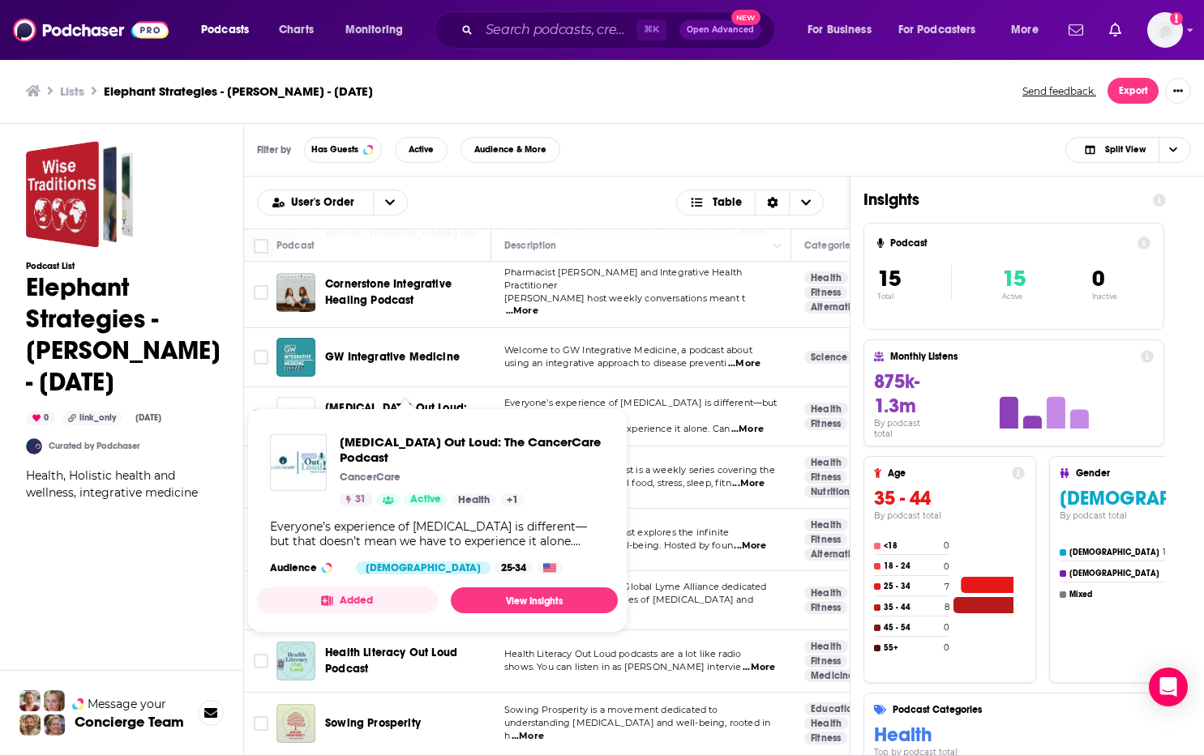
click at [378, 401] on span "[MEDICAL_DATA] Out Loud: The CancerCare Podcast" at bounding box center [396, 416] width 142 height 30
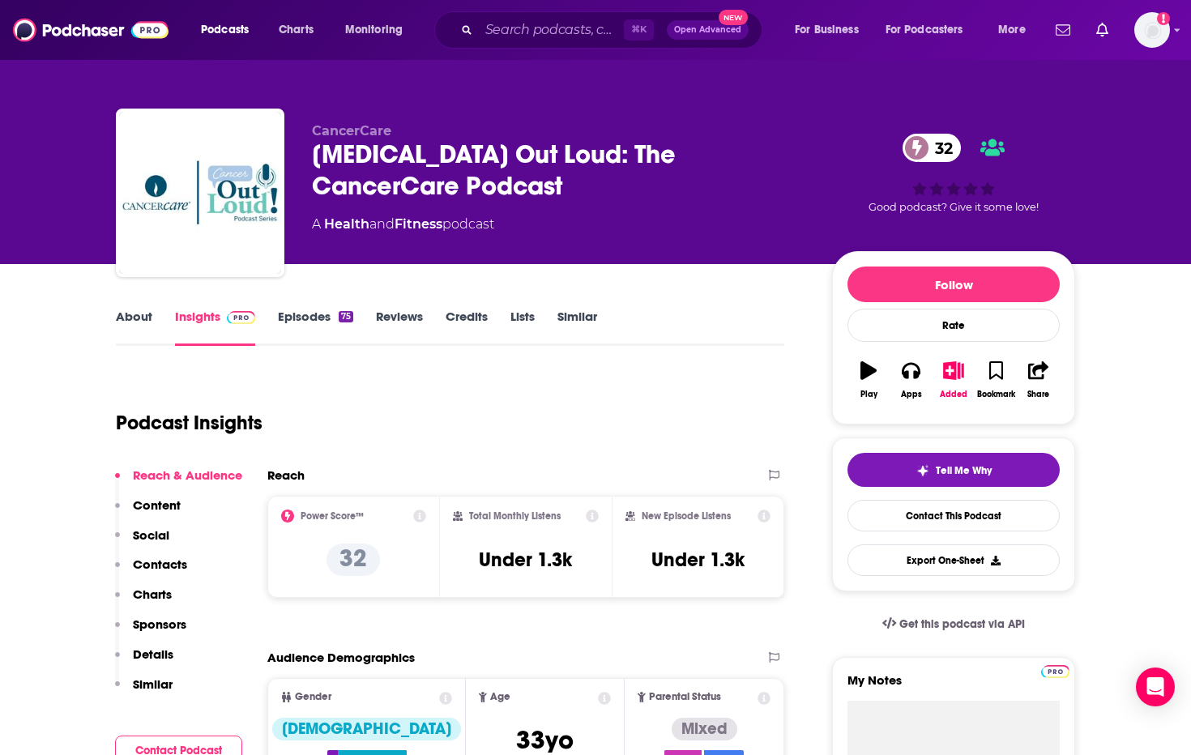
click at [147, 316] on link "About" at bounding box center [134, 327] width 36 height 37
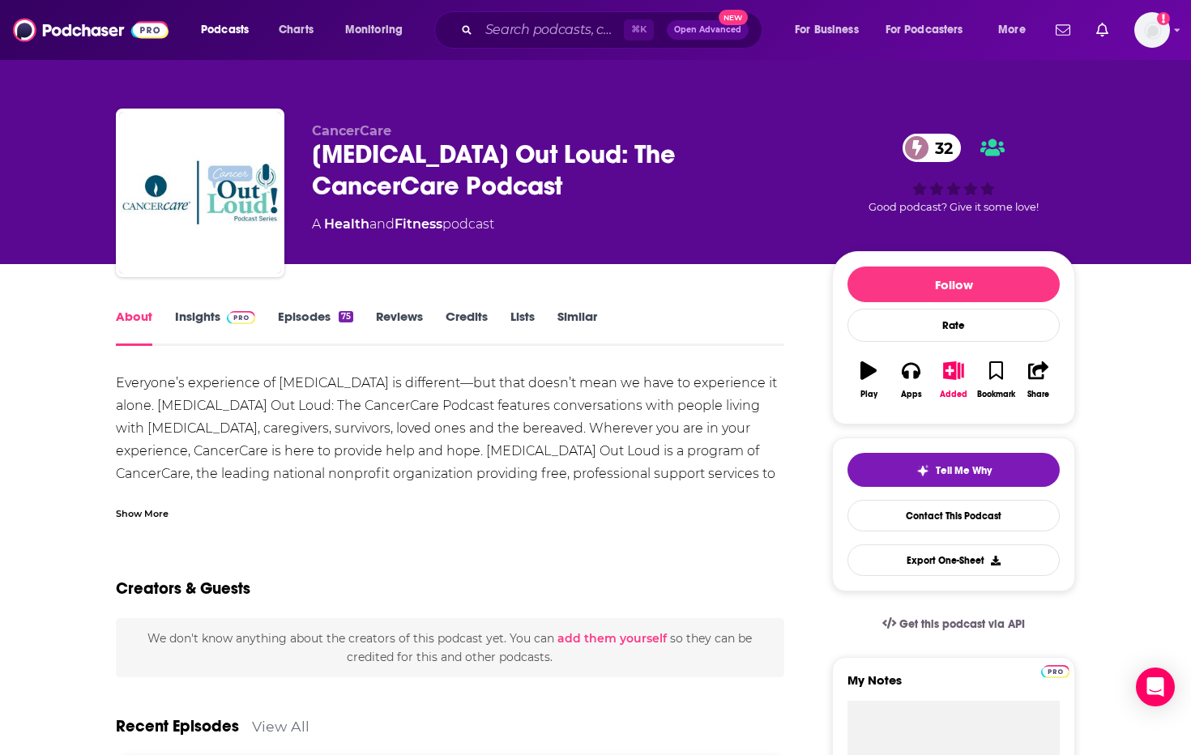
click at [123, 505] on div "Show More" at bounding box center [142, 512] width 53 height 15
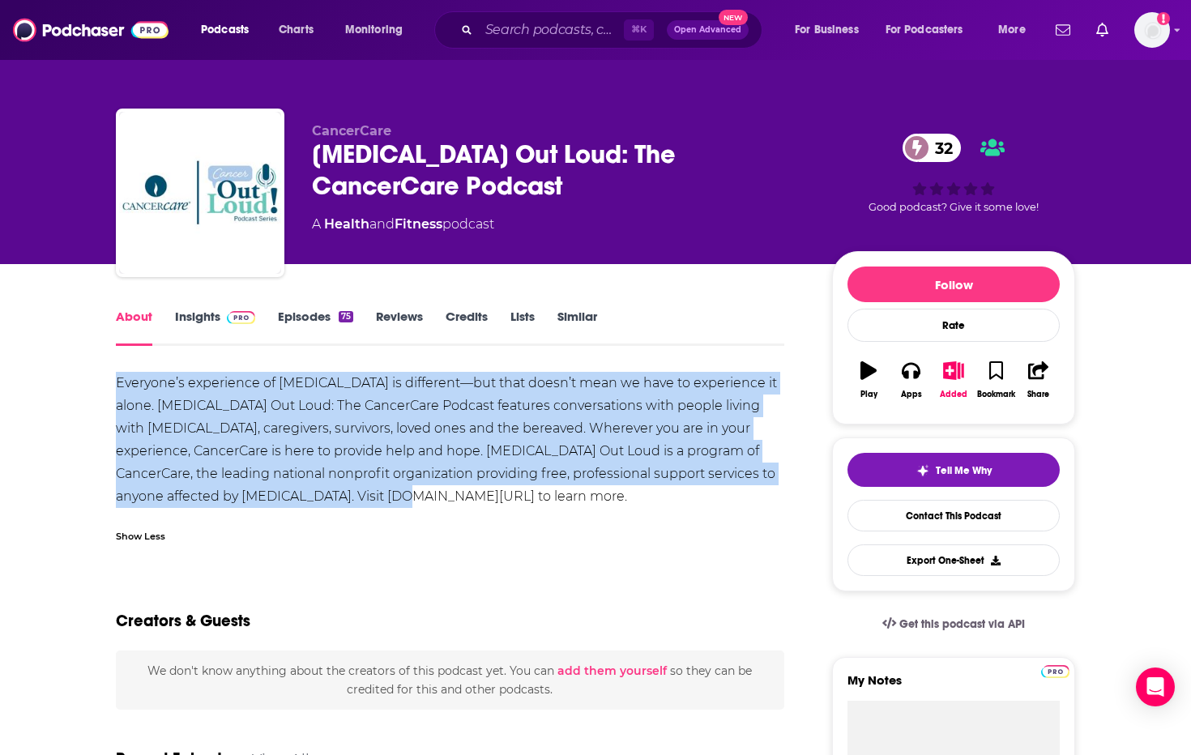
drag, startPoint x: 294, startPoint y: 481, endPoint x: 98, endPoint y: 383, distance: 219.3
copy div "Everyone’s experience of [MEDICAL_DATA] is different—but that doesn’t mean we h…"
click at [191, 311] on link "Insights" at bounding box center [215, 327] width 80 height 37
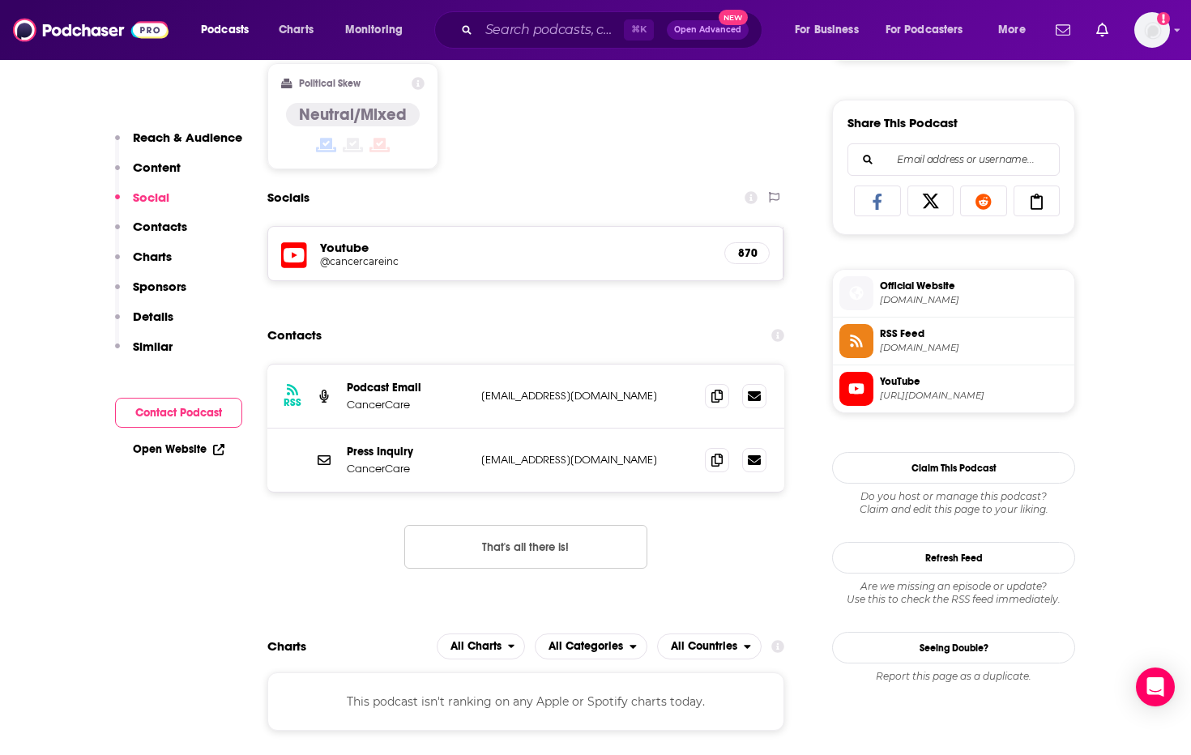
scroll to position [979, 0]
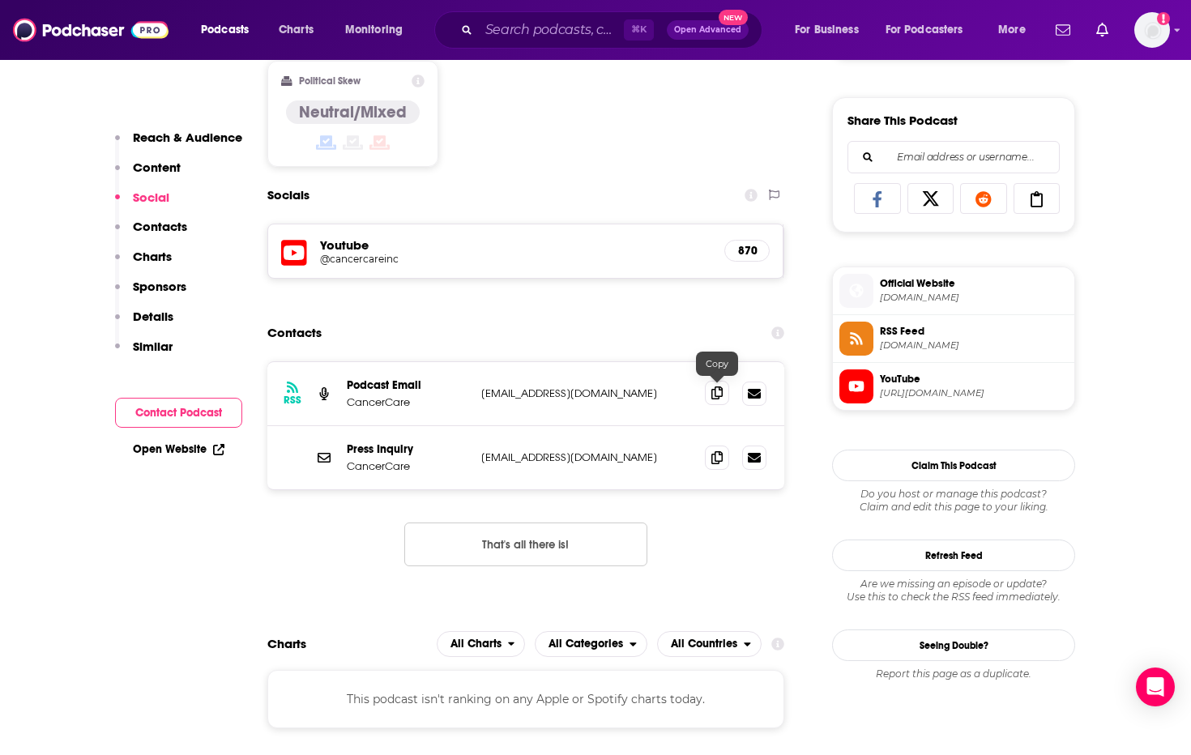
click at [718, 396] on icon at bounding box center [717, 393] width 11 height 13
click at [723, 457] on span at bounding box center [717, 457] width 24 height 24
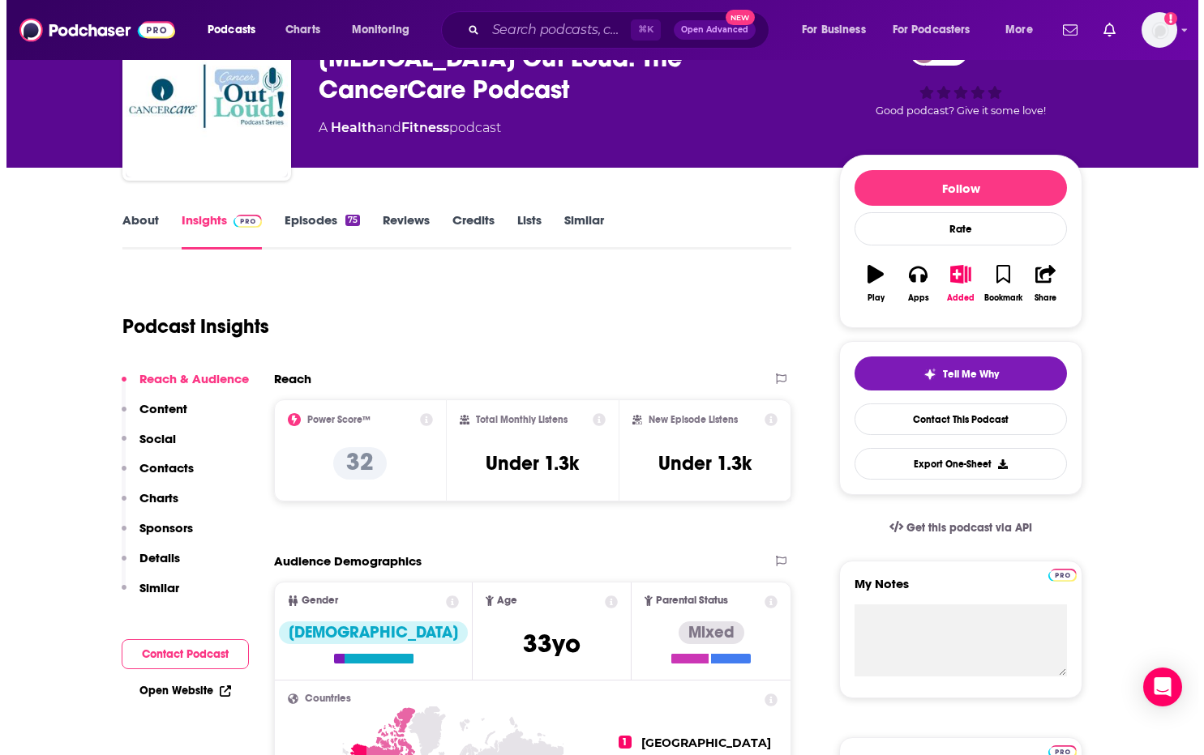
scroll to position [0, 0]
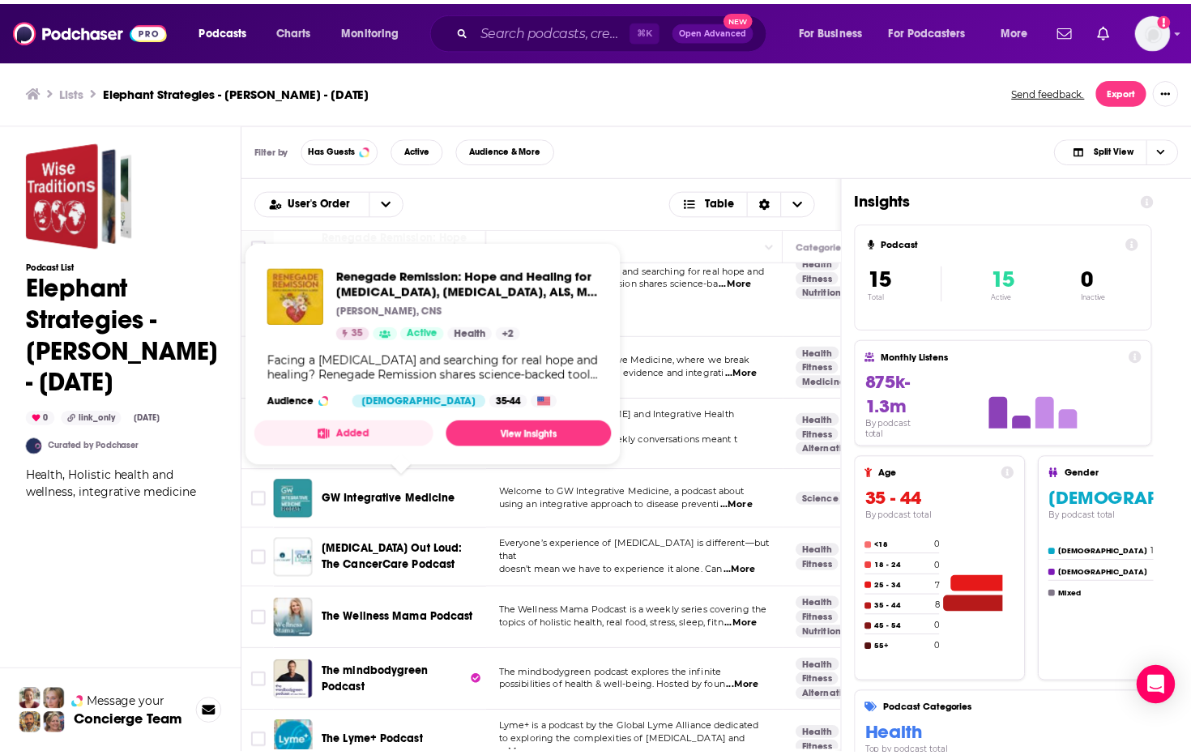
scroll to position [469, 0]
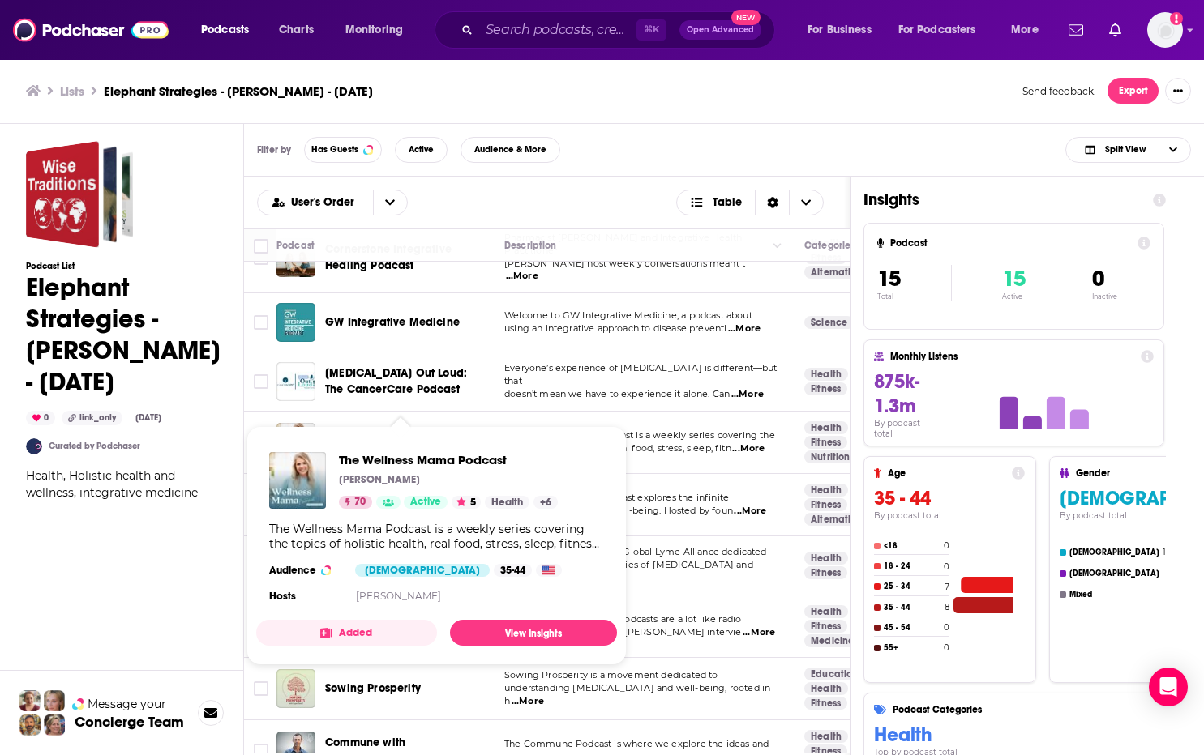
click at [390, 435] on span "The Wellness Mama Podcast" at bounding box center [401, 442] width 152 height 14
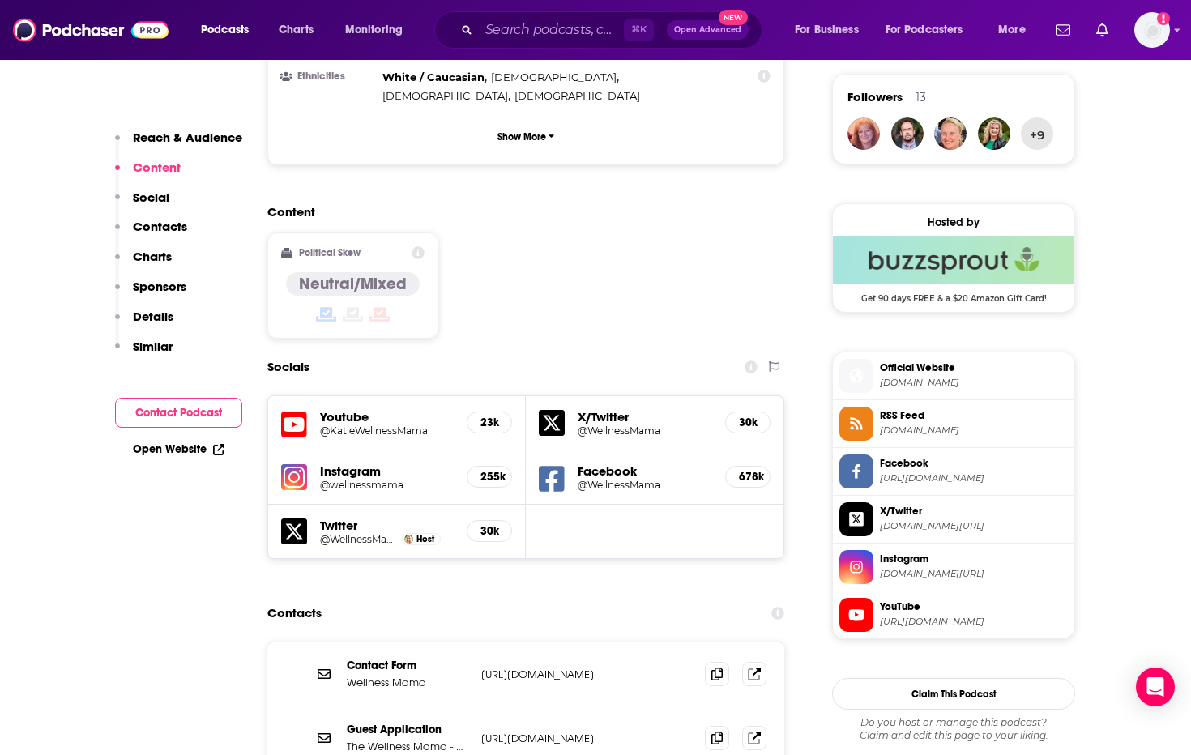
scroll to position [1221, 0]
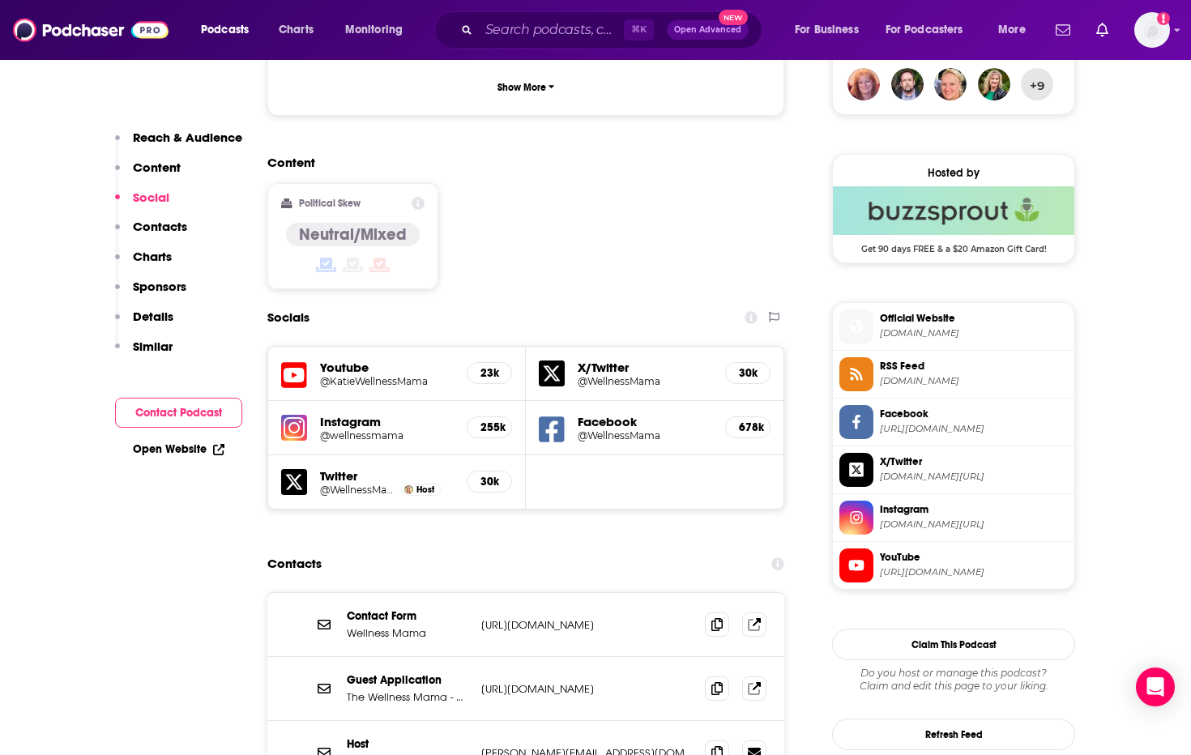
click at [349, 375] on h5 "@KatieWellnessMama" at bounding box center [387, 381] width 134 height 12
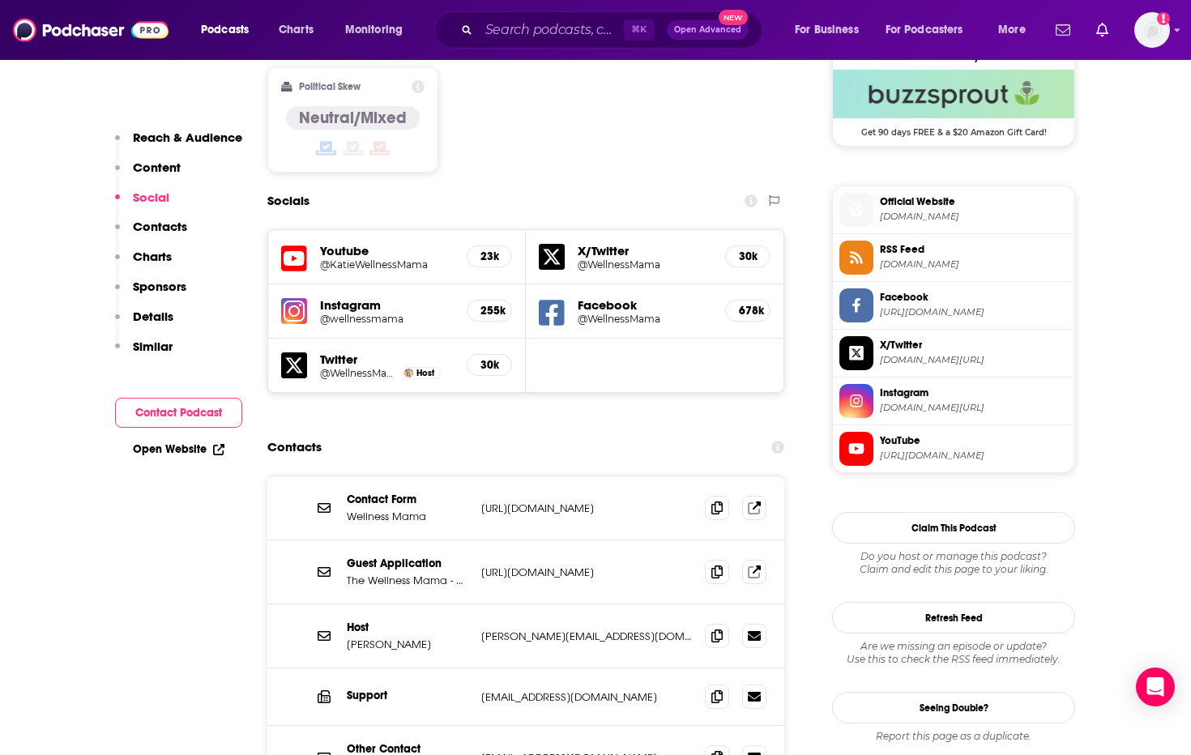
scroll to position [1348, 0]
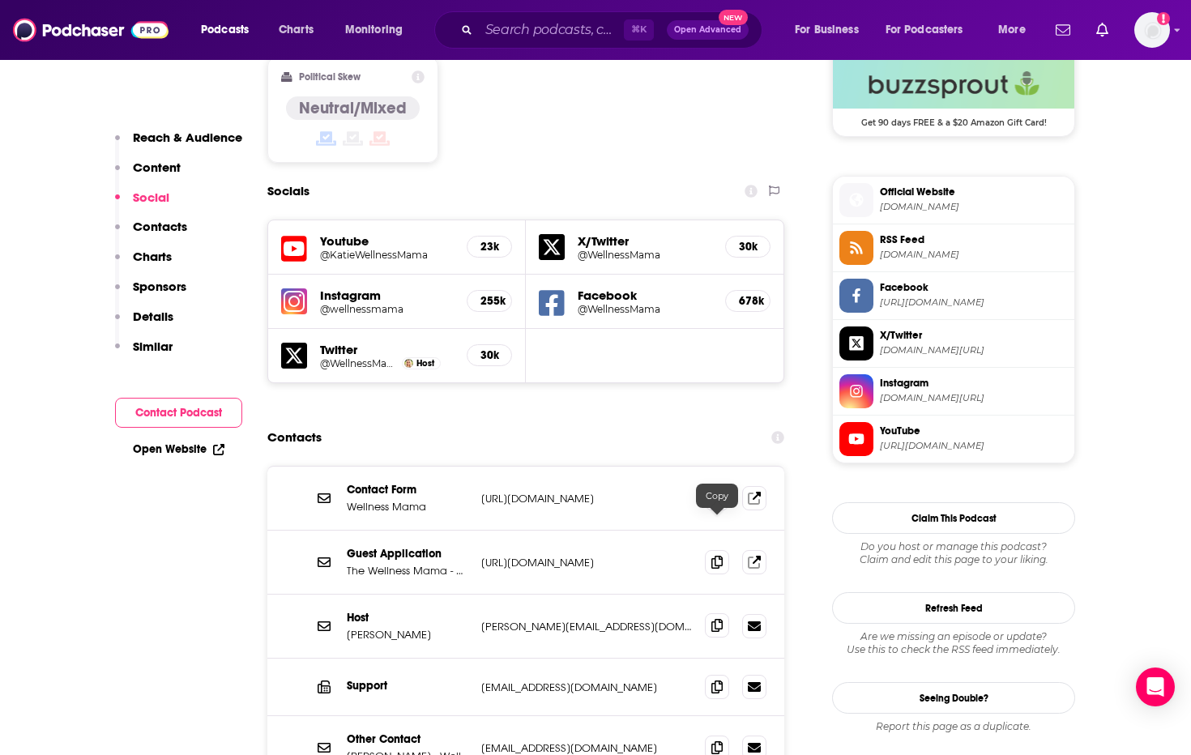
click at [716, 619] on icon at bounding box center [717, 625] width 11 height 13
click at [712, 680] on icon at bounding box center [717, 686] width 11 height 13
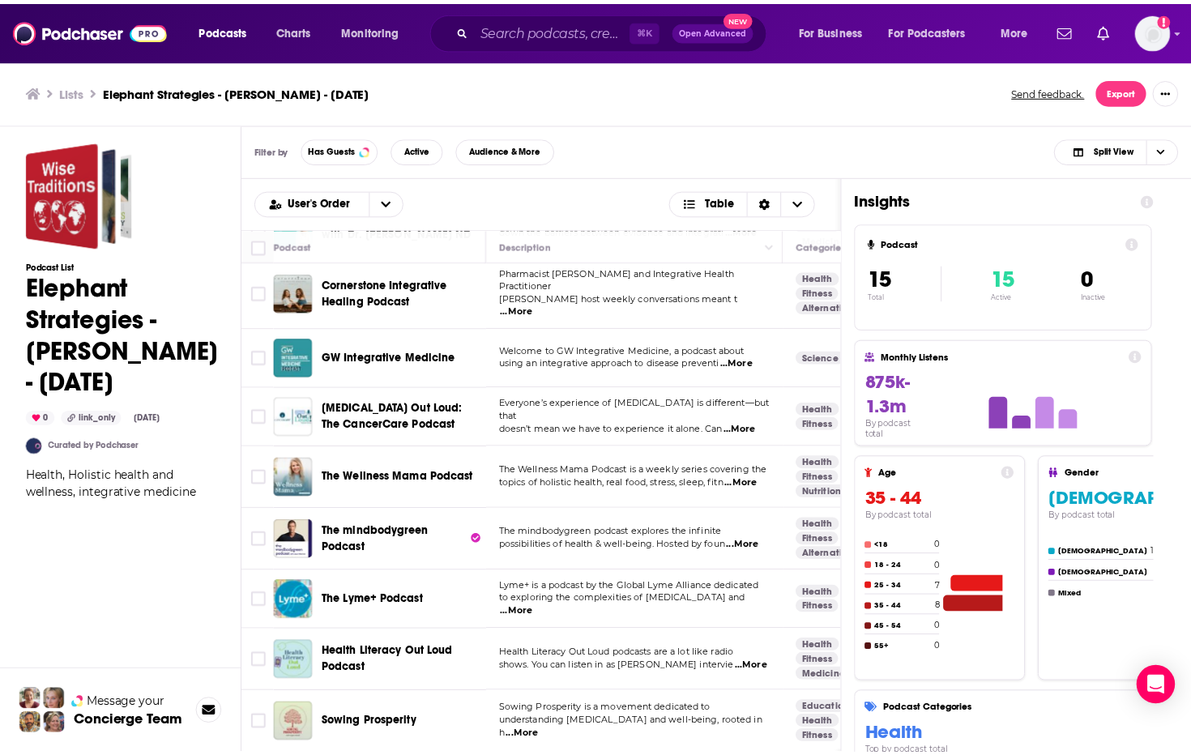
scroll to position [438, 0]
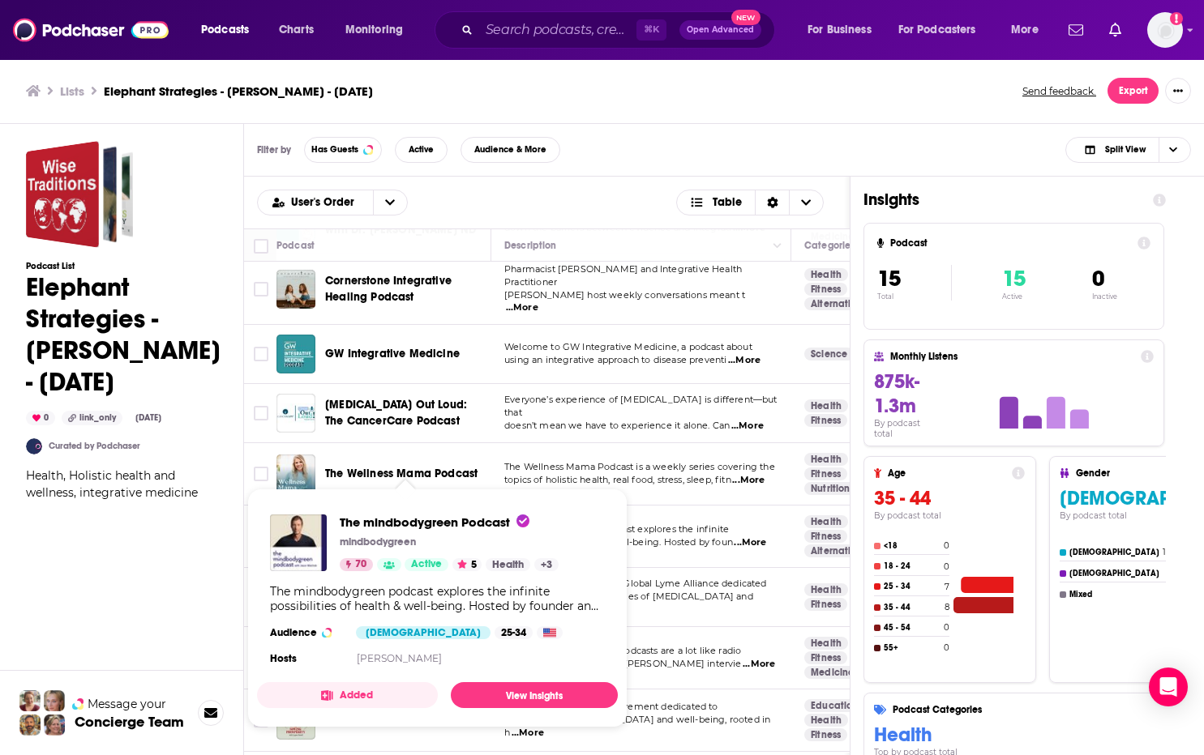
click at [355, 486] on span "The mindbodygreen Podcast mindbodygreen 70 Active 5 Health + 3 The mindbodygree…" at bounding box center [437, 608] width 380 height 259
click at [121, 620] on div "Podcast List Elephant Strategies - [PERSON_NAME] - [DATE] 0 link_only [DATE] Cu…" at bounding box center [123, 512] width 195 height 742
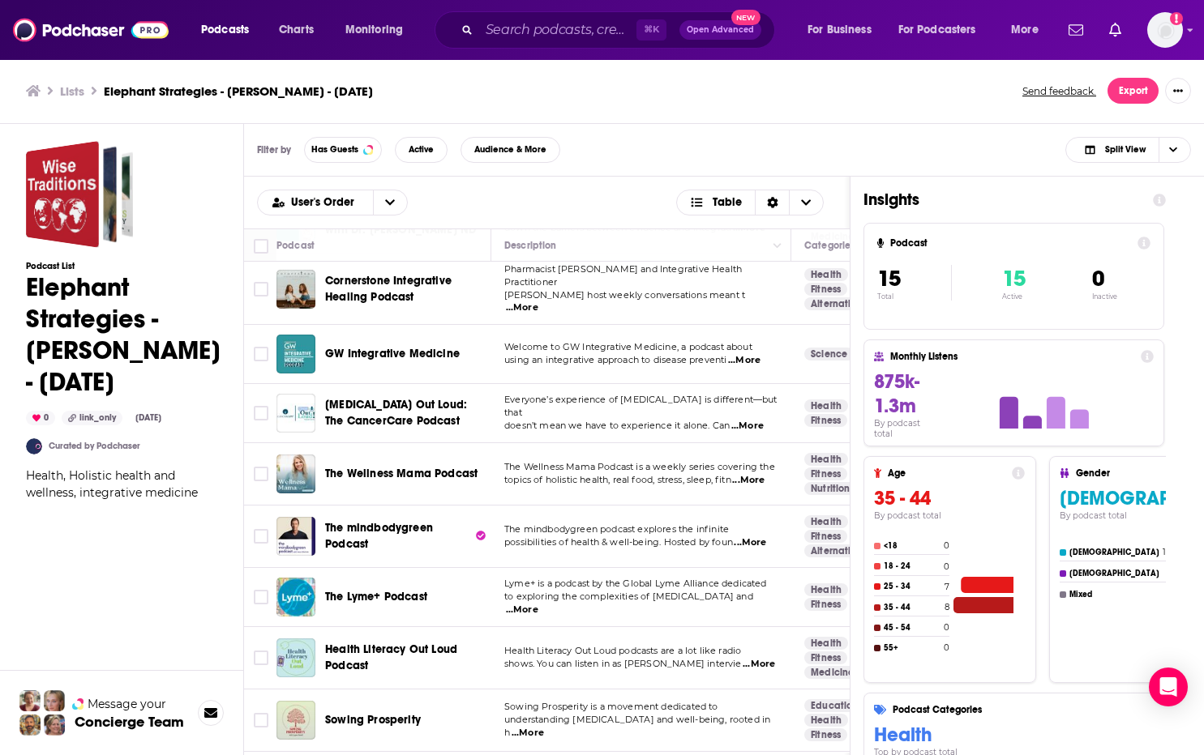
click at [350, 521] on span "The mindbodygreen Podcast" at bounding box center [379, 536] width 108 height 30
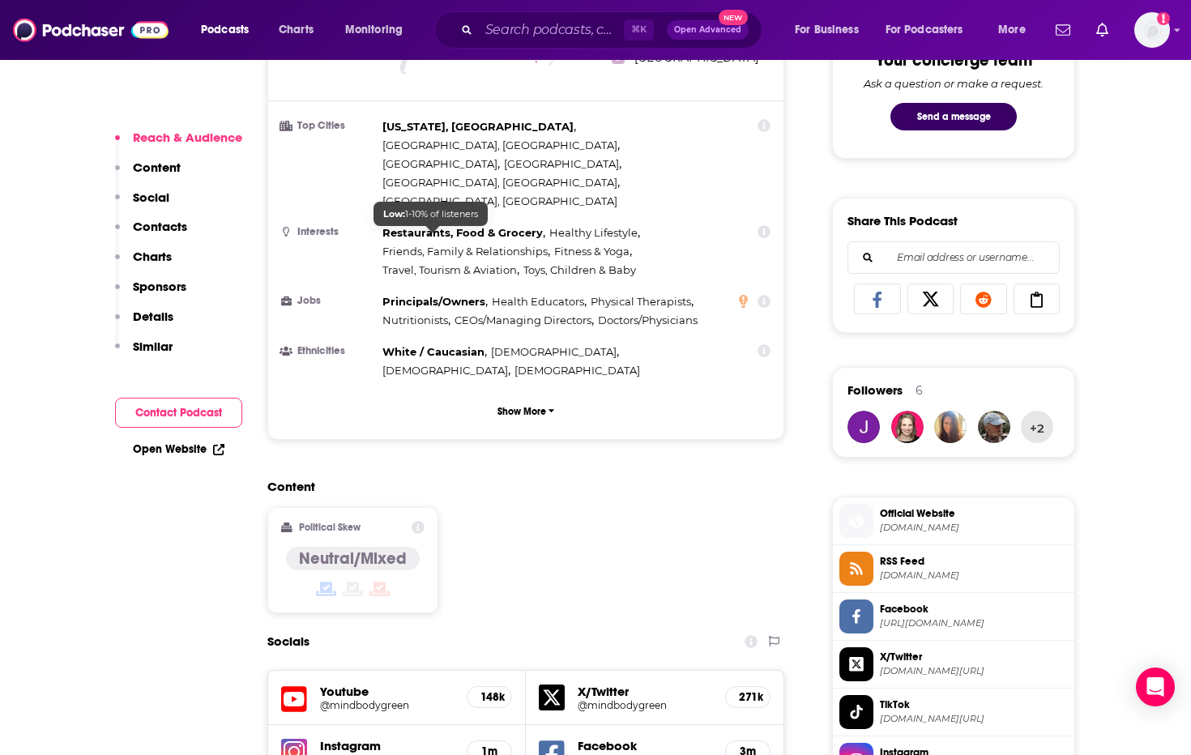
scroll to position [1021, 0]
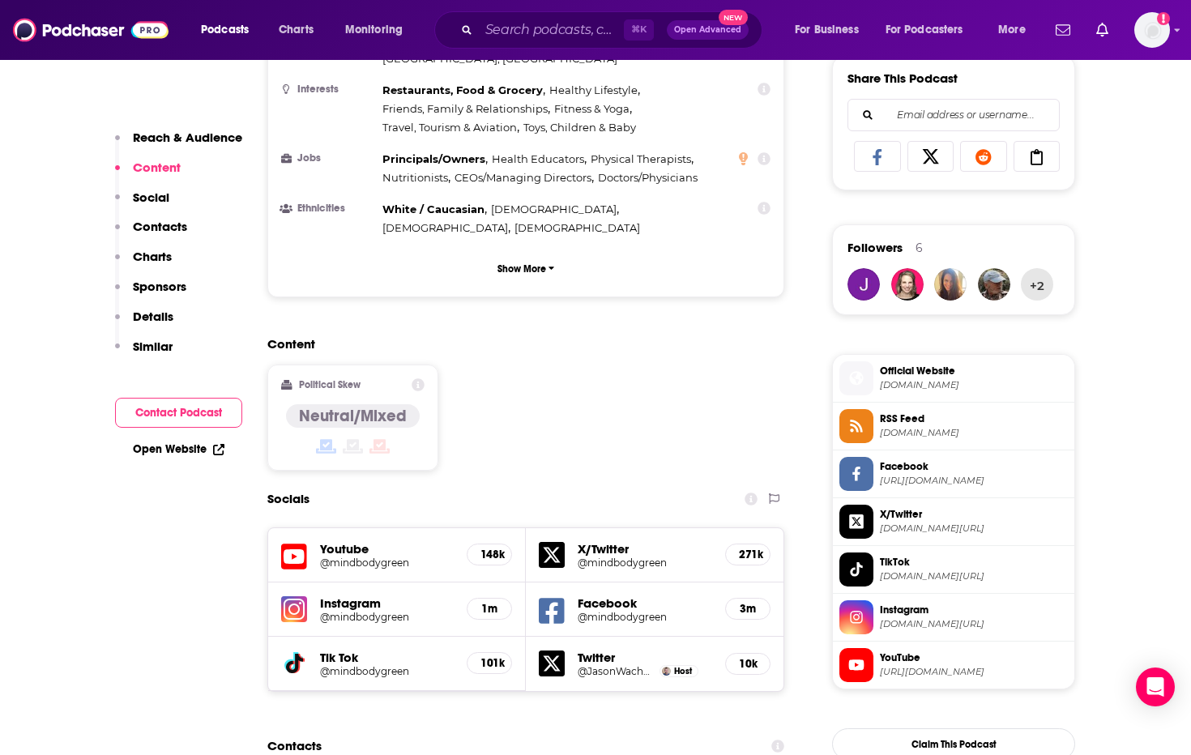
click at [372, 557] on h5 "@mindbodygreen" at bounding box center [387, 563] width 134 height 12
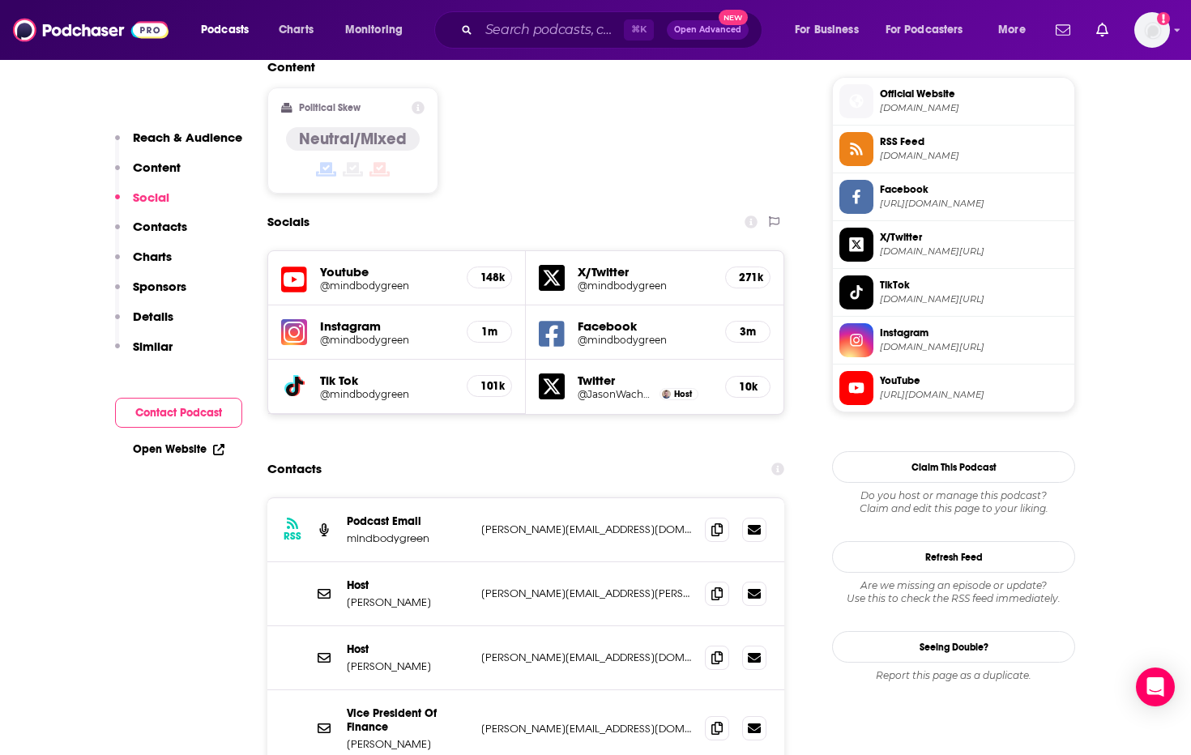
scroll to position [1299, 0]
click at [719, 522] on icon at bounding box center [717, 528] width 11 height 13
click at [717, 586] on icon at bounding box center [717, 592] width 11 height 13
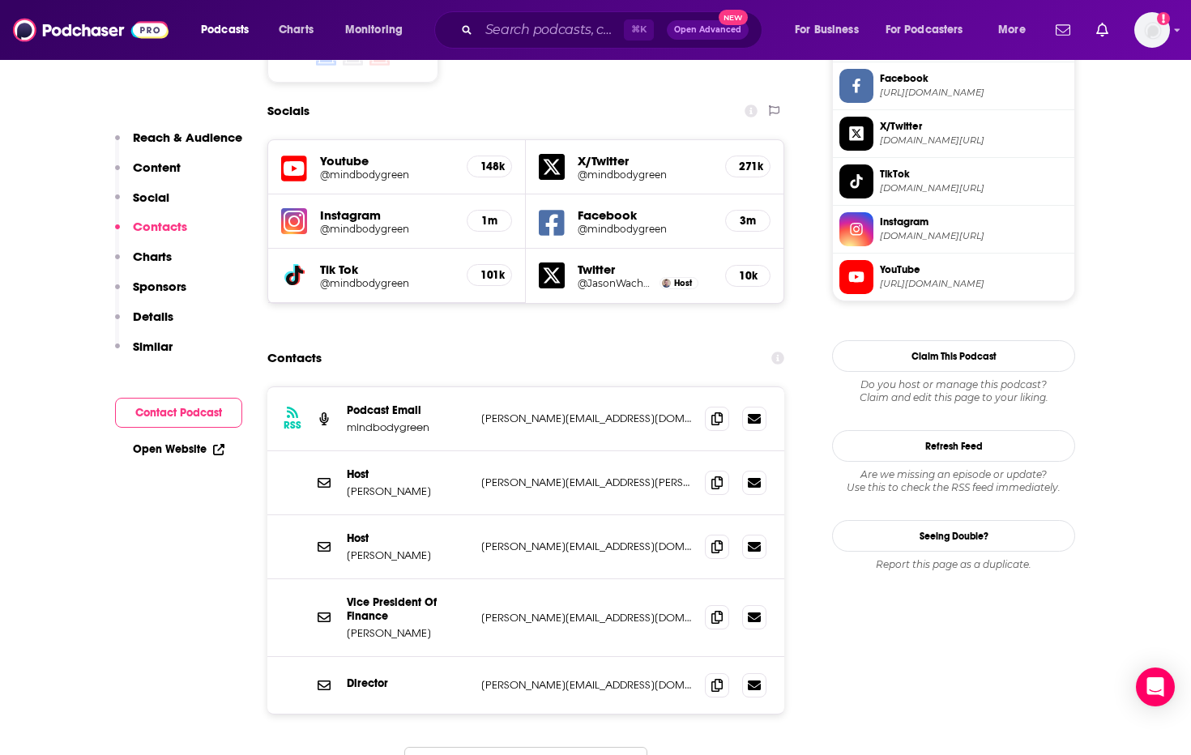
scroll to position [1510, 0]
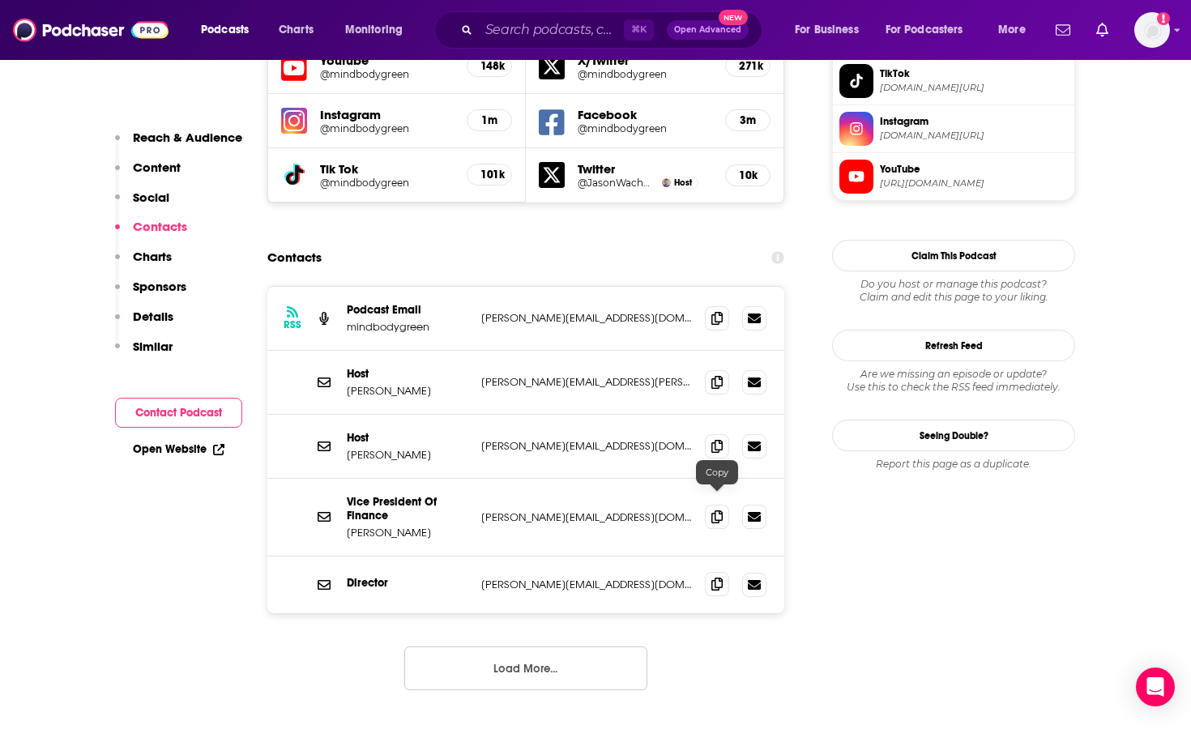
click at [721, 578] on icon at bounding box center [717, 584] width 11 height 13
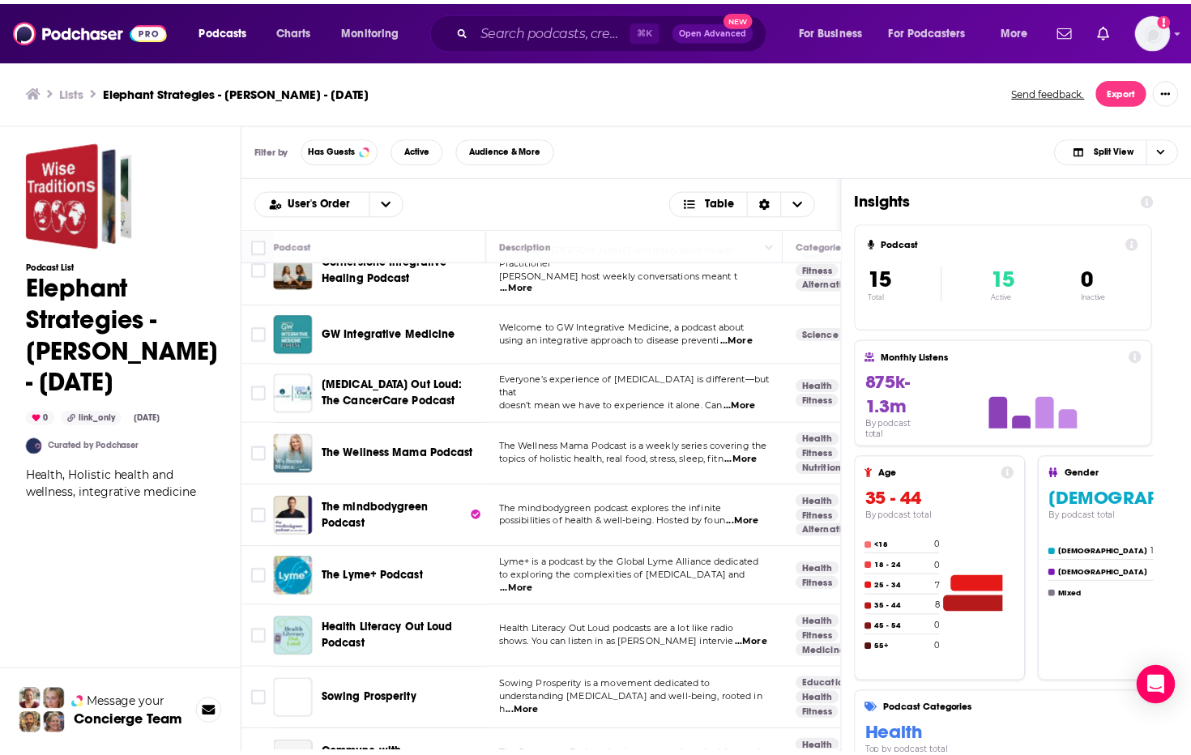
scroll to position [469, 0]
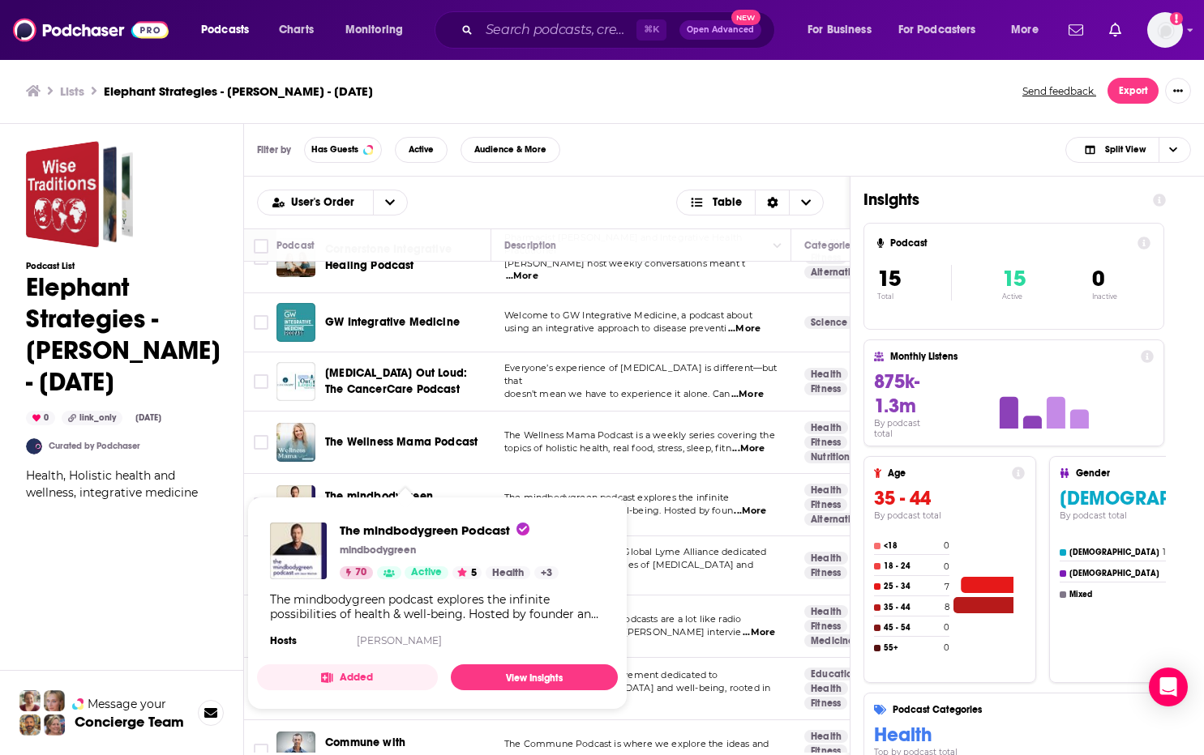
click at [136, 602] on div "Podcast List Elephant Strategies - [PERSON_NAME] - [DATE] 0 link_only [DATE] Cu…" at bounding box center [123, 512] width 195 height 742
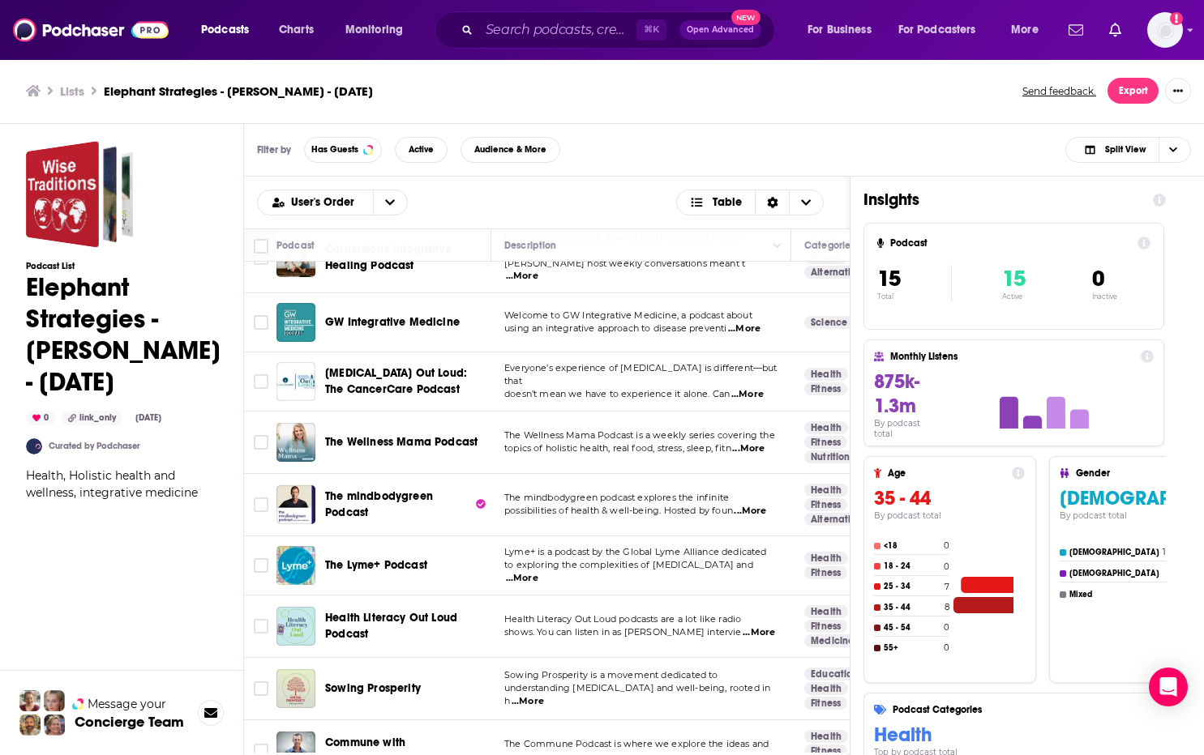
click at [388, 558] on span "The Lyme+ Podcast" at bounding box center [376, 565] width 102 height 14
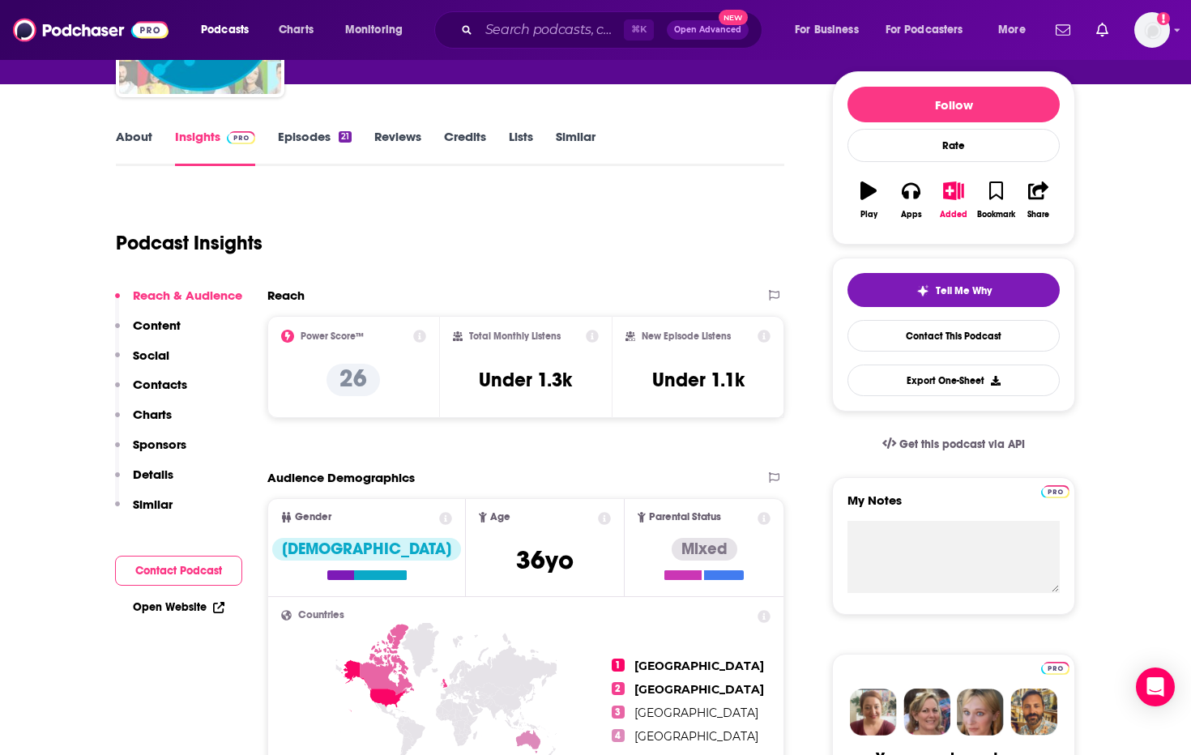
scroll to position [177, 0]
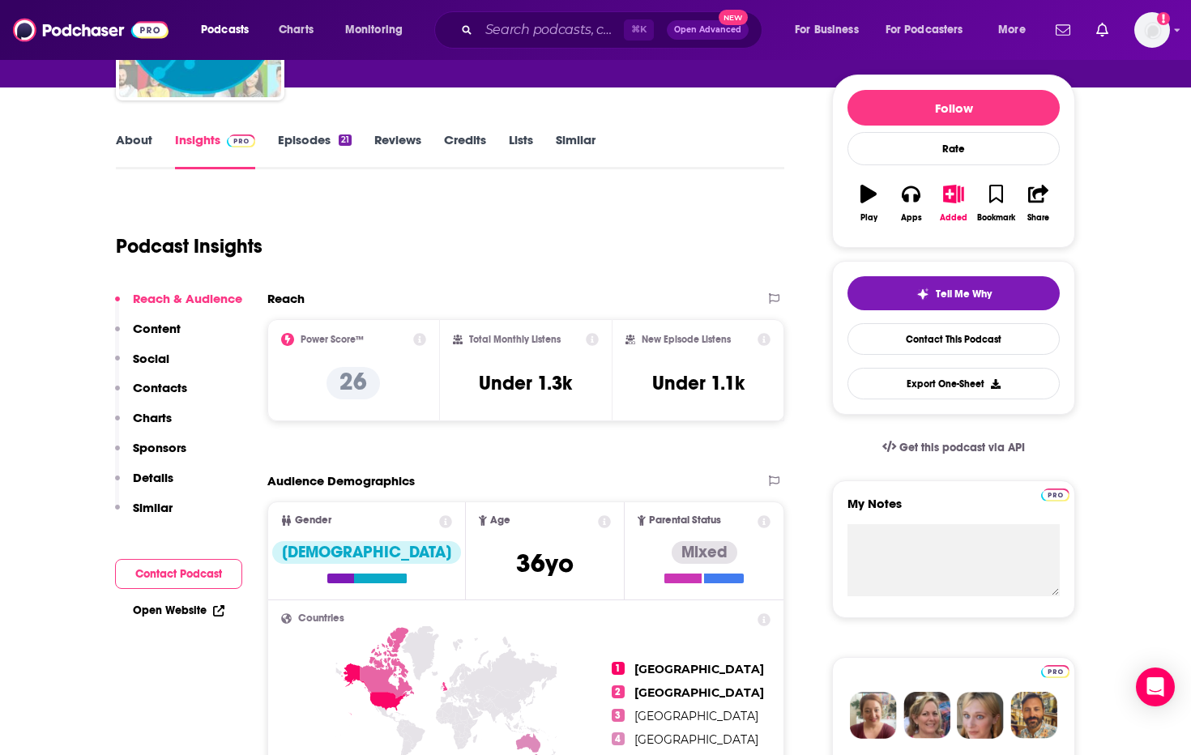
click at [131, 144] on link "About" at bounding box center [134, 150] width 36 height 37
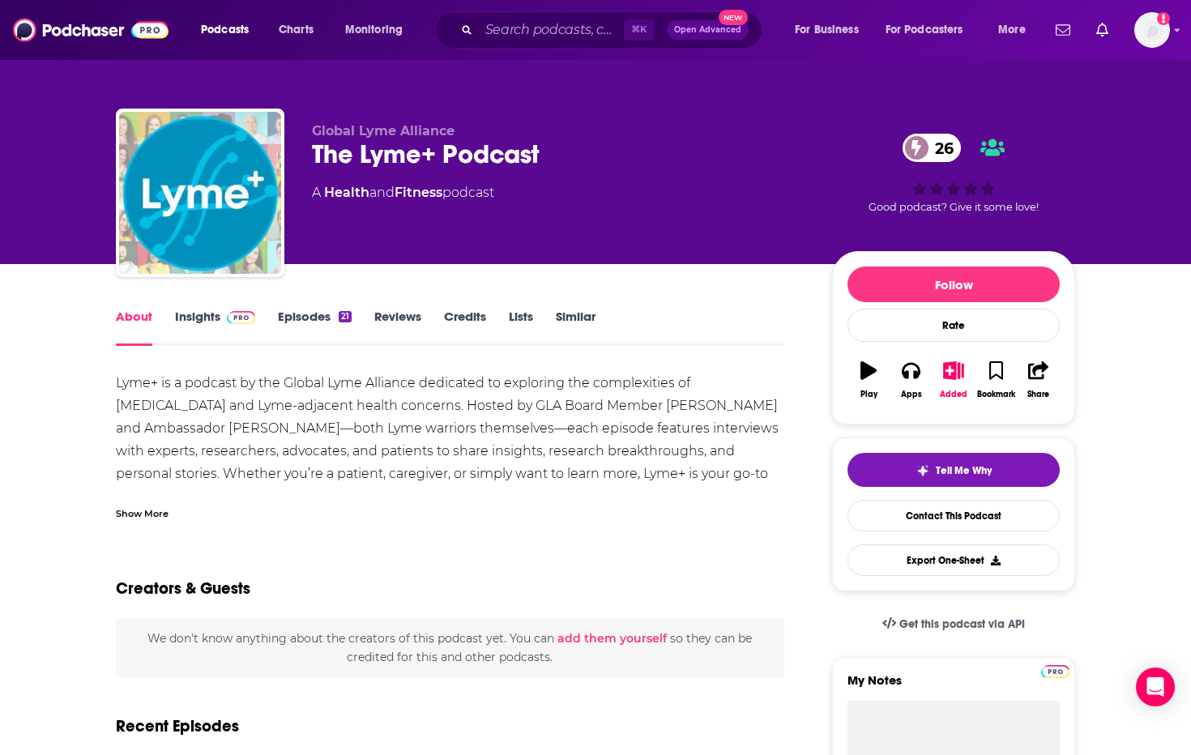
click at [143, 516] on div "Show More" at bounding box center [142, 512] width 53 height 15
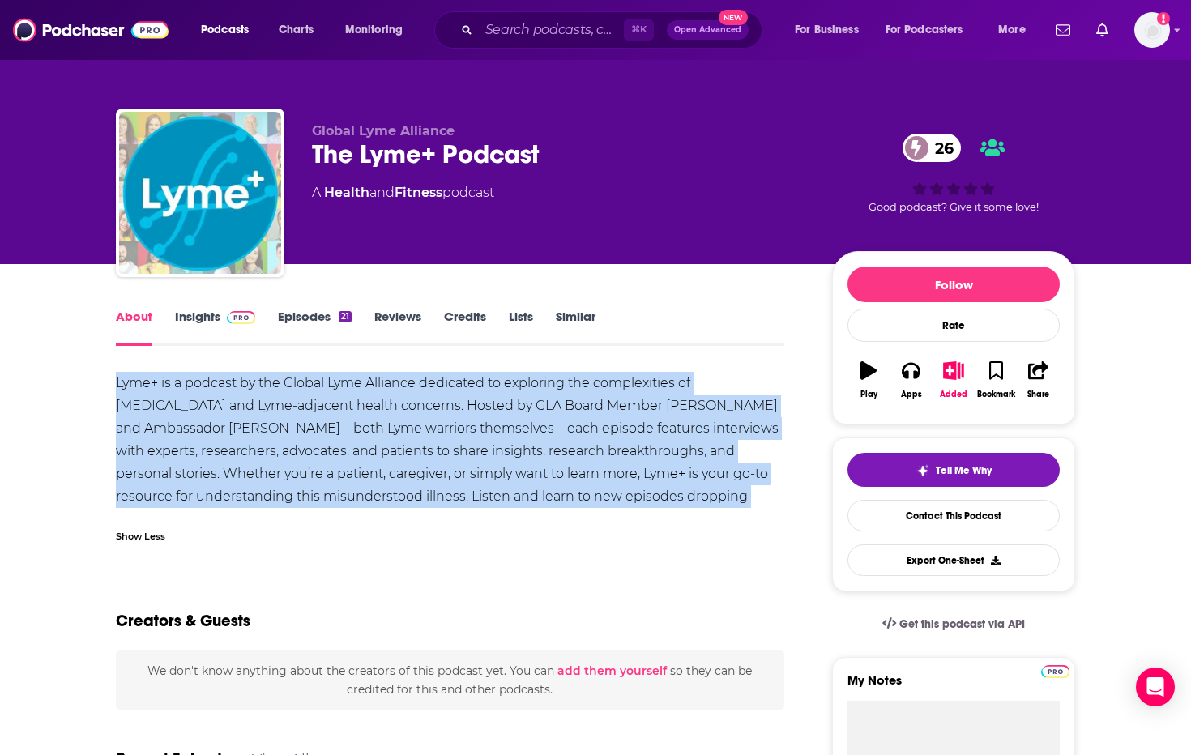
drag, startPoint x: 714, startPoint y: 498, endPoint x: 88, endPoint y: 390, distance: 635.9
copy div "Lyme+ is a podcast by the Global Lyme Alliance dedicated to exploring the compl…"
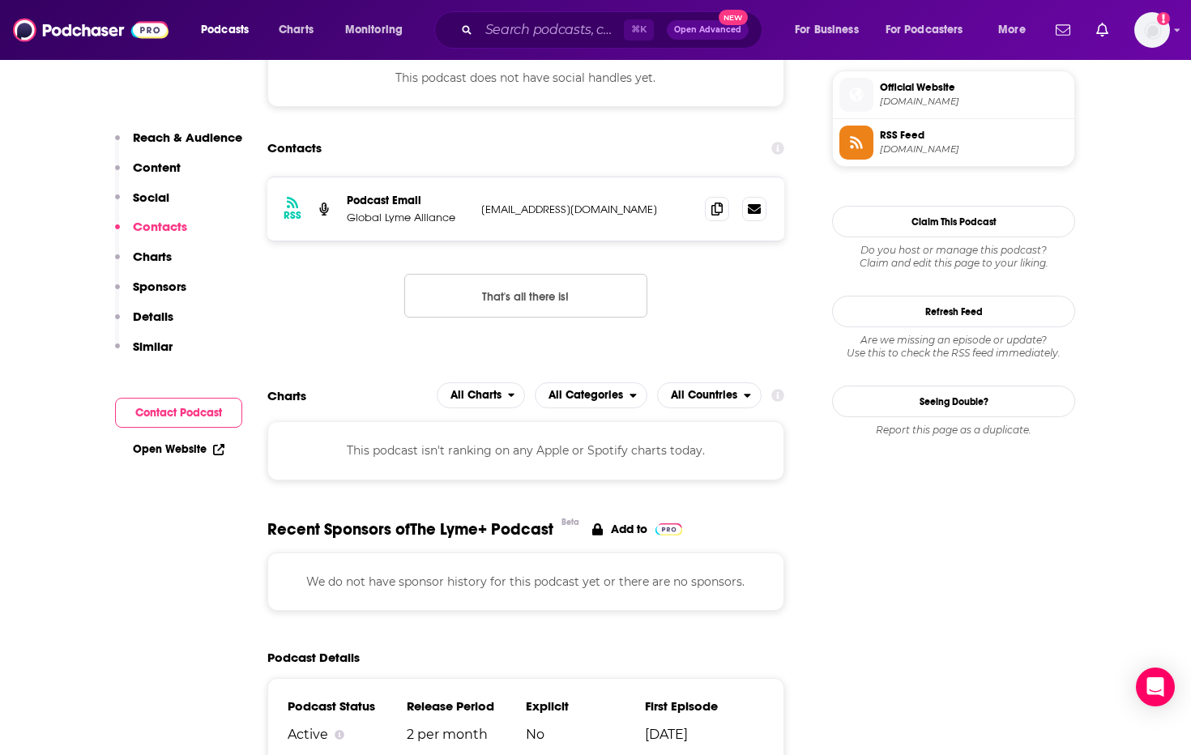
scroll to position [1184, 0]
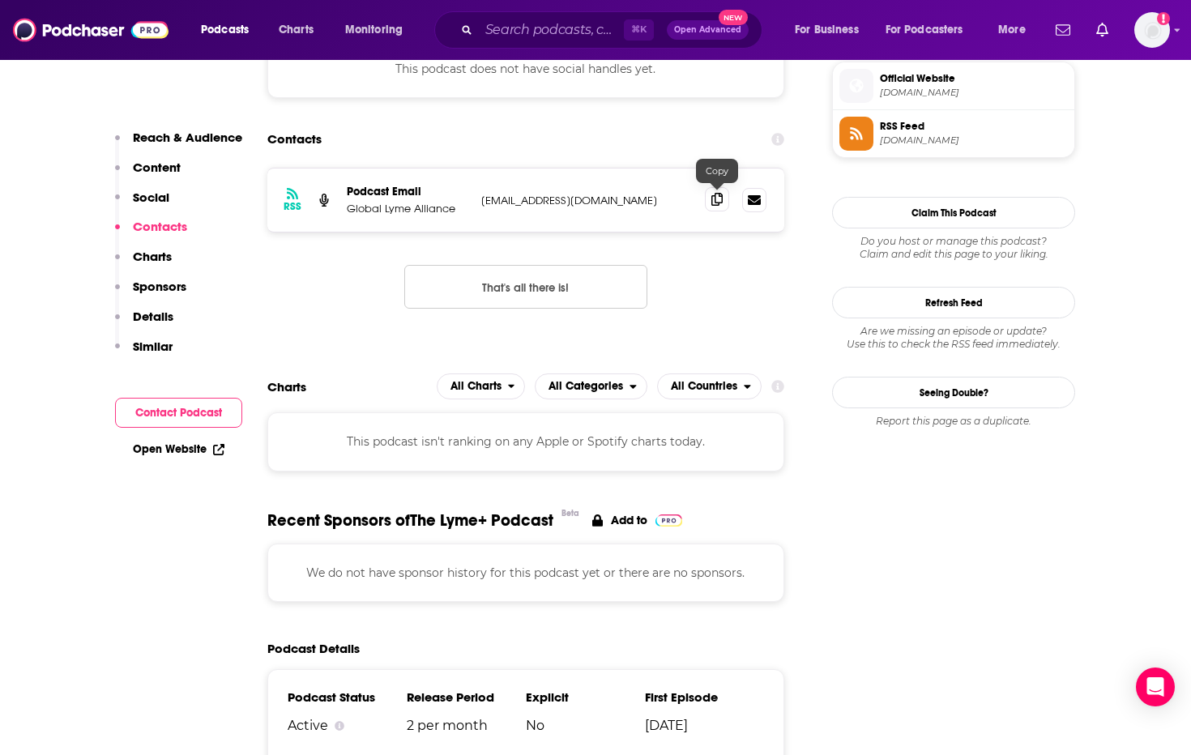
click at [713, 198] on icon at bounding box center [717, 199] width 11 height 13
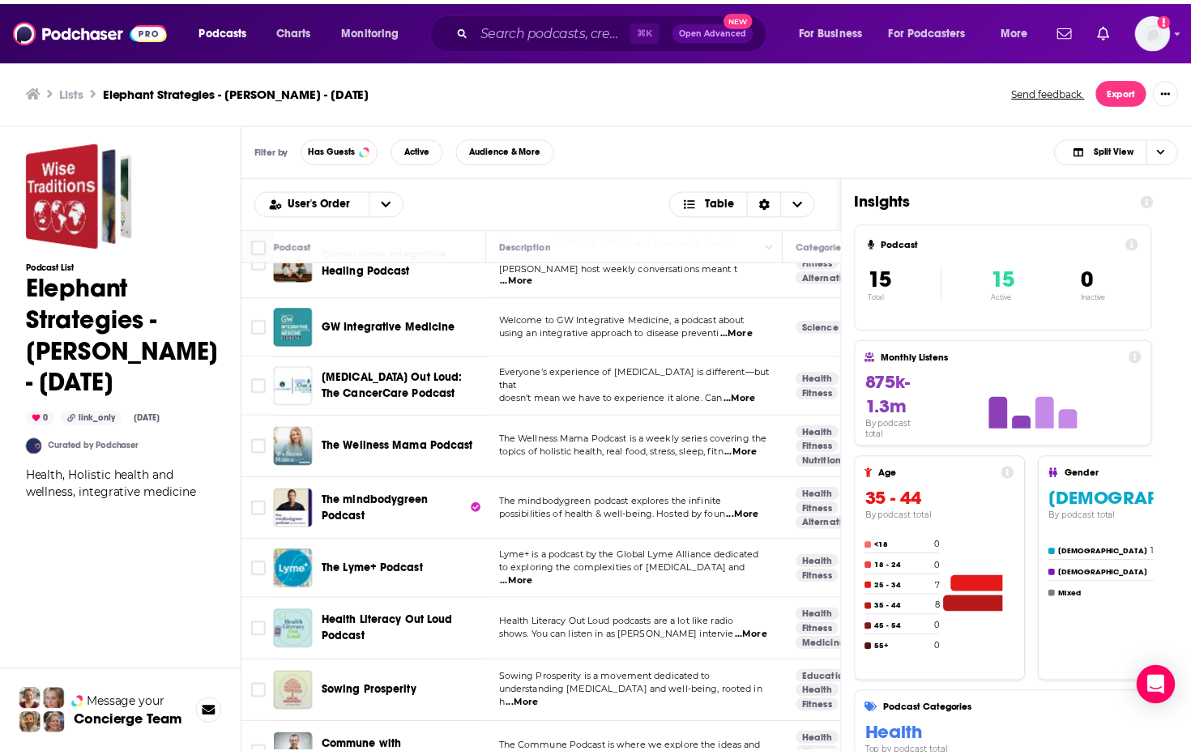
scroll to position [469, 0]
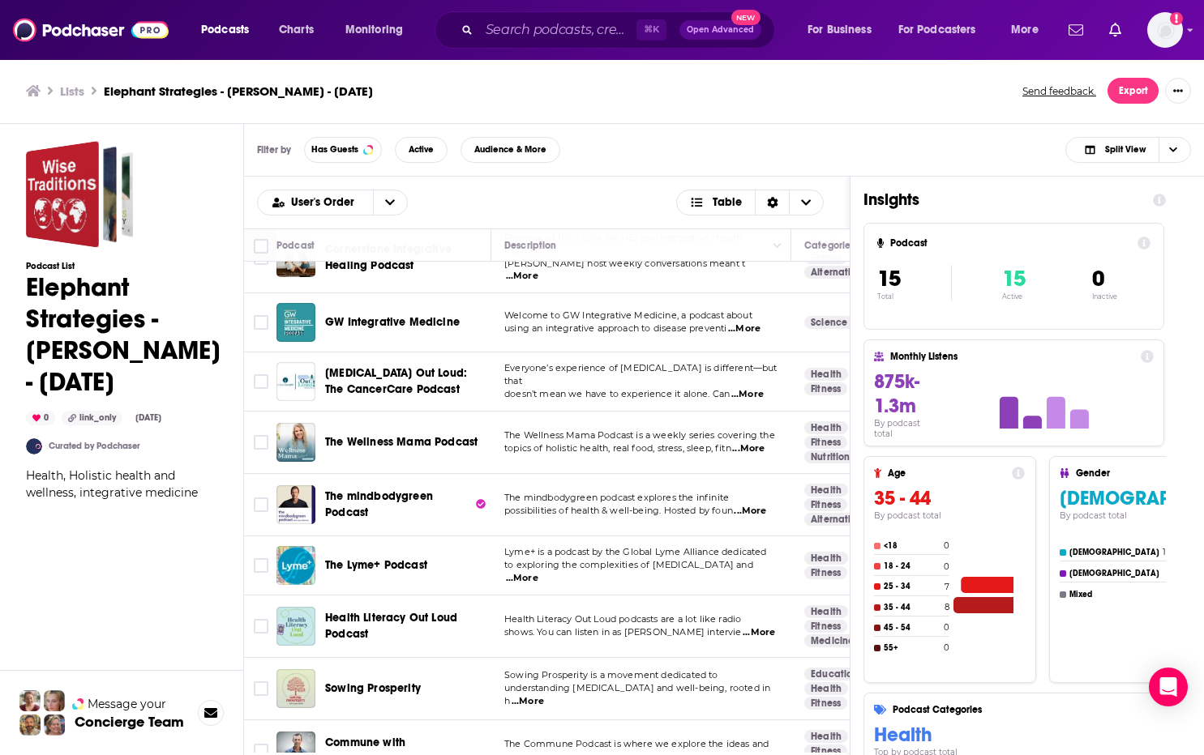
click at [360, 611] on span "Health Literacy Out Loud Podcast" at bounding box center [391, 626] width 132 height 30
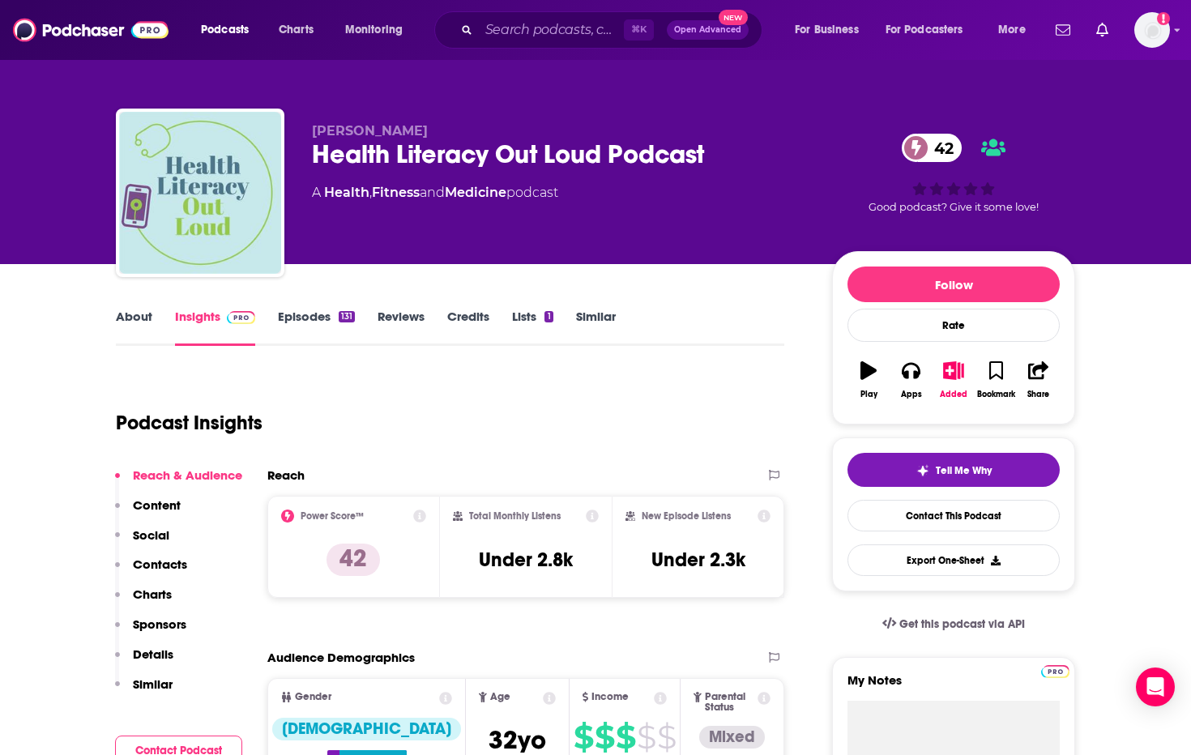
click at [120, 330] on link "About" at bounding box center [134, 327] width 36 height 37
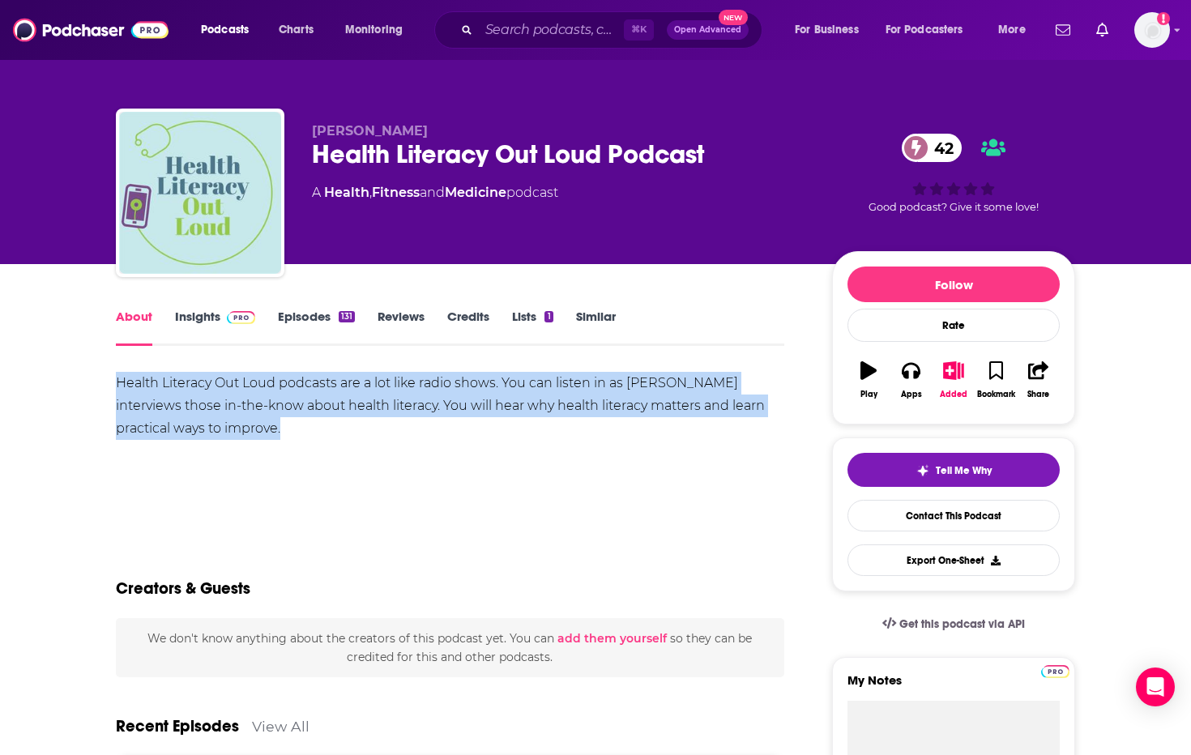
drag, startPoint x: 300, startPoint y: 429, endPoint x: 102, endPoint y: 366, distance: 207.4
copy div "Health Literacy Out Loud podcasts are a lot like radio shows. You can listen in…"
click at [187, 320] on link "Insights" at bounding box center [215, 327] width 80 height 37
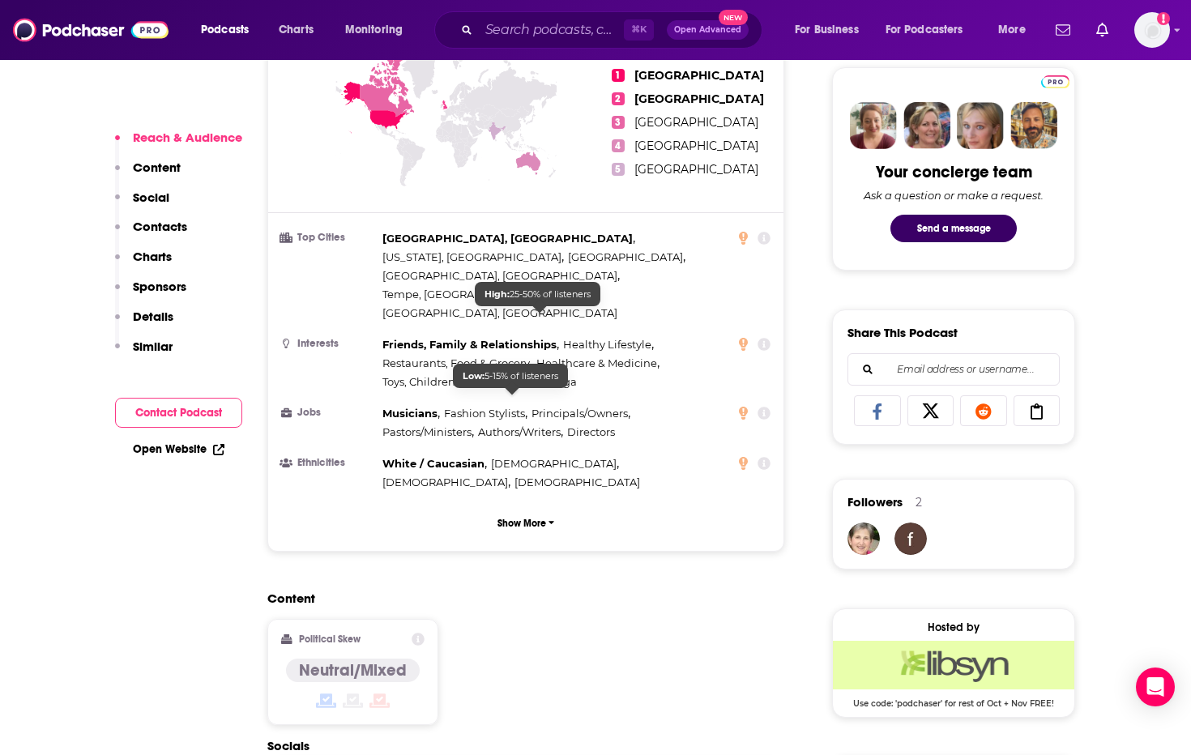
scroll to position [969, 0]
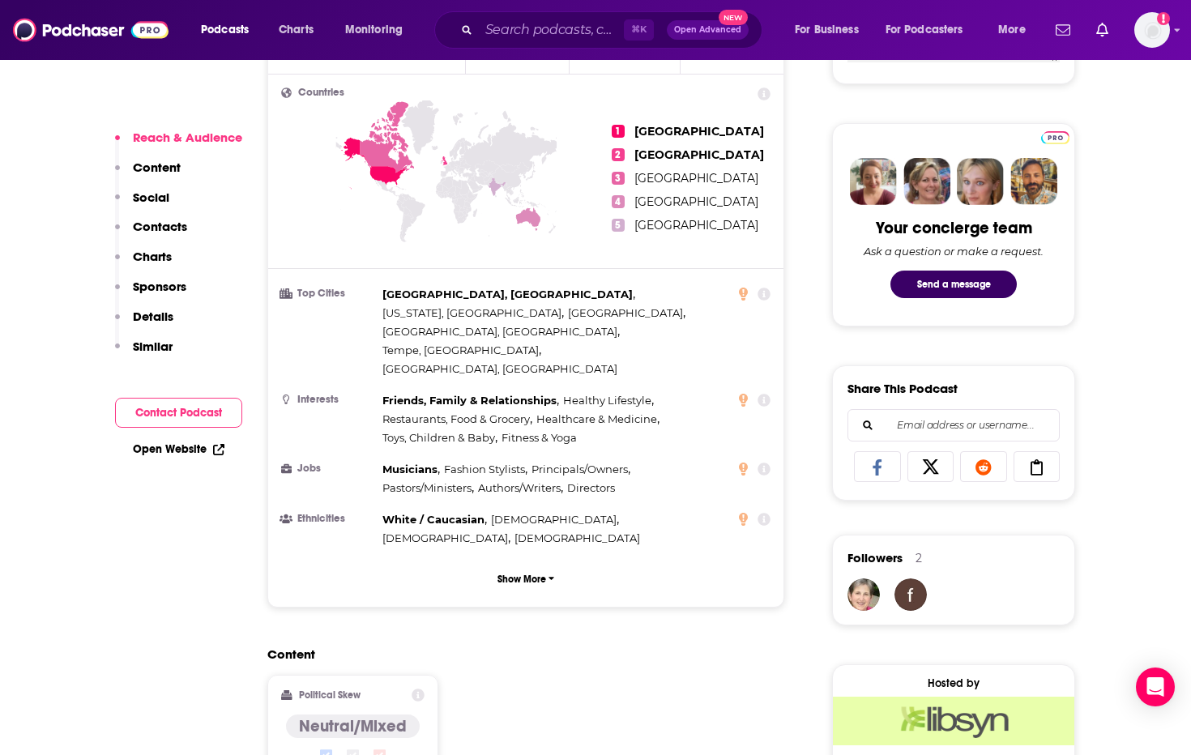
scroll to position [1016, 0]
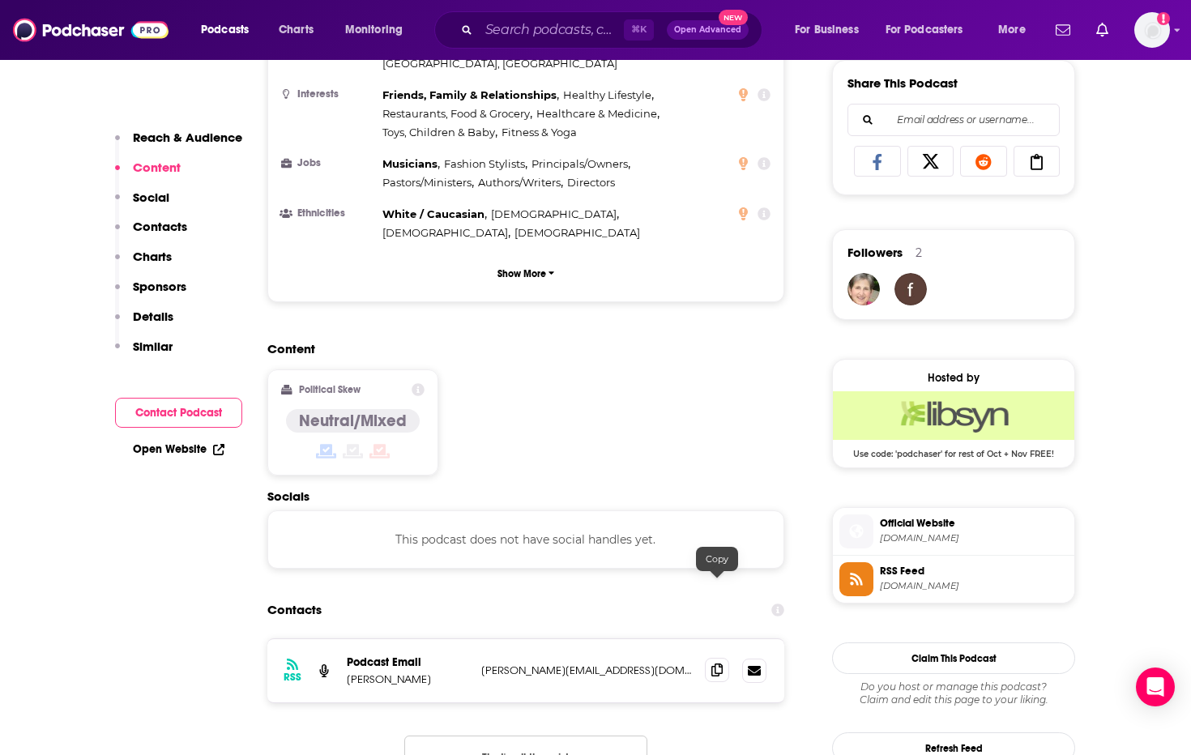
click at [718, 664] on icon at bounding box center [717, 670] width 11 height 13
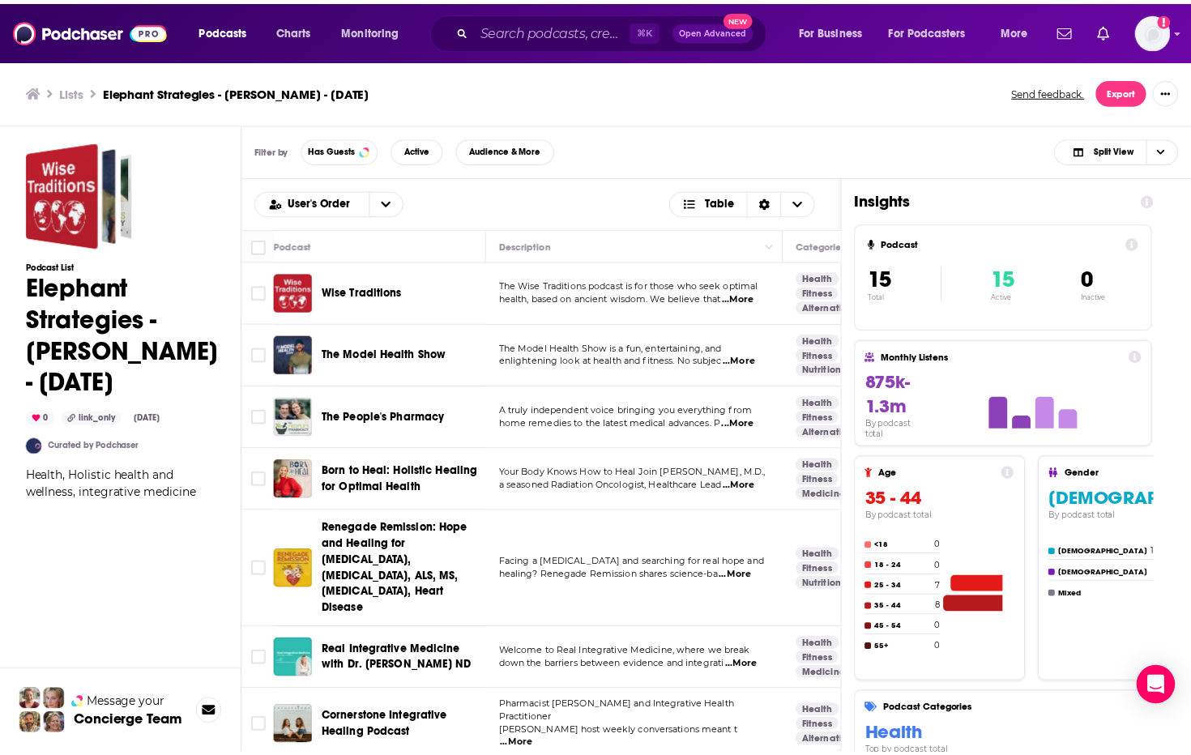
scroll to position [469, 0]
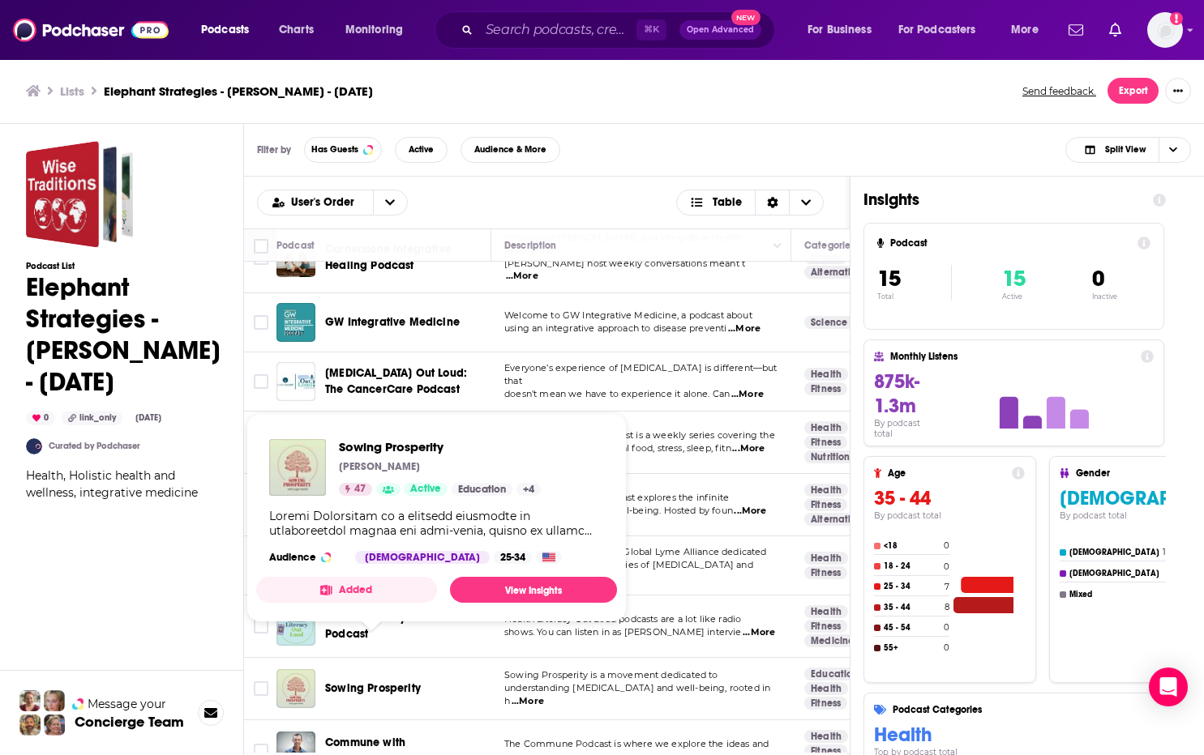
click at [366, 682] on span "Sowing Prosperity" at bounding box center [373, 689] width 96 height 14
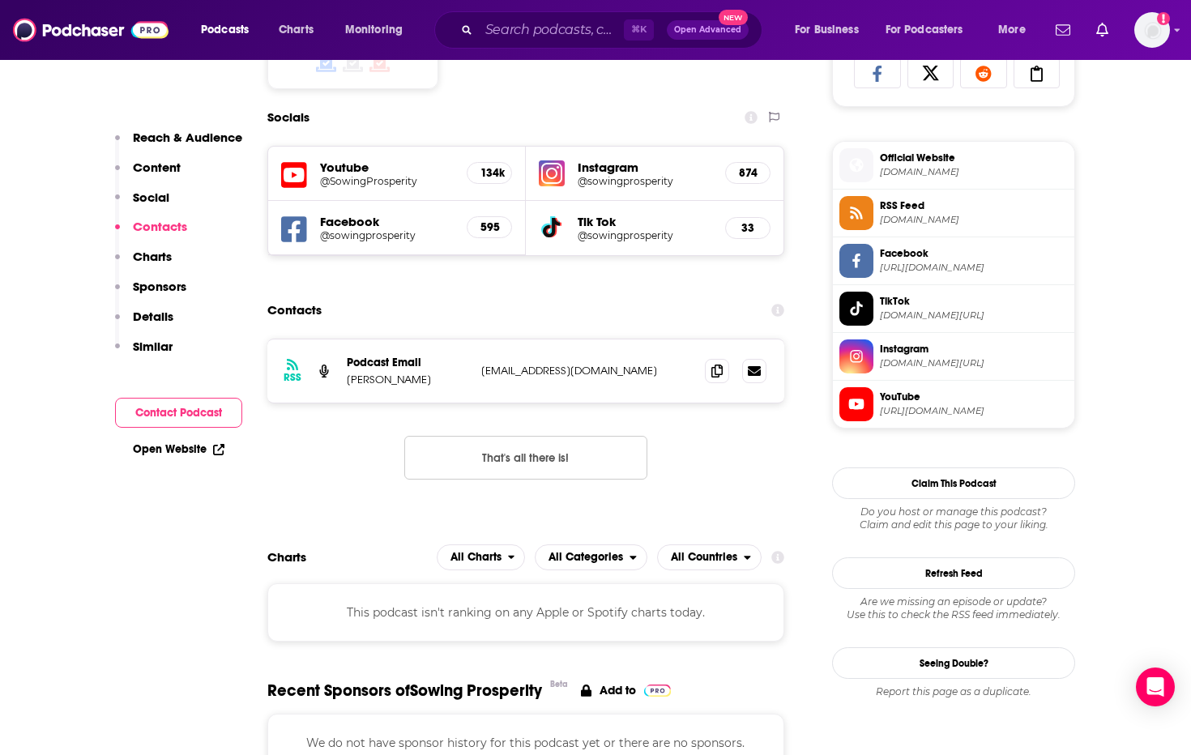
scroll to position [1078, 0]
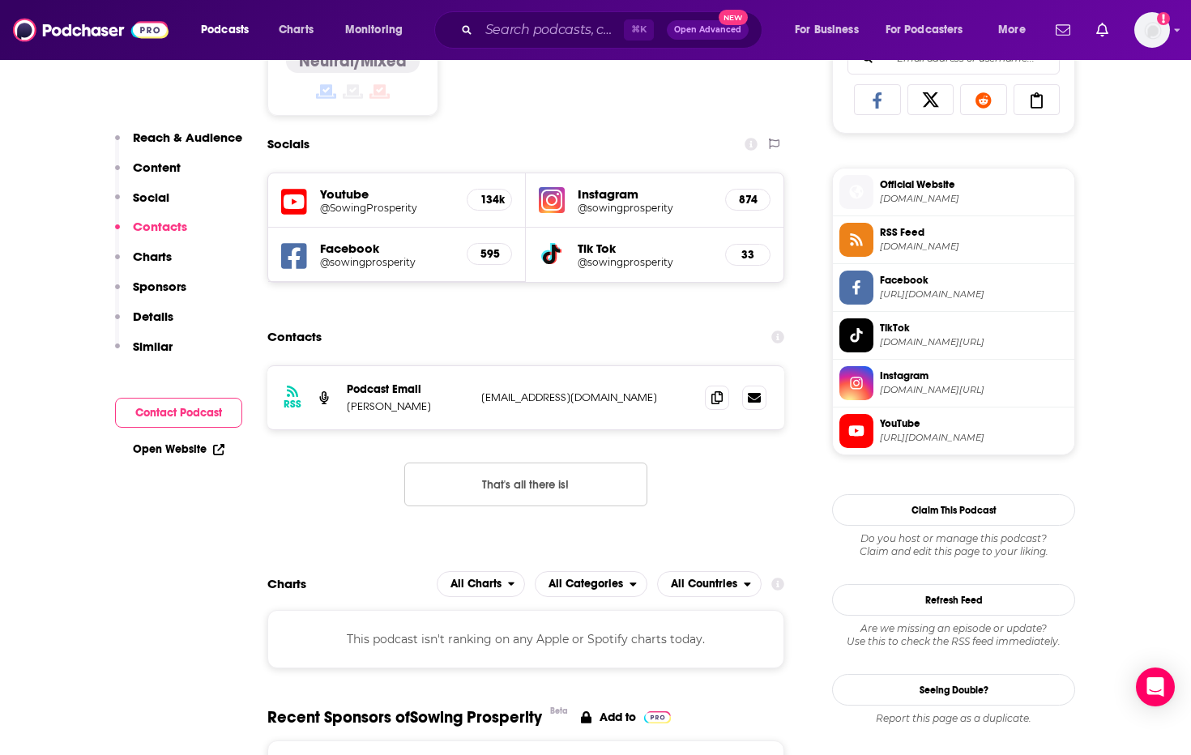
click at [347, 199] on h5 "Youtube" at bounding box center [387, 193] width 134 height 15
click at [353, 208] on h5 "@SowingProsperity" at bounding box center [387, 208] width 134 height 12
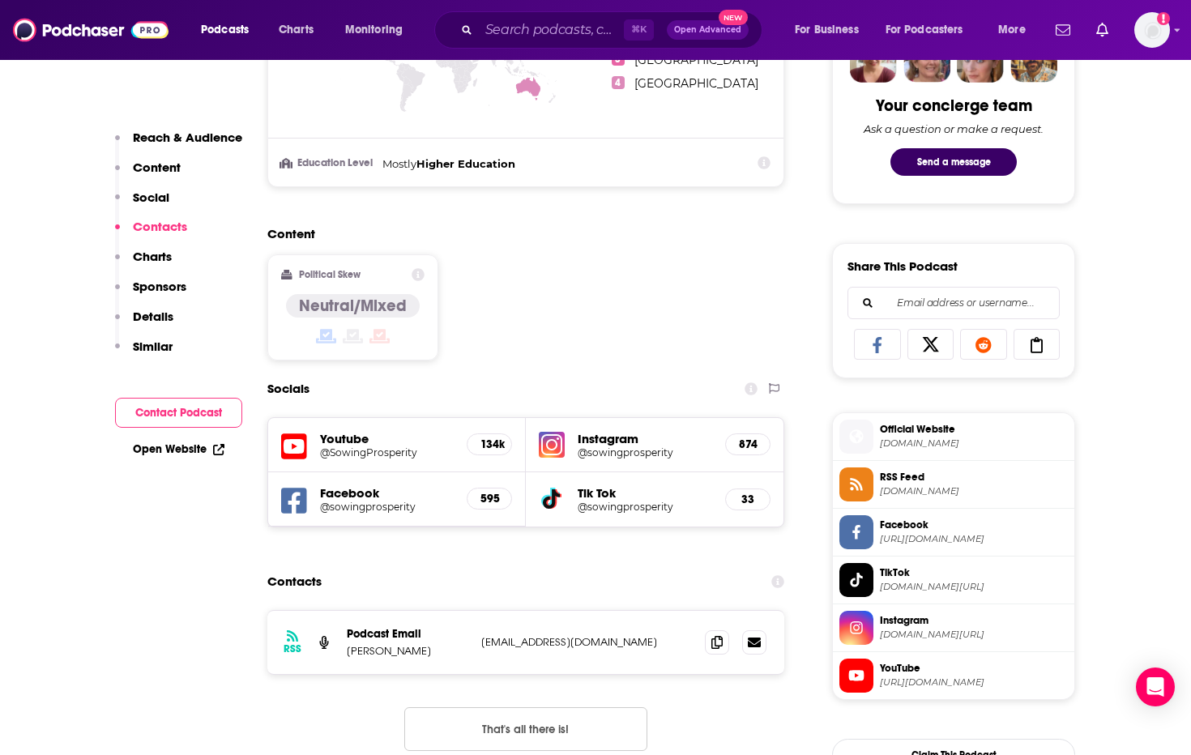
scroll to position [1328, 0]
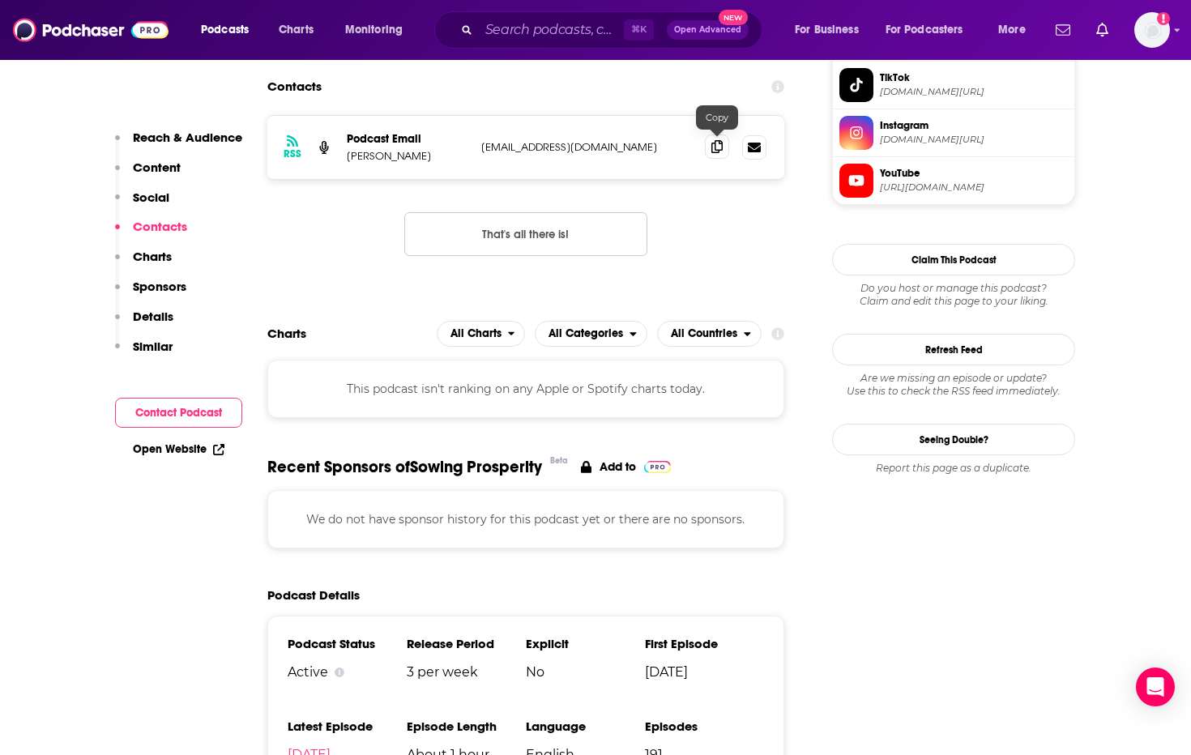
click at [712, 143] on icon at bounding box center [717, 146] width 11 height 13
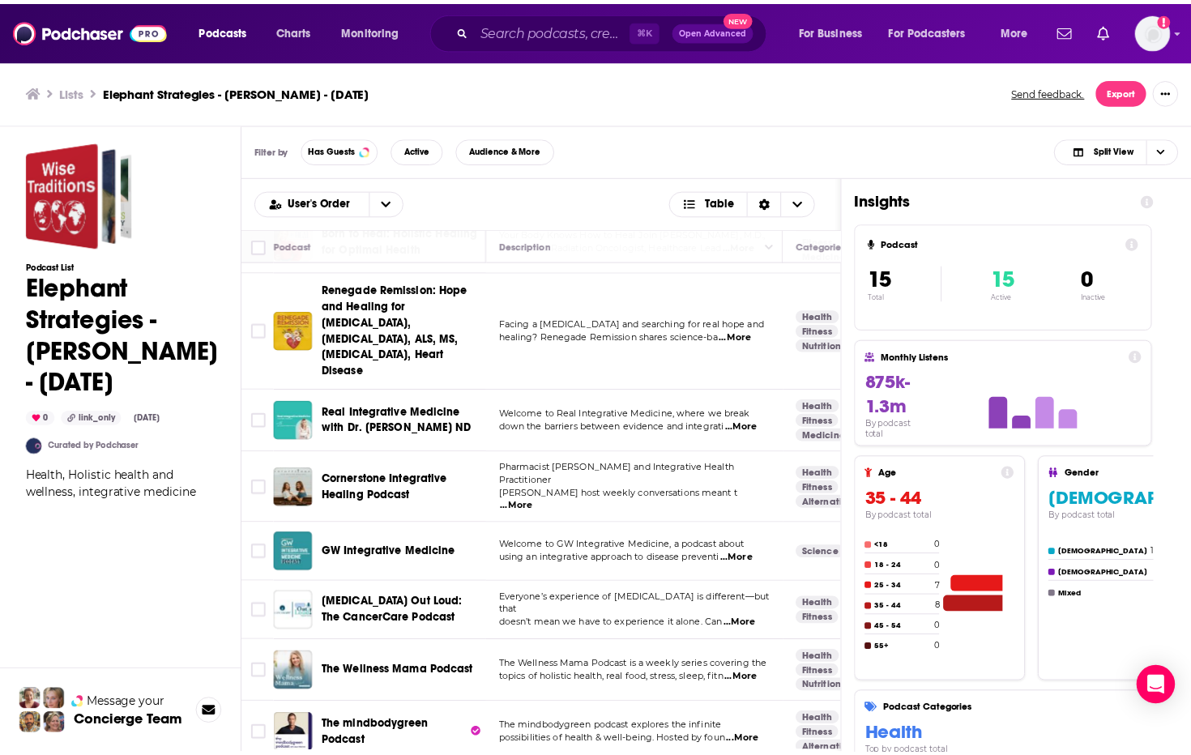
scroll to position [469, 0]
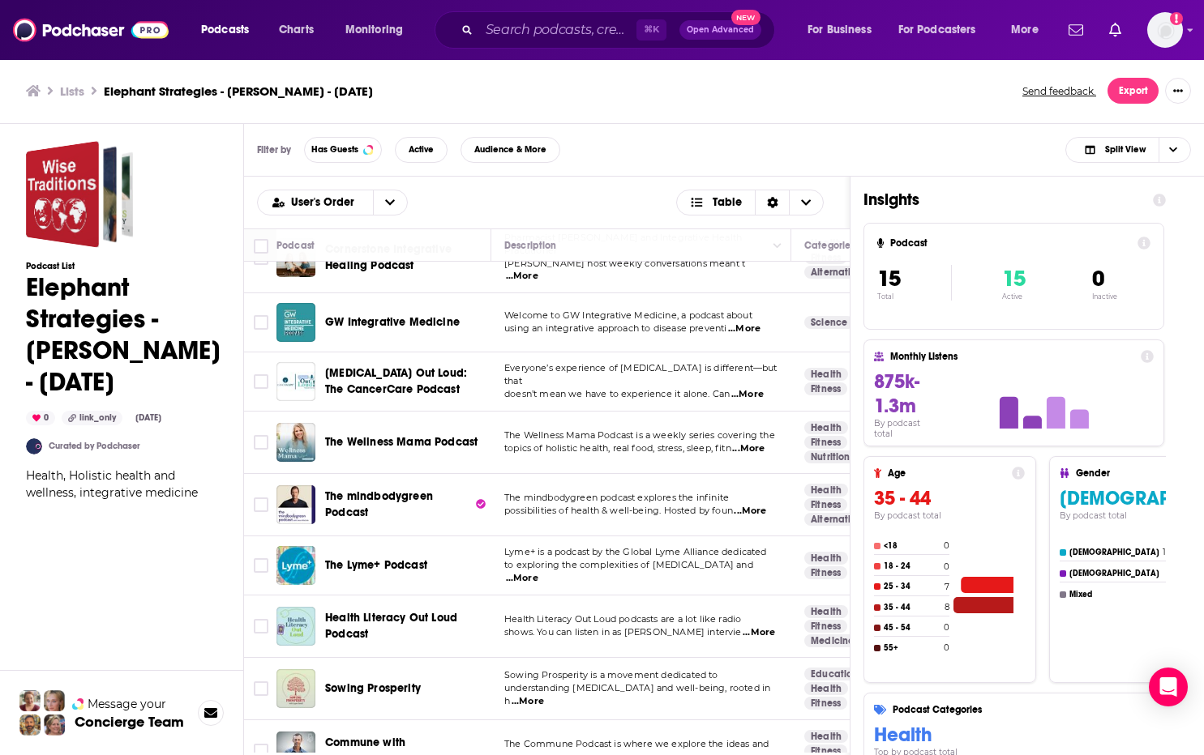
click at [403, 736] on span "Commune with [PERSON_NAME]" at bounding box center [369, 751] width 88 height 30
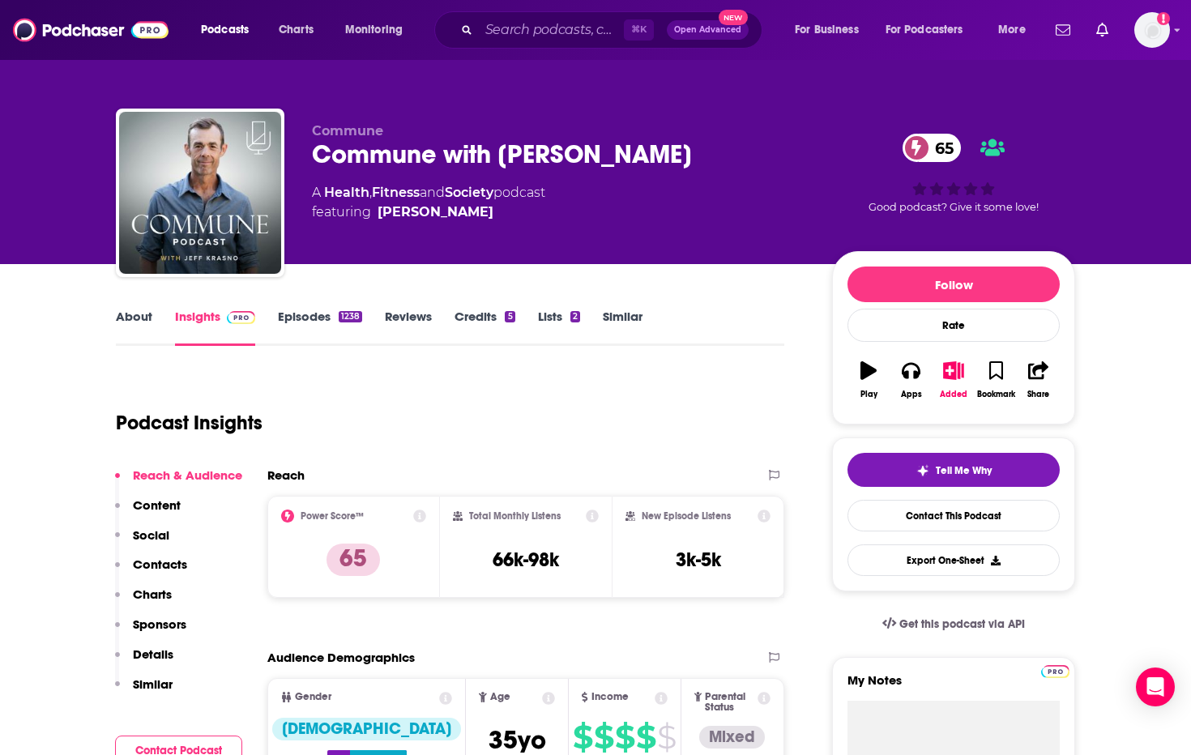
click at [133, 326] on link "About" at bounding box center [134, 327] width 36 height 37
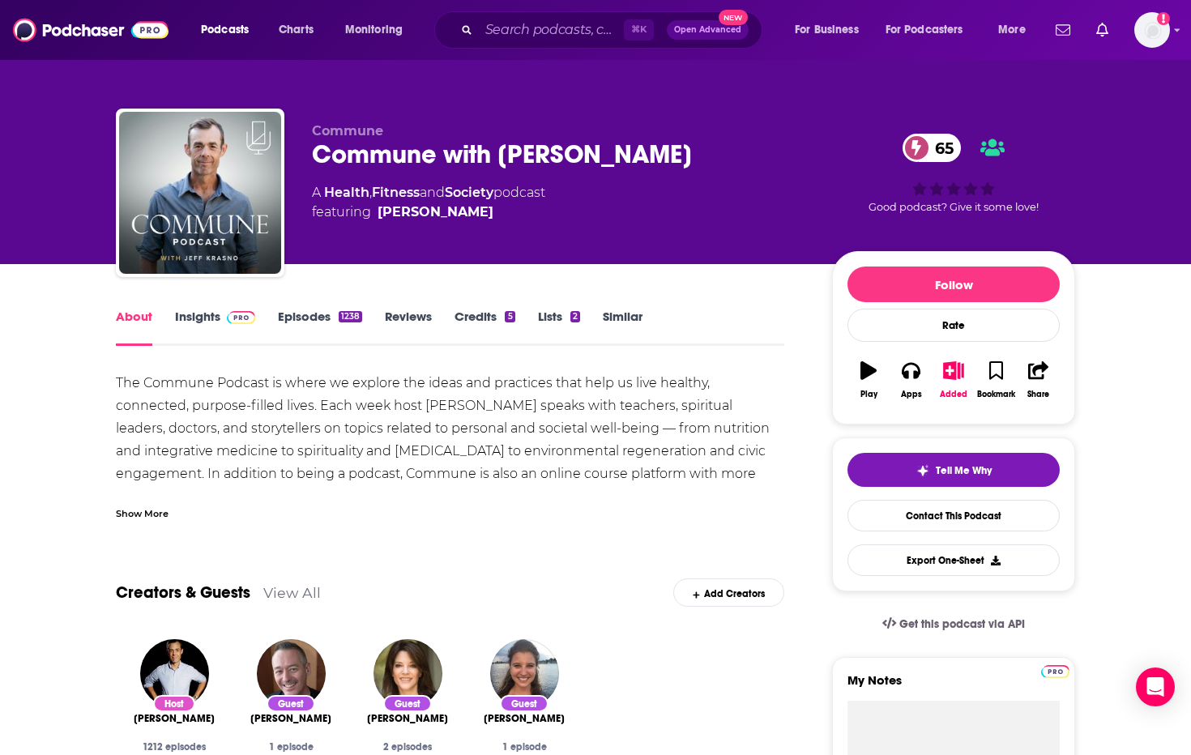
click at [142, 511] on div "Show More" at bounding box center [142, 512] width 53 height 15
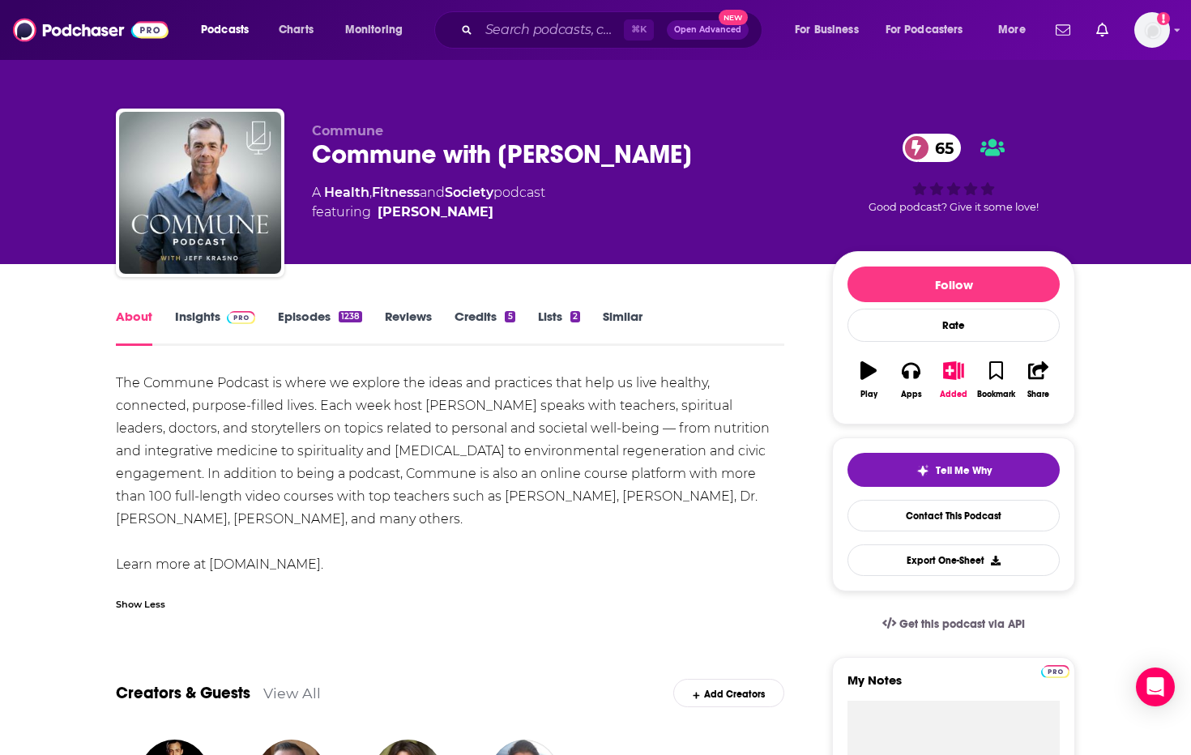
drag, startPoint x: 352, startPoint y: 566, endPoint x: 108, endPoint y: 379, distance: 307.5
copy div "The Commune Podcast is where we explore the ideas and practices that help us li…"
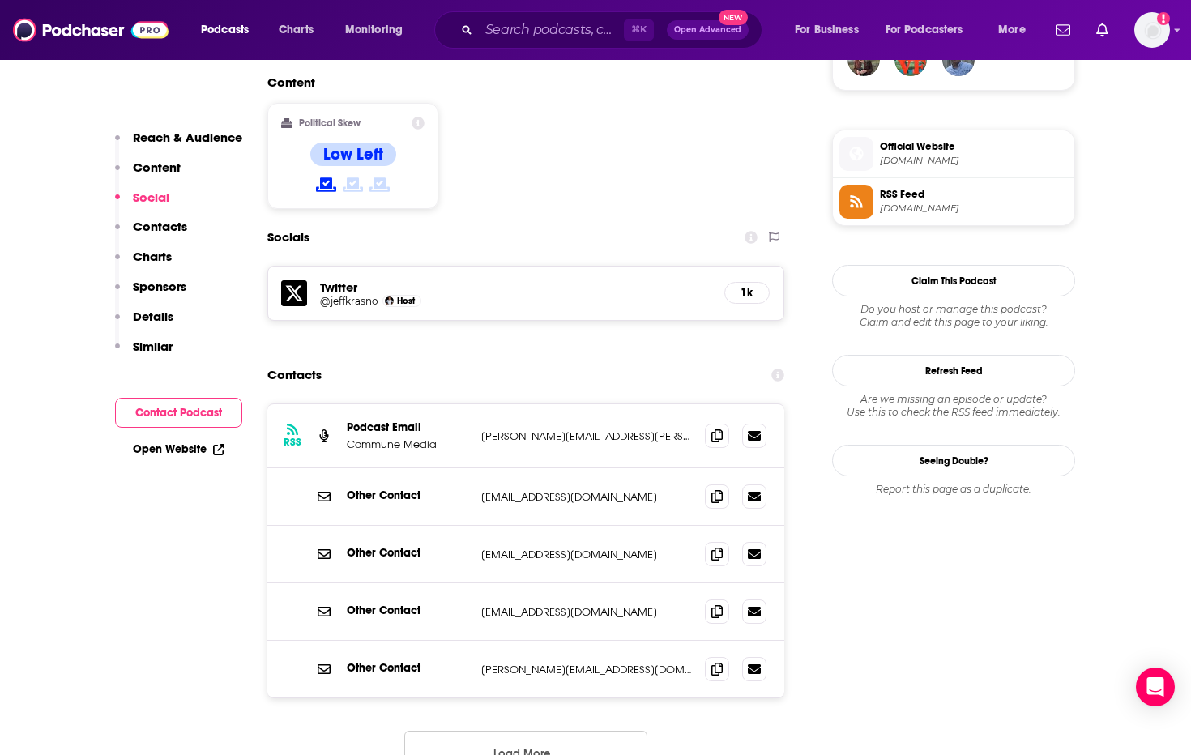
scroll to position [1247, 0]
click at [713, 428] on icon at bounding box center [717, 434] width 11 height 13
click at [715, 489] on icon at bounding box center [717, 495] width 11 height 13
click at [721, 661] on icon at bounding box center [717, 667] width 11 height 13
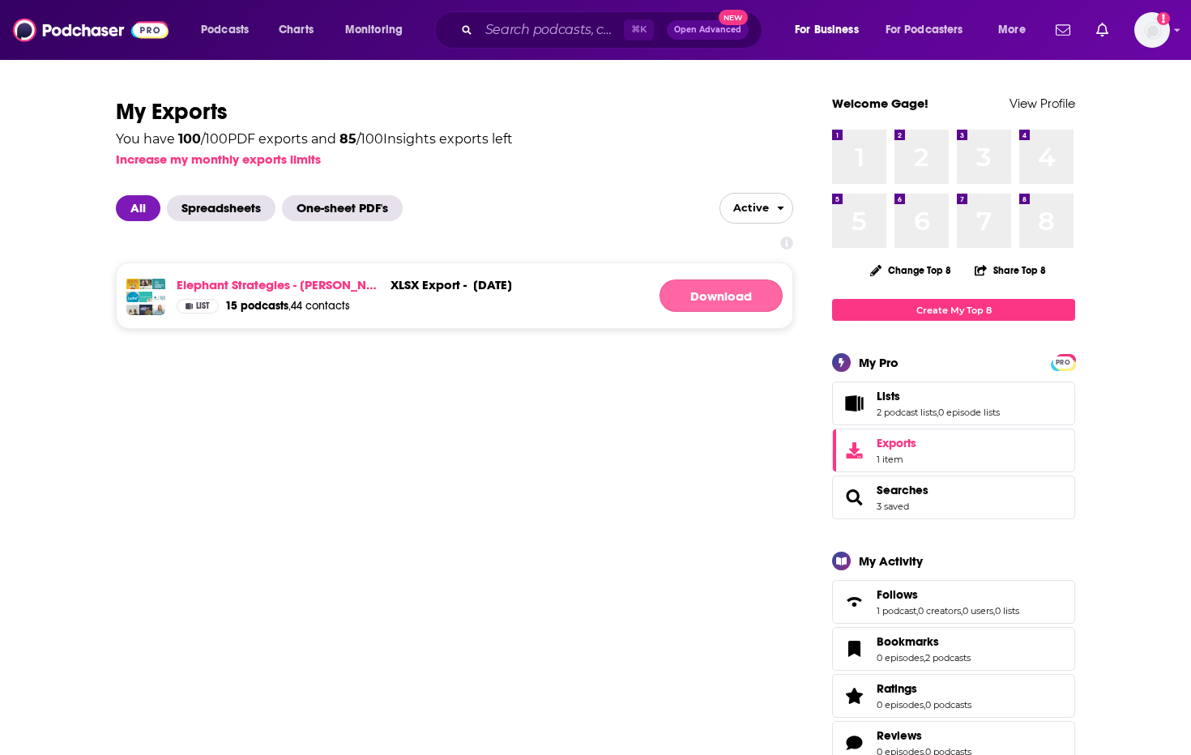
click at [755, 295] on link "Download" at bounding box center [721, 296] width 123 height 32
